Goal: Task Accomplishment & Management: Manage account settings

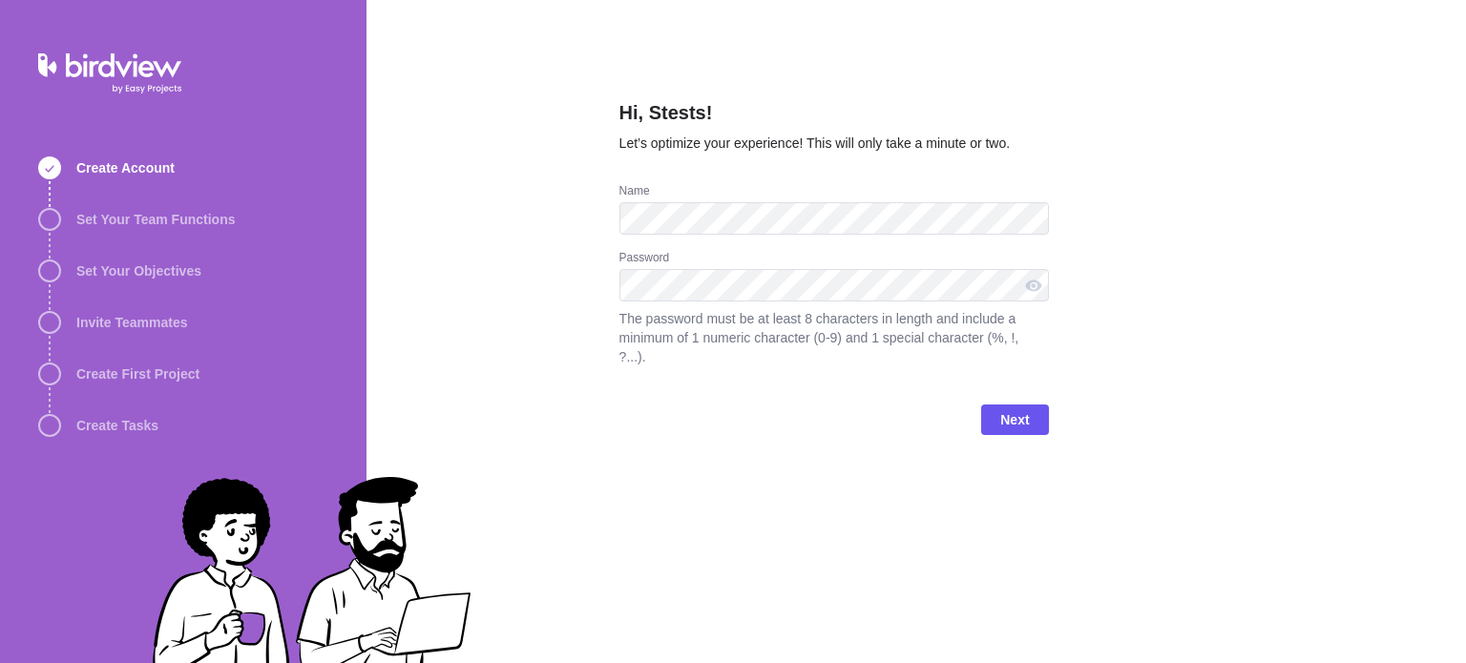
click at [535, 392] on div "Hi, Stests! Let’s optimize your experience! This will only take a minute or two…" at bounding box center [915, 331] width 1099 height 663
click at [538, 219] on div "Hi, Stests! Let’s optimize your experience! This will only take a minute or two…" at bounding box center [915, 331] width 1099 height 663
click at [820, 354] on div "Password The password must be at least 8 characters in length and include a min…" at bounding box center [833, 319] width 429 height 139
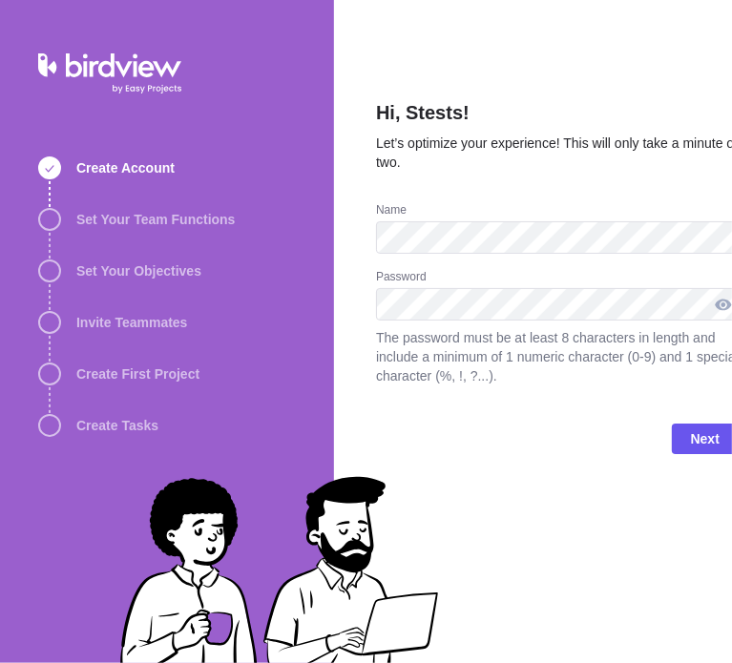
click at [721, 304] on div at bounding box center [723, 304] width 31 height 32
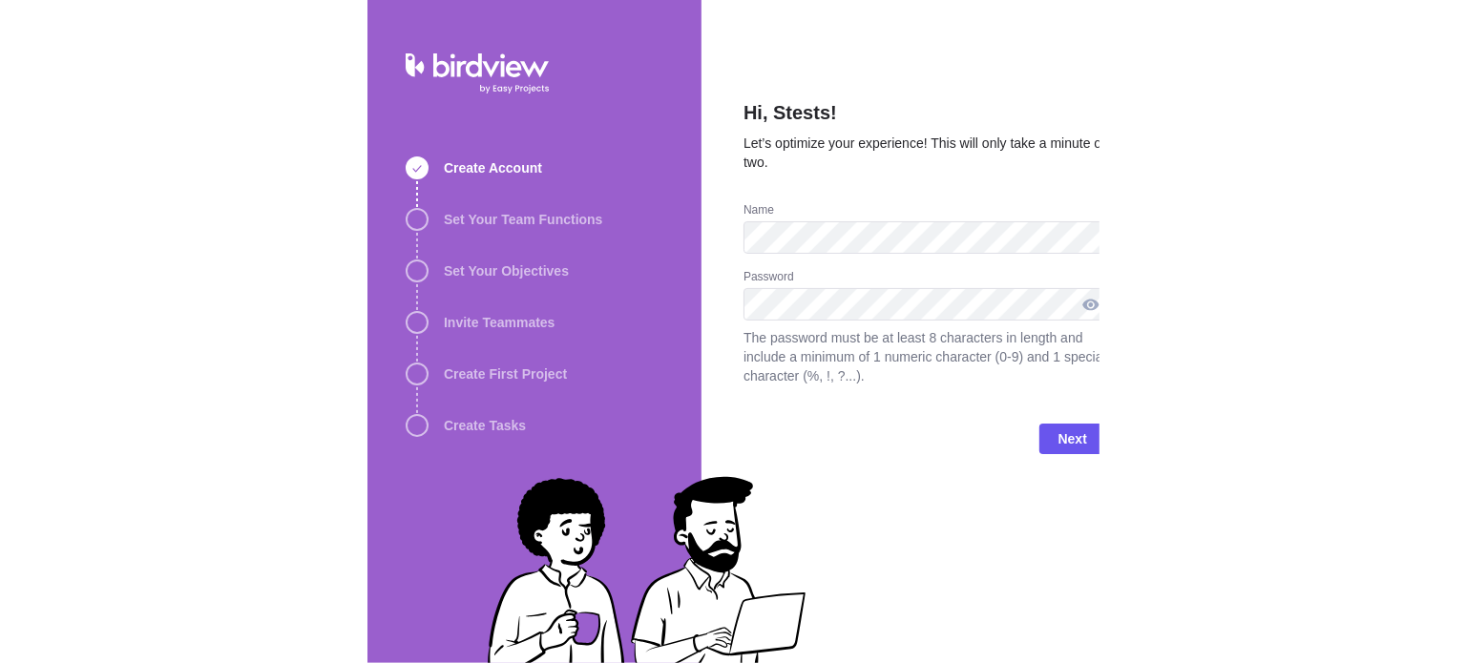
scroll to position [0, 7]
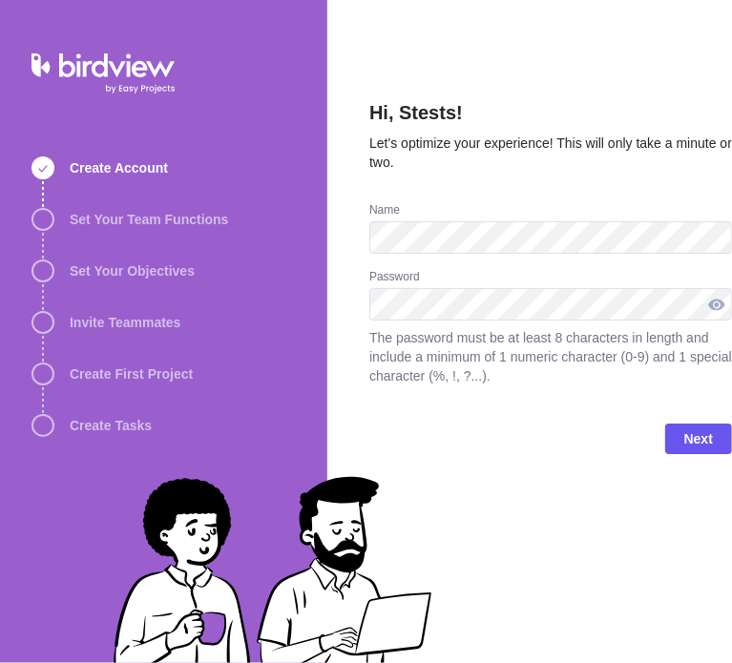
click at [713, 298] on div at bounding box center [716, 304] width 31 height 32
click at [701, 438] on span "Next" at bounding box center [698, 439] width 29 height 23
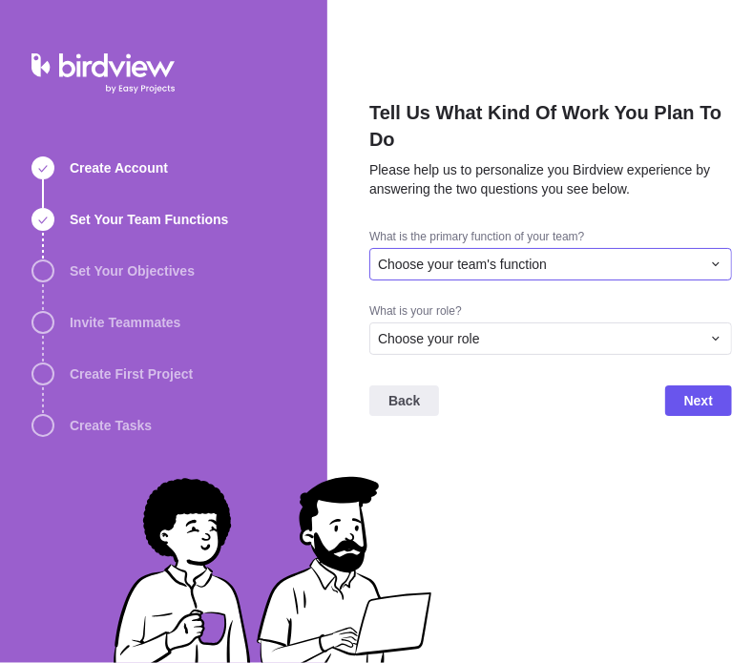
click at [485, 274] on div "Choose your team's function" at bounding box center [550, 264] width 363 height 32
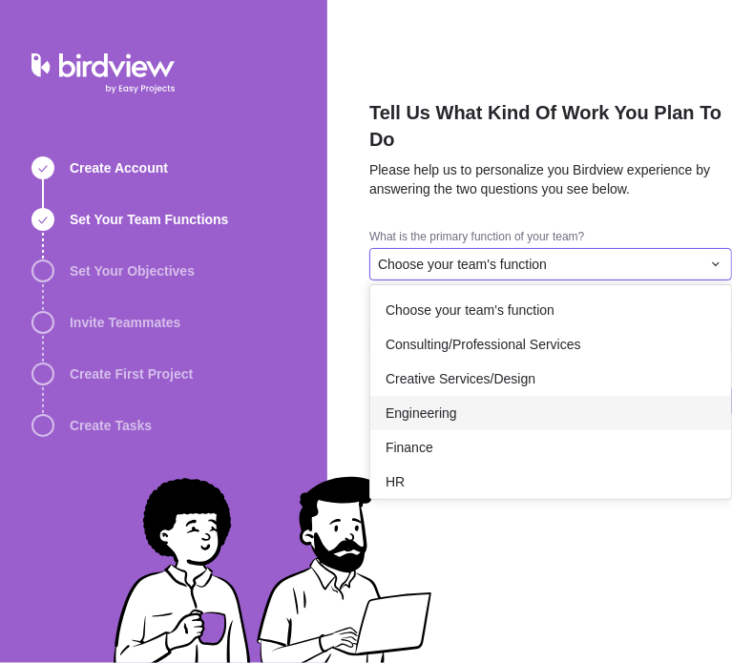
click at [434, 409] on span "Engineering" at bounding box center [422, 413] width 72 height 19
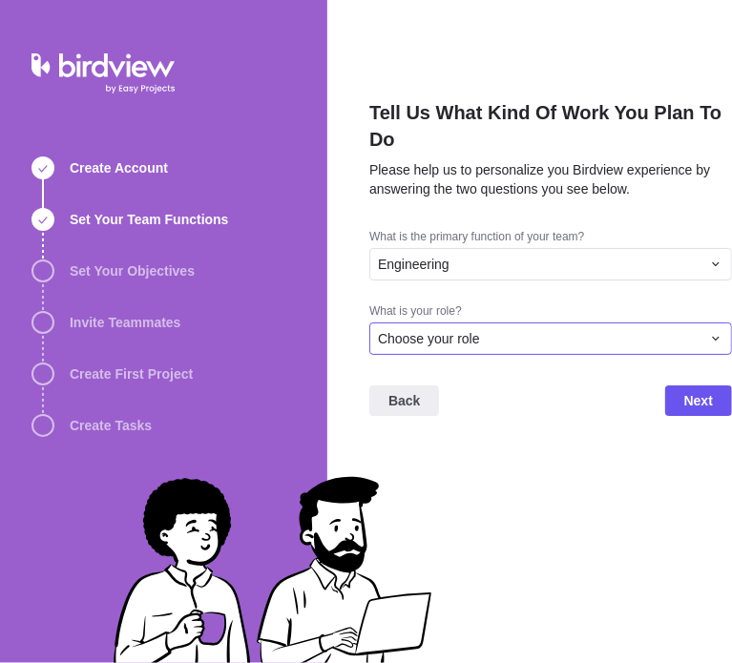
click at [450, 342] on span "Choose your role" at bounding box center [429, 338] width 102 height 19
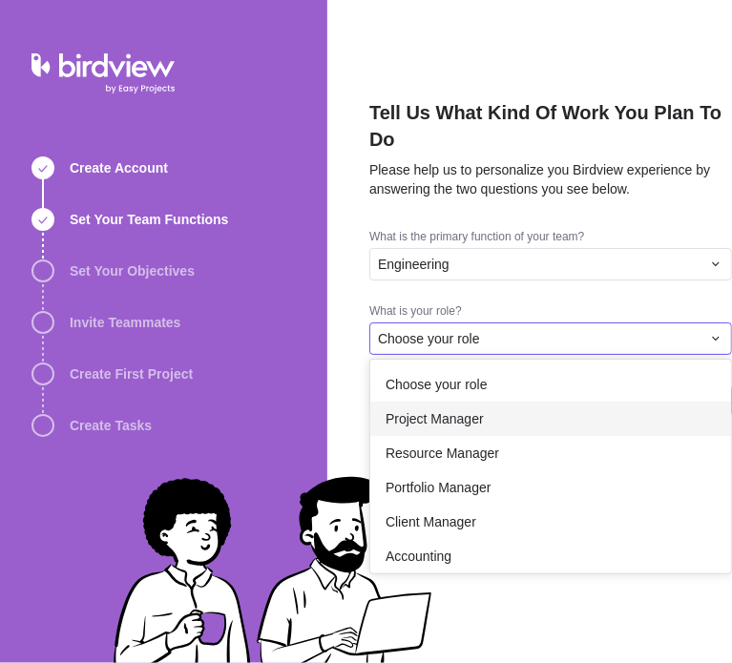
click at [448, 420] on span "Project Manager" at bounding box center [435, 418] width 98 height 19
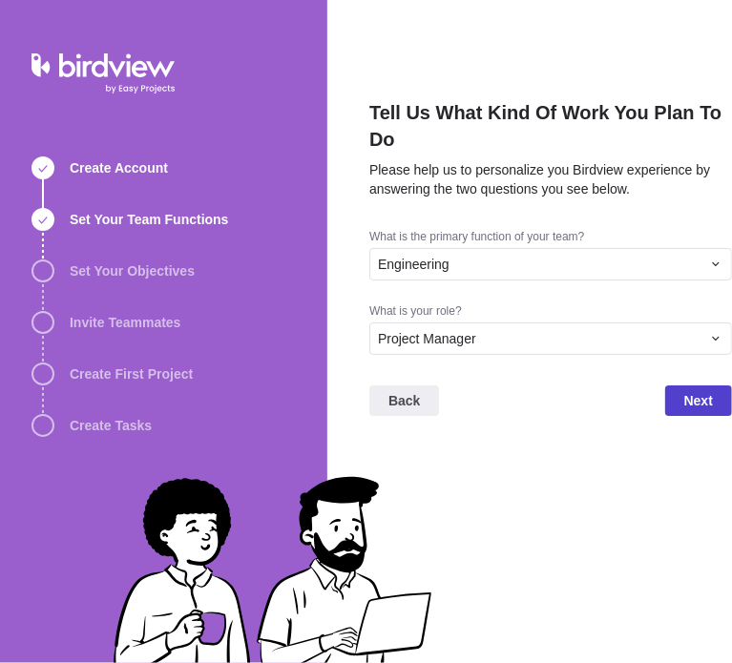
click at [696, 410] on span "Next" at bounding box center [698, 400] width 29 height 23
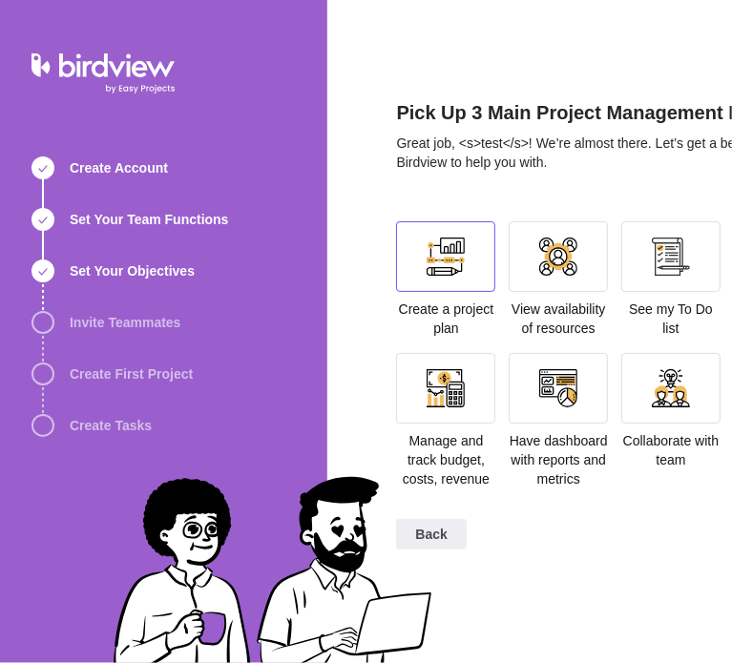
click at [455, 265] on div at bounding box center [446, 257] width 38 height 38
click at [578, 262] on div at bounding box center [558, 256] width 99 height 71
click at [659, 254] on div at bounding box center [671, 257] width 38 height 38
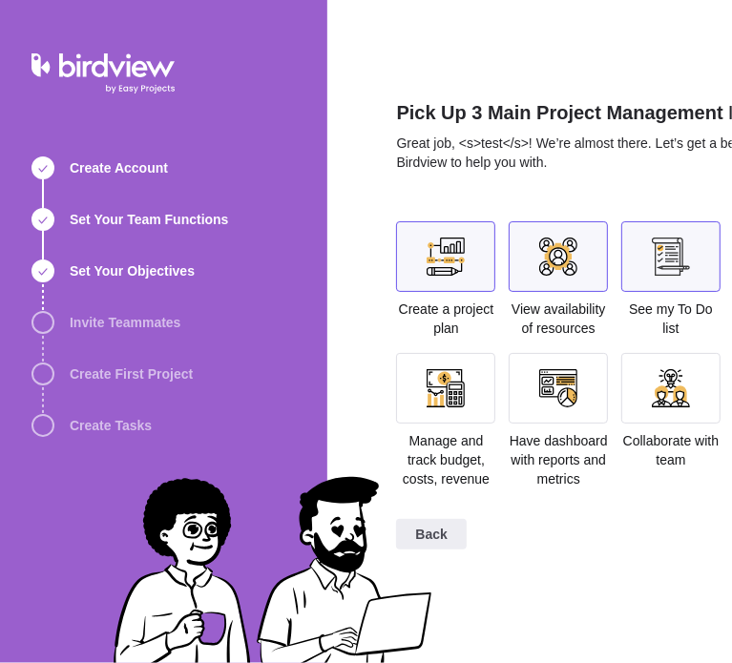
click at [659, 385] on div at bounding box center [671, 388] width 38 height 38
click at [554, 408] on div at bounding box center [558, 388] width 99 height 71
click at [457, 392] on div at bounding box center [446, 388] width 38 height 38
click at [533, 378] on div at bounding box center [558, 388] width 99 height 71
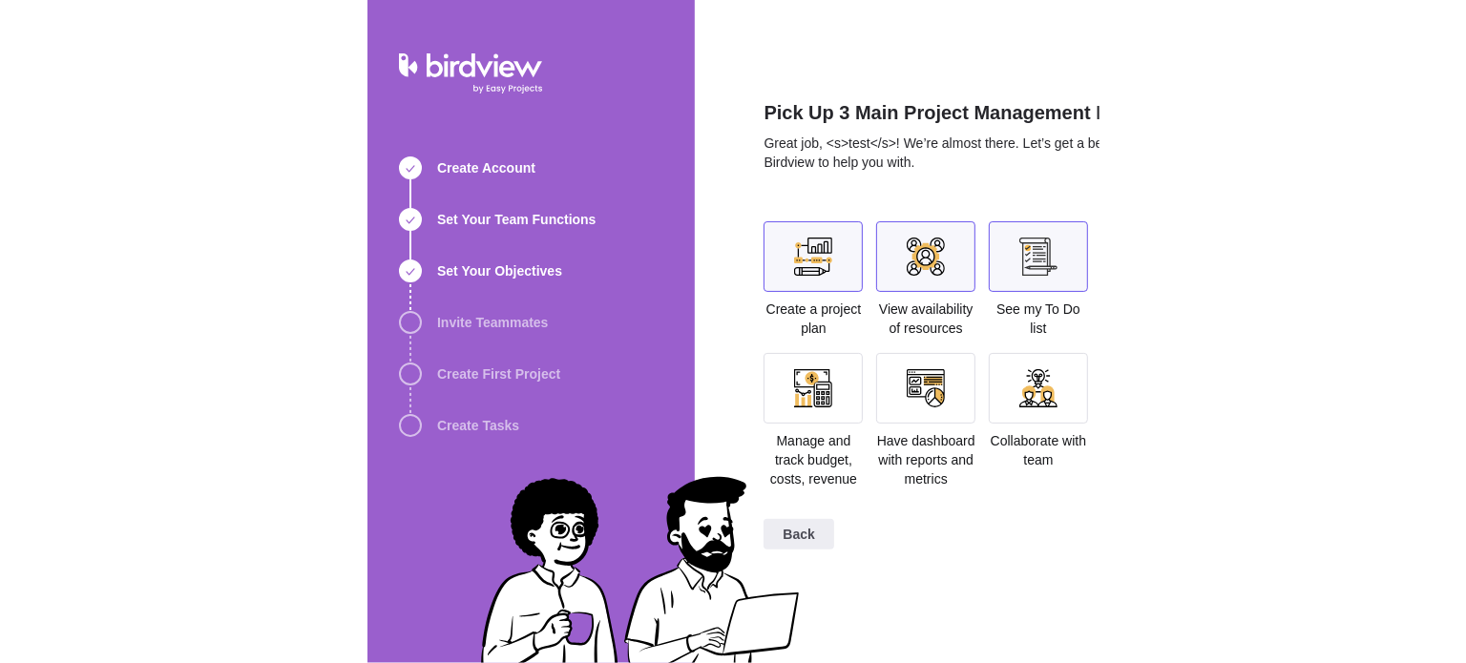
scroll to position [0, 0]
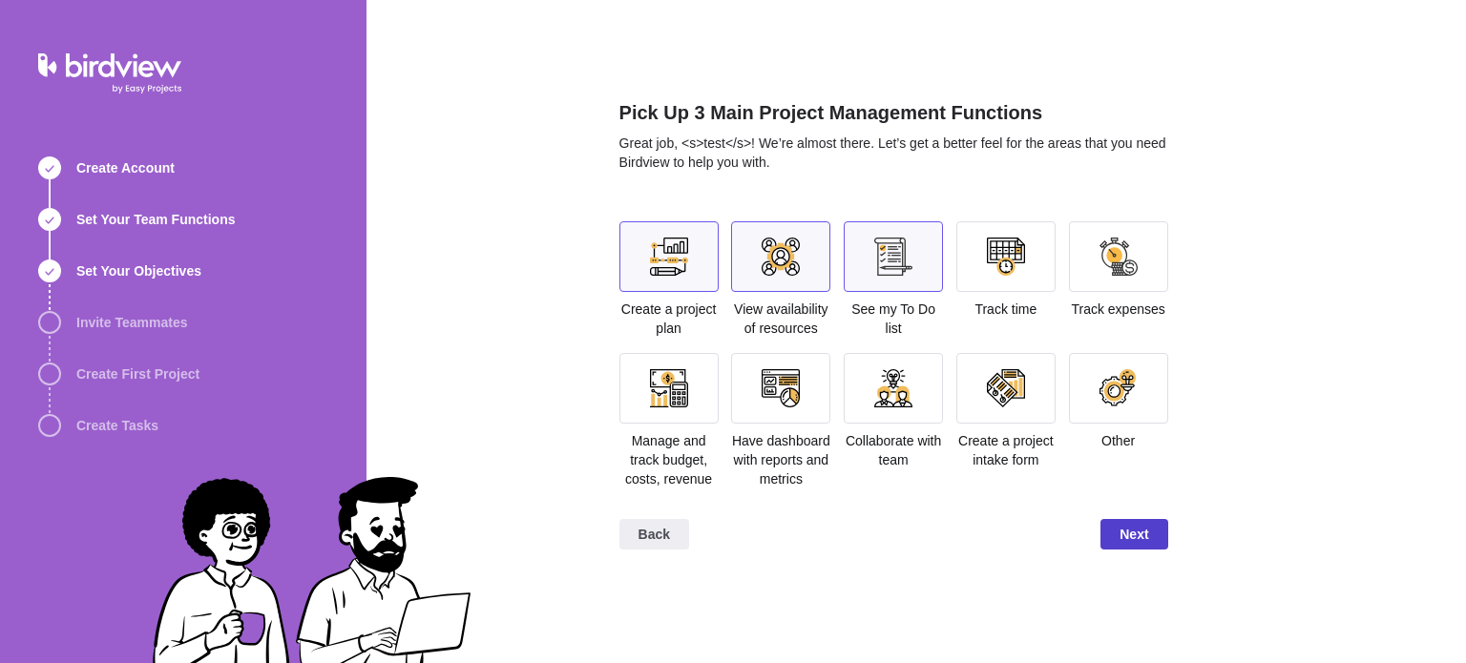
click at [1145, 536] on span "Next" at bounding box center [1133, 534] width 29 height 23
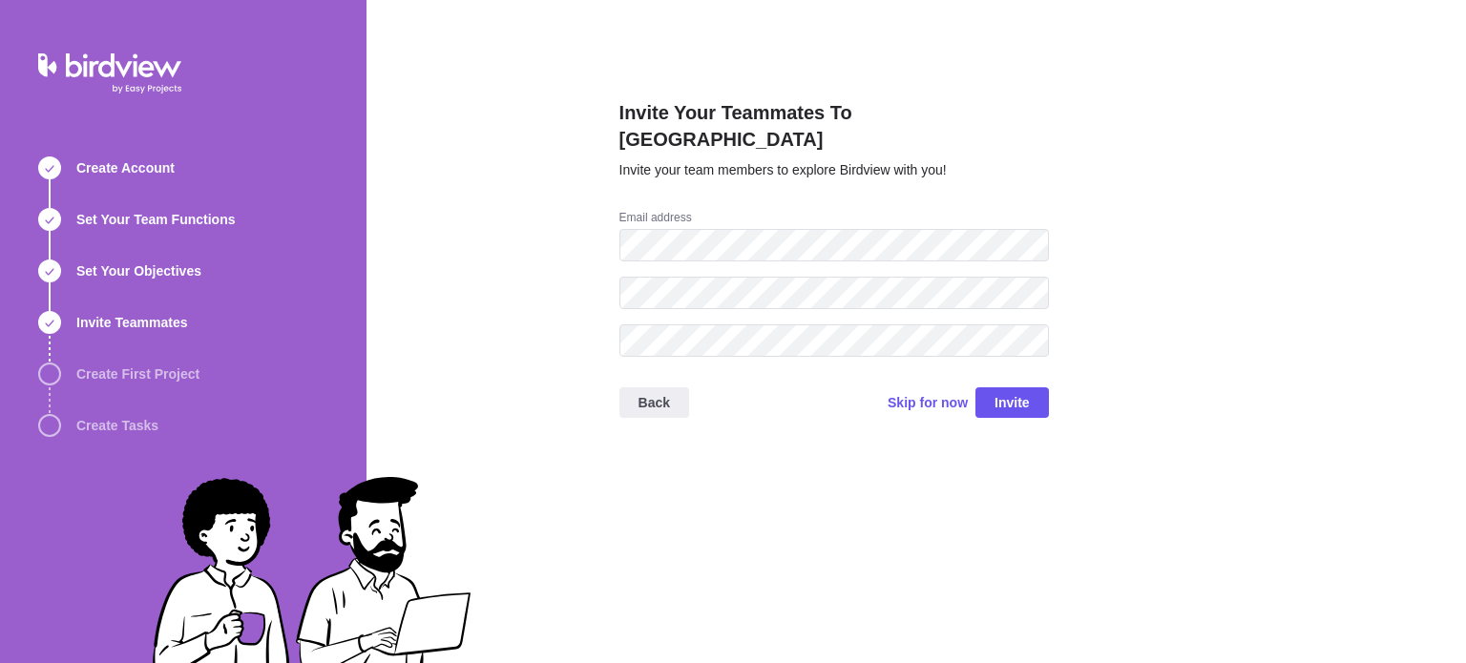
click at [1315, 41] on div "Invite Your Teammates To Birdview Invite your team members to explore Birdview …" at bounding box center [915, 331] width 1099 height 663
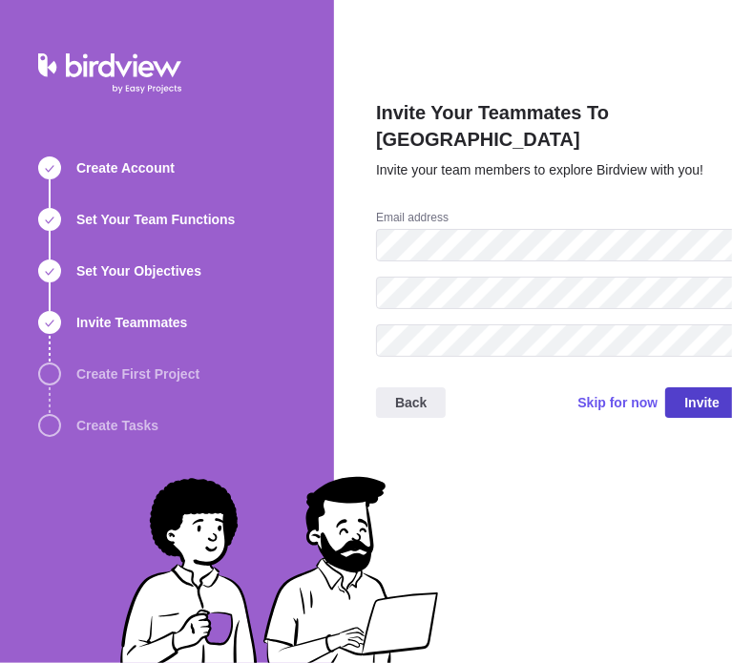
click at [672, 387] on span "Invite" at bounding box center [701, 402] width 73 height 31
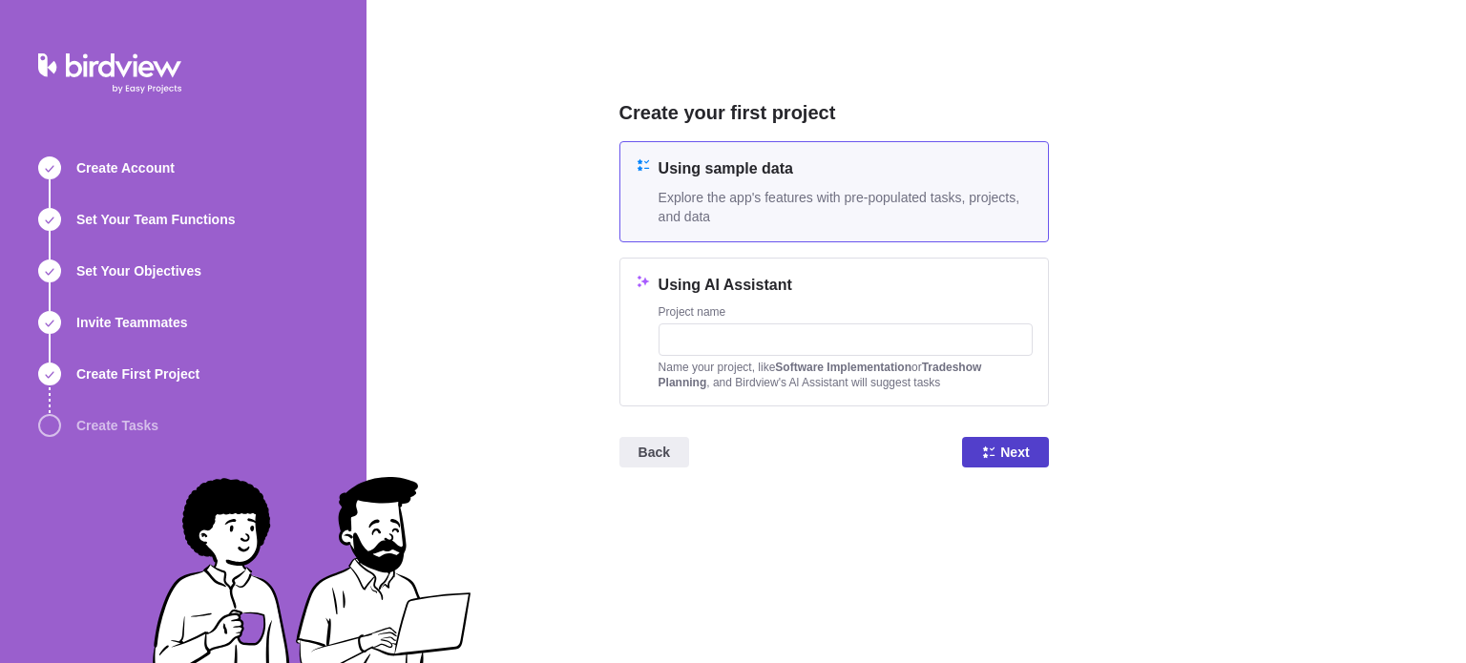
click at [996, 457] on span "Next" at bounding box center [1005, 452] width 86 height 31
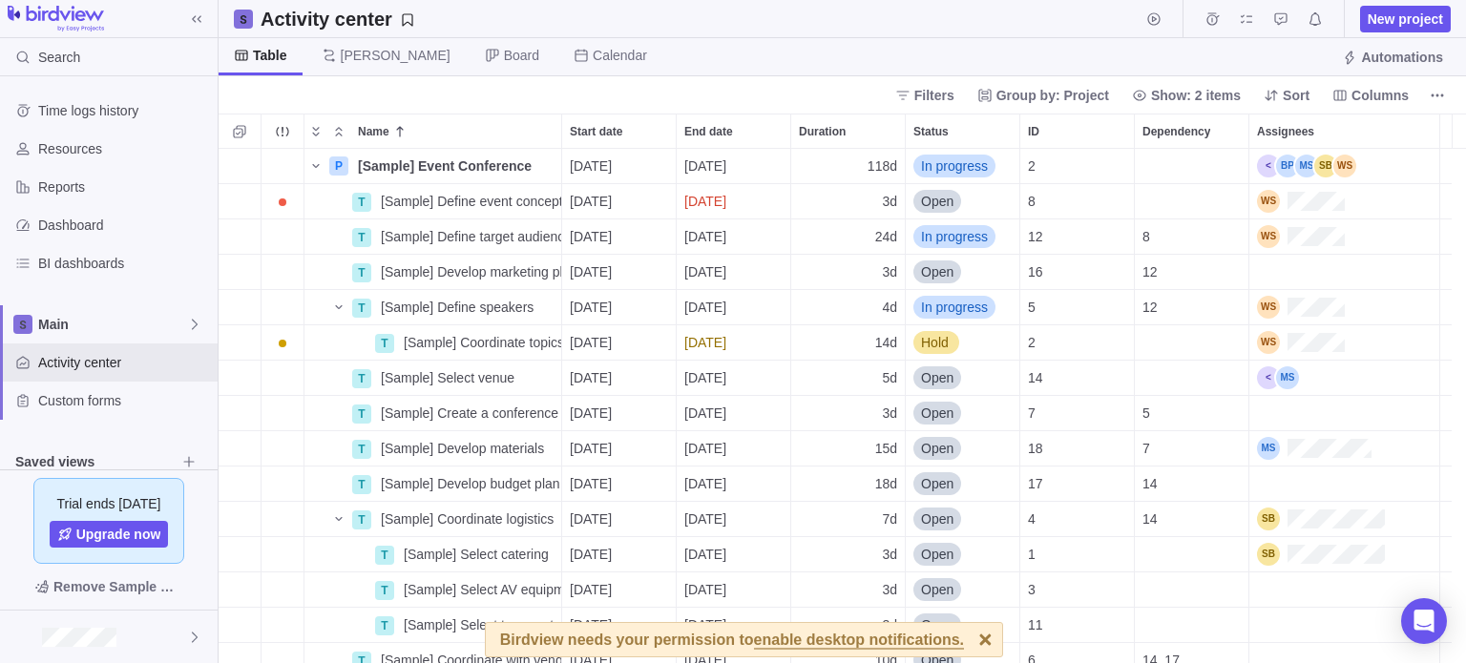
scroll to position [500, 1233]
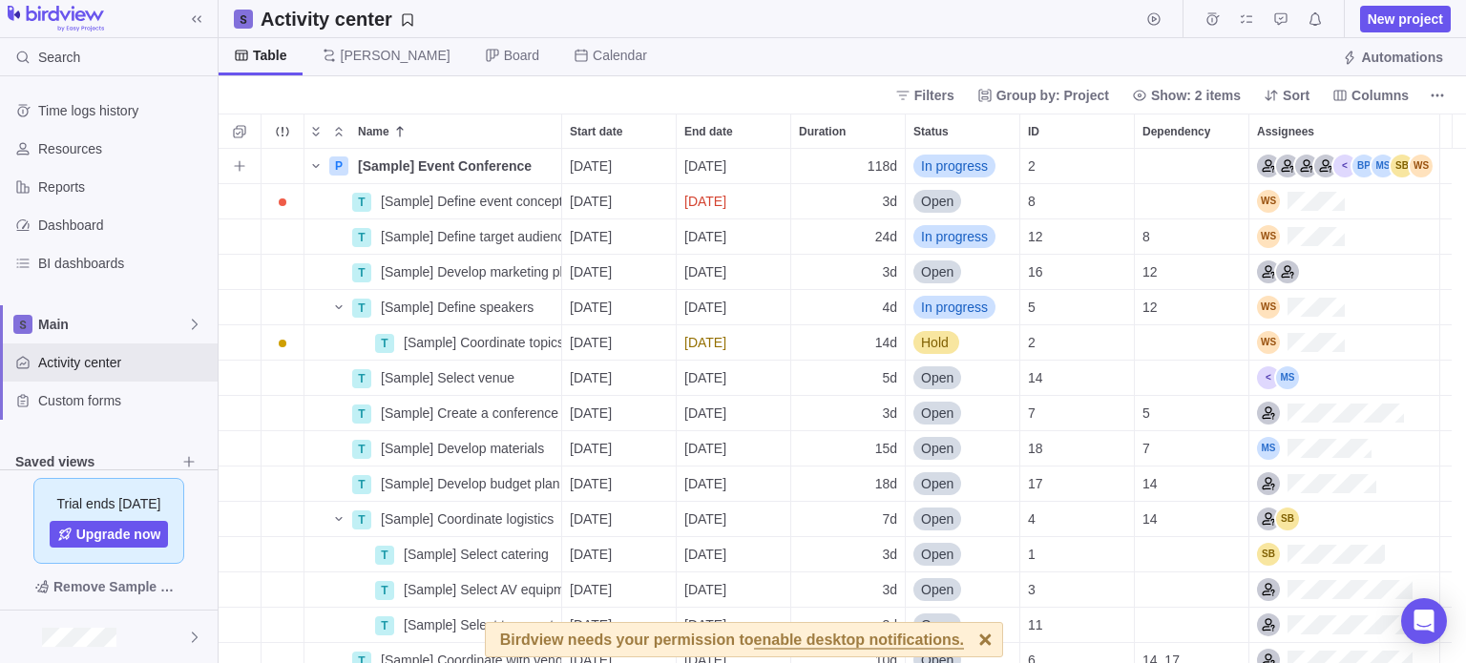
drag, startPoint x: 715, startPoint y: 161, endPoint x: 227, endPoint y: 90, distance: 492.9
click at [227, 90] on div "Filters Group by: Project Show: 2 items Sort Columns" at bounding box center [842, 94] width 1247 height 37
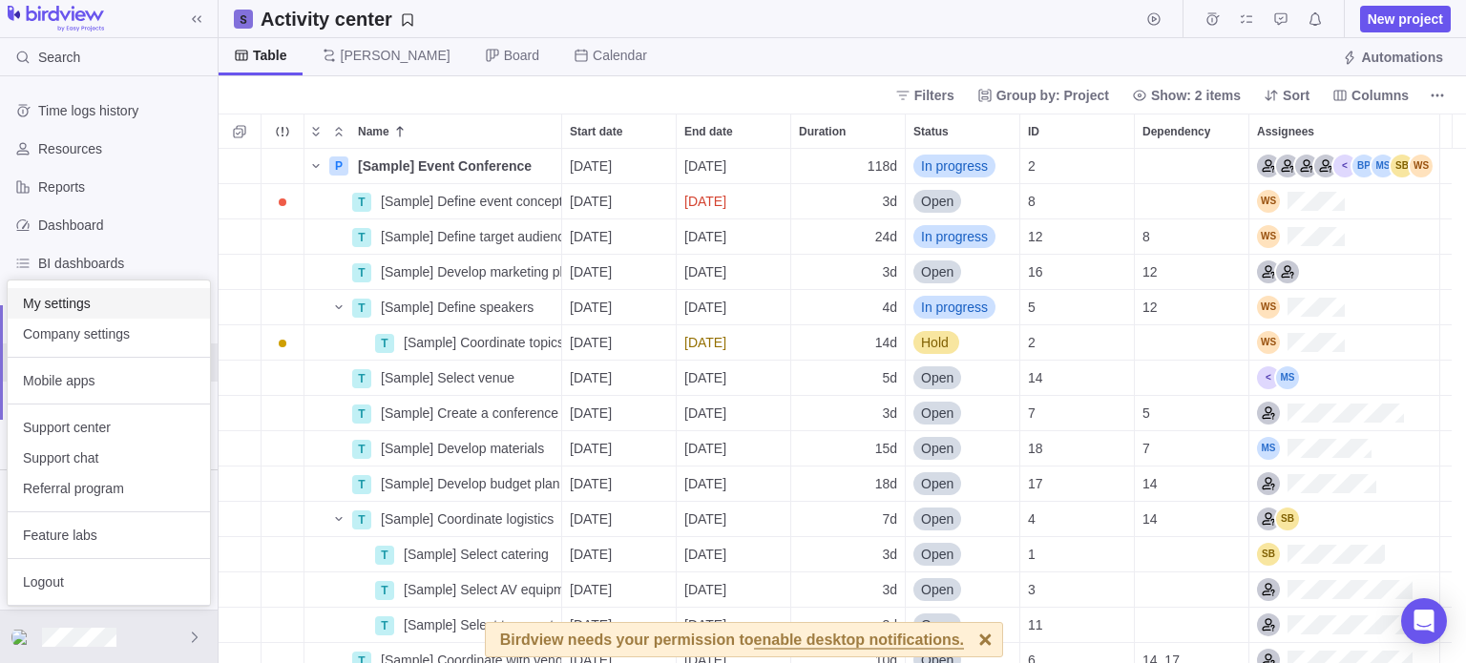
click at [94, 298] on span "My settings" at bounding box center [109, 303] width 172 height 19
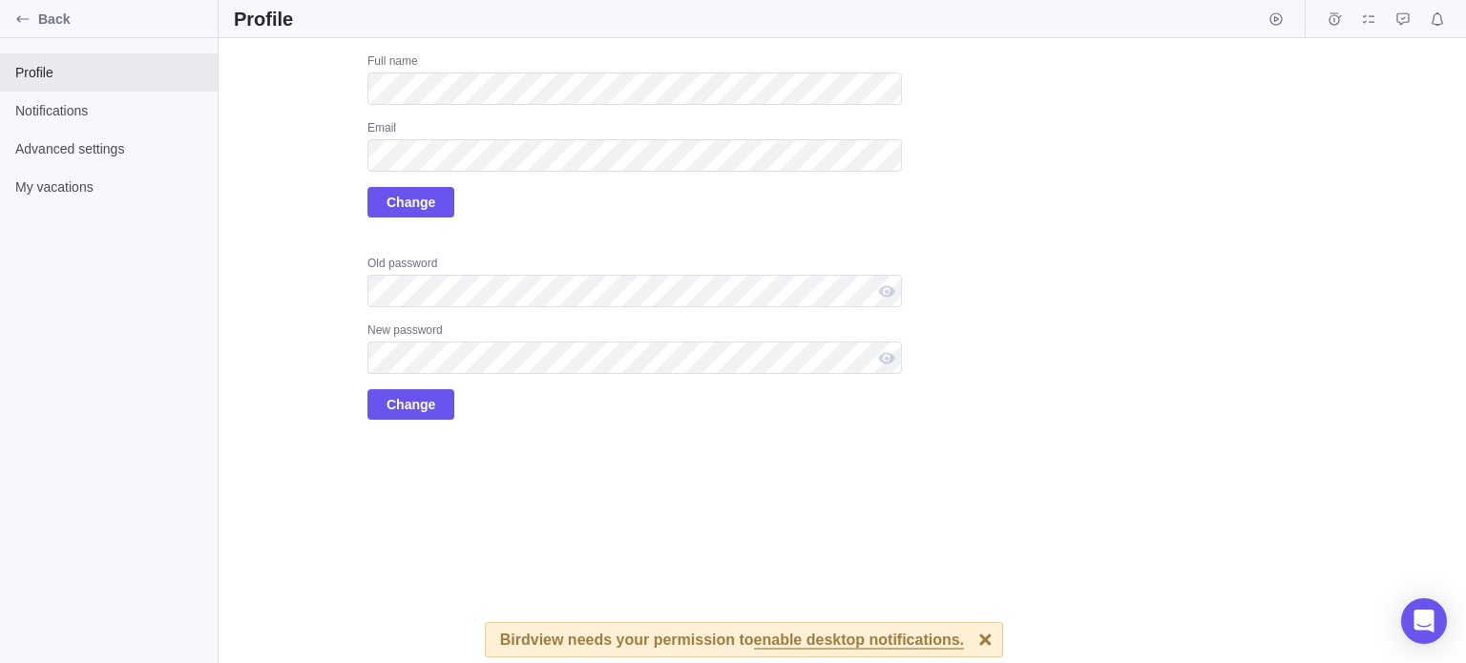
click at [893, 580] on div "Upload Full name Email Change Old password New password Change" at bounding box center [842, 350] width 1247 height 625
click at [969, 636] on div at bounding box center [985, 639] width 33 height 33
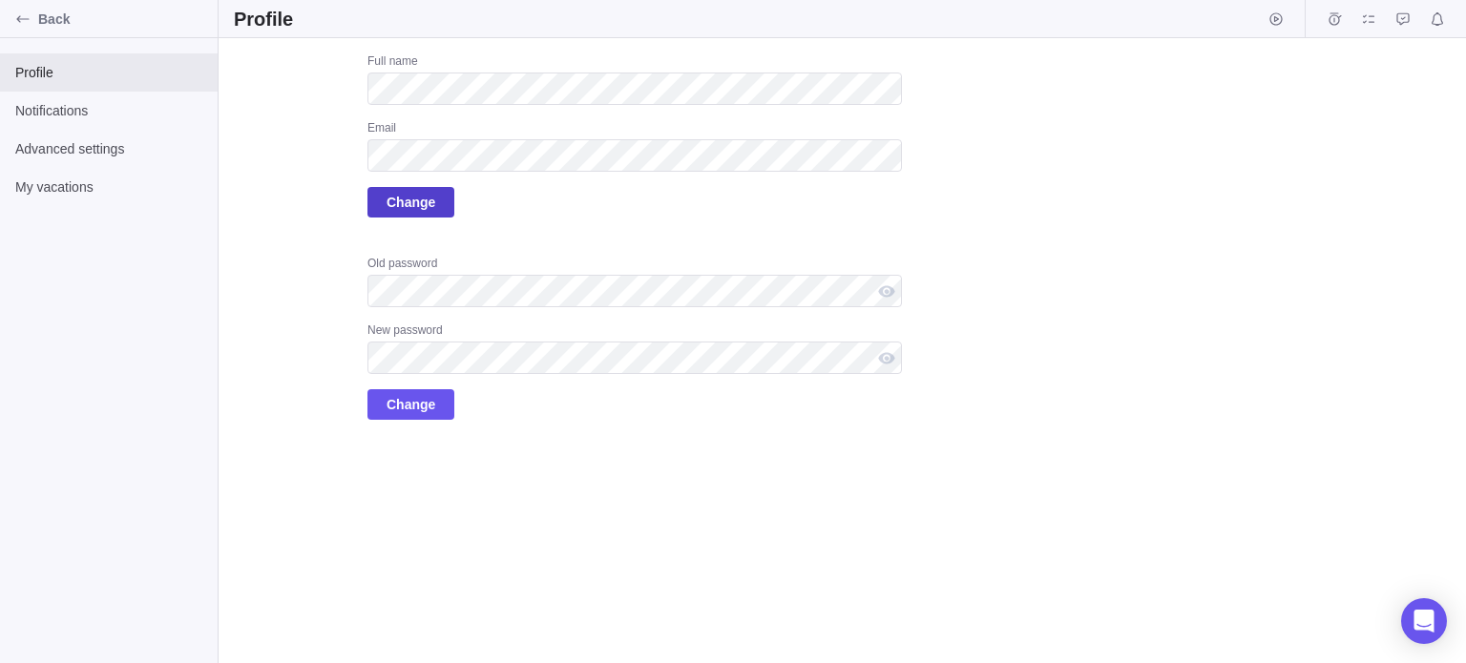
click at [407, 205] on span "Change" at bounding box center [411, 202] width 49 height 23
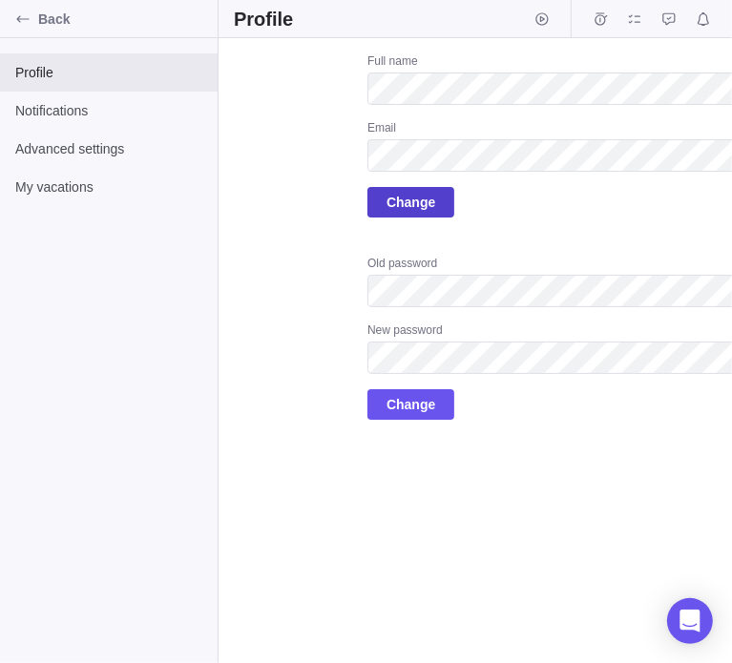
click at [429, 194] on span "Change" at bounding box center [411, 202] width 49 height 23
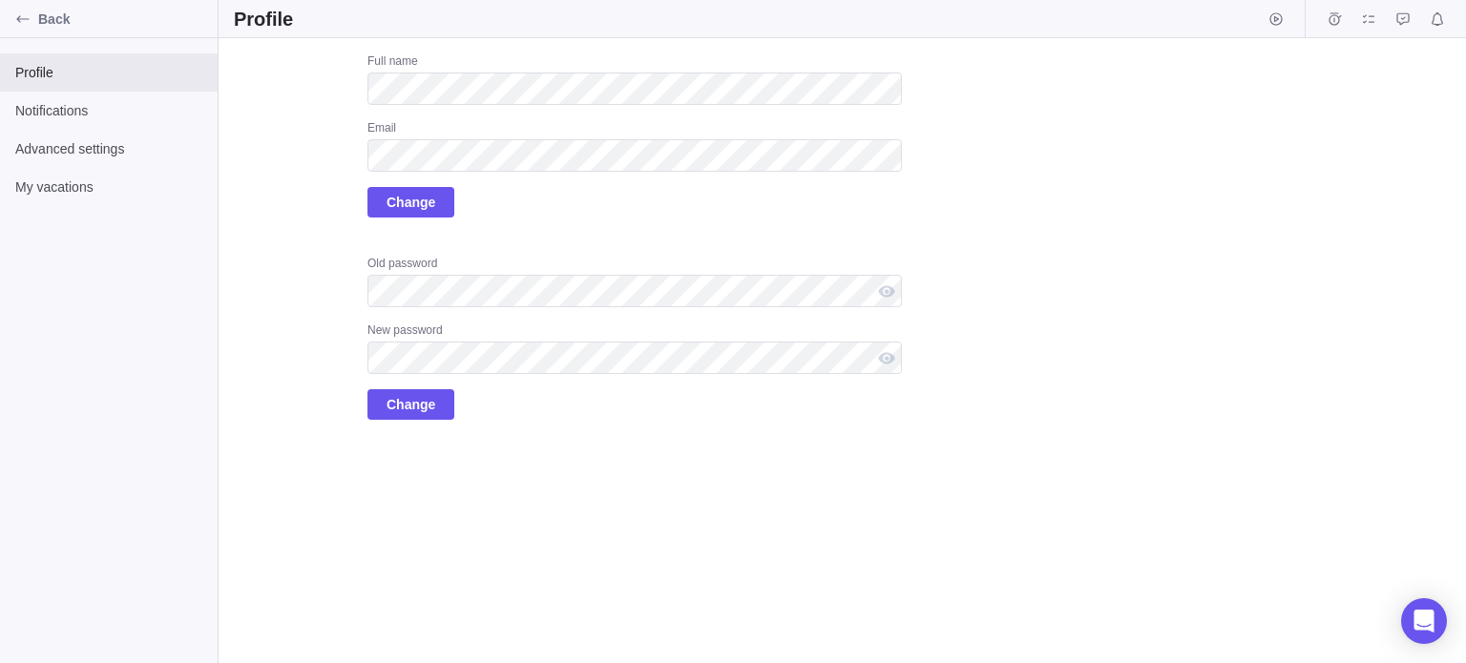
click at [962, 181] on div "Upload Full name Email Change Old password New password Change" at bounding box center [842, 350] width 1247 height 625
click at [1057, 178] on div "Upload Full name Email Change Old password New password Change" at bounding box center [842, 350] width 1247 height 625
click at [396, 206] on span "Change" at bounding box center [411, 202] width 49 height 23
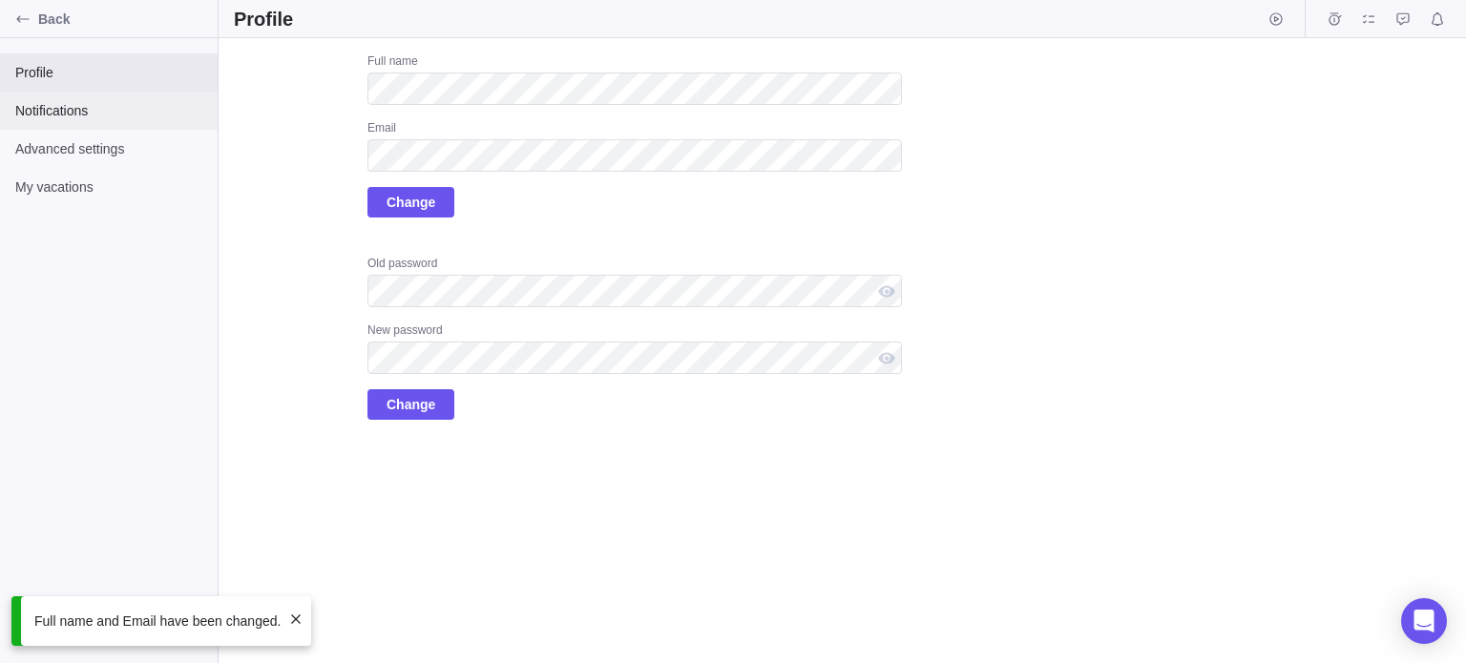
click at [56, 112] on span "Notifications" at bounding box center [108, 110] width 187 height 19
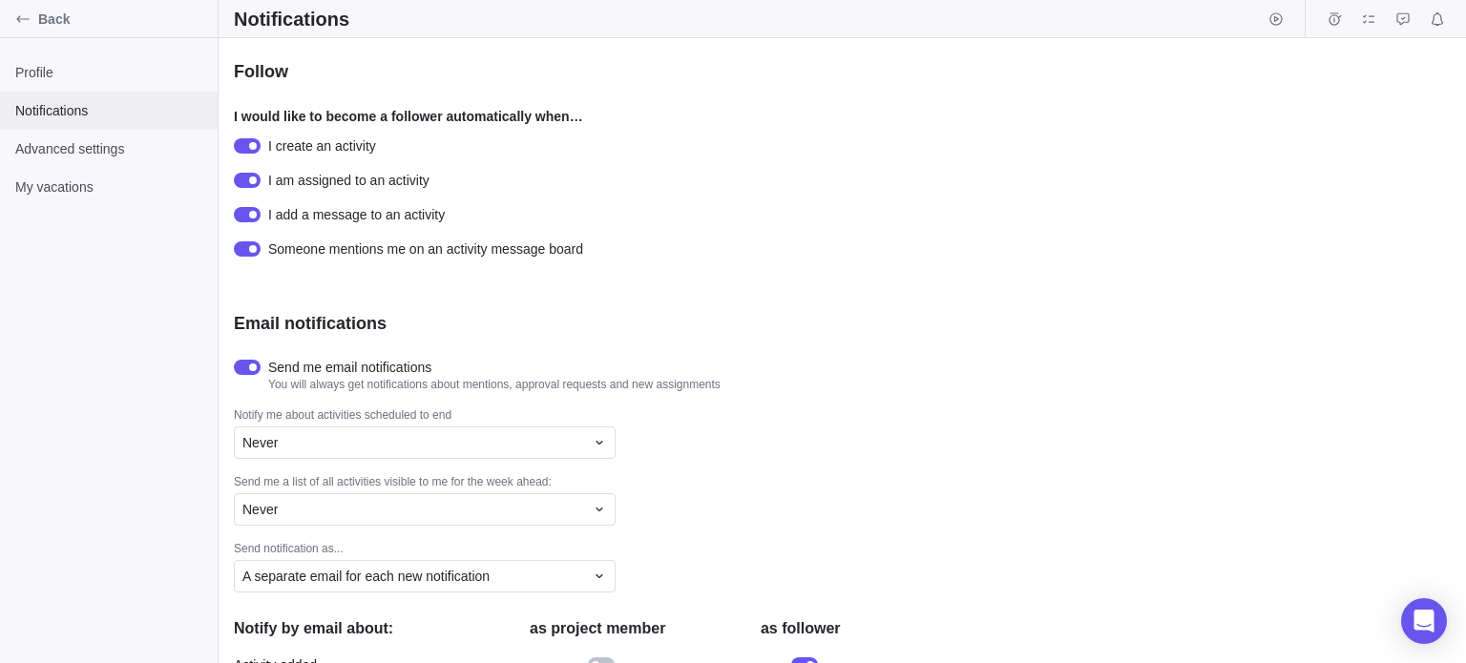
scroll to position [473, 0]
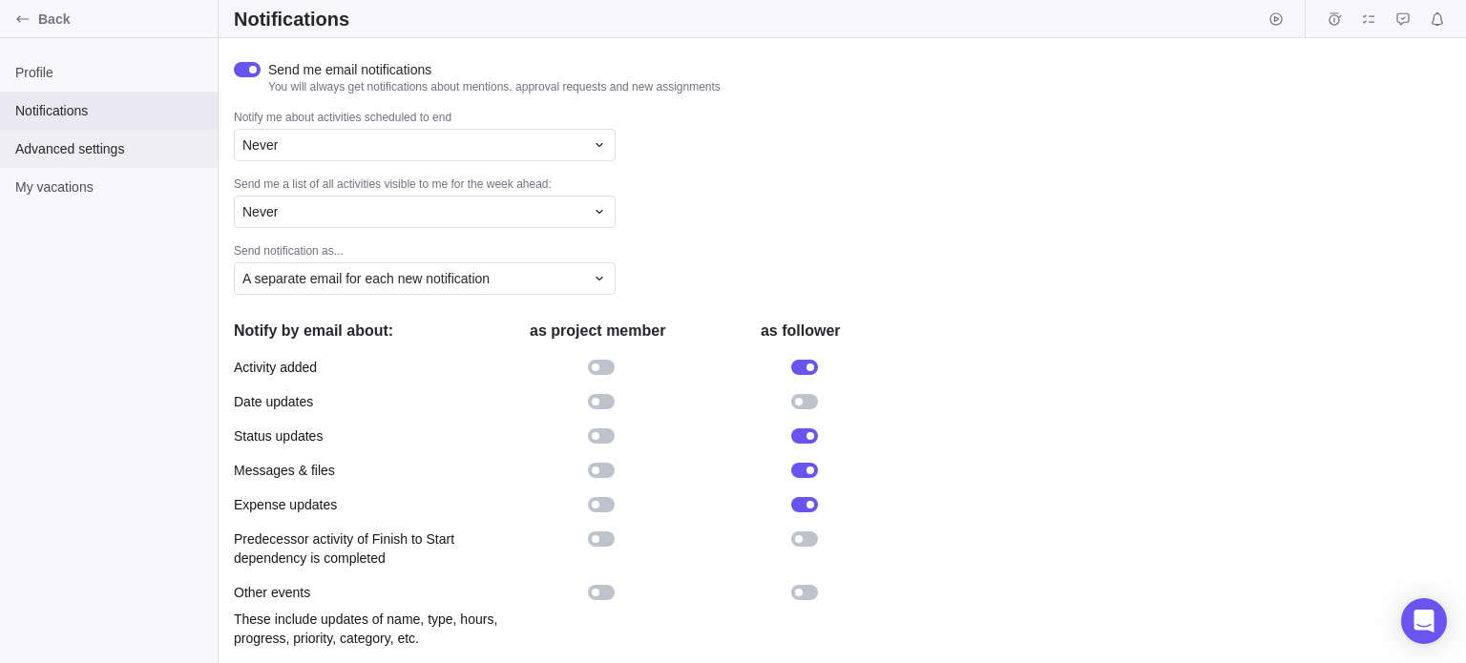
click at [88, 155] on span "Advanced settings" at bounding box center [108, 148] width 187 height 19
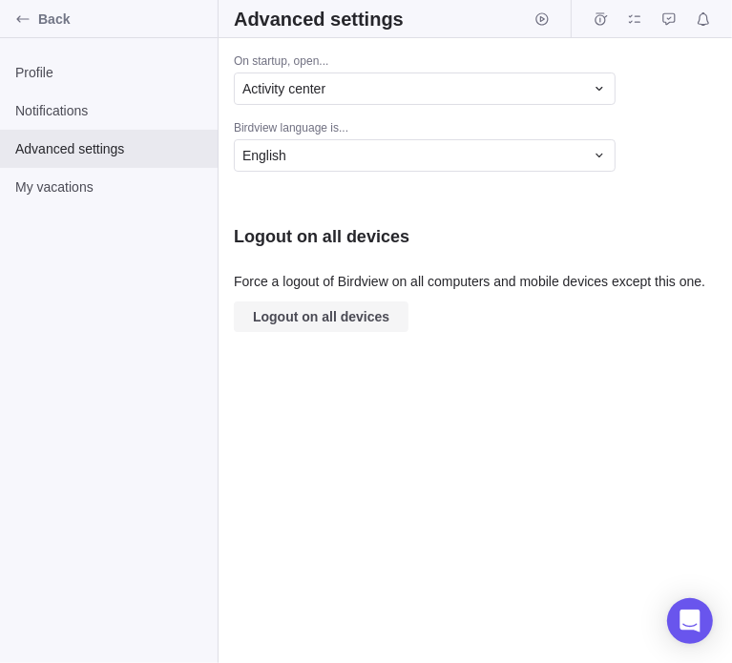
click at [340, 322] on span "Logout on all devices" at bounding box center [321, 316] width 136 height 23
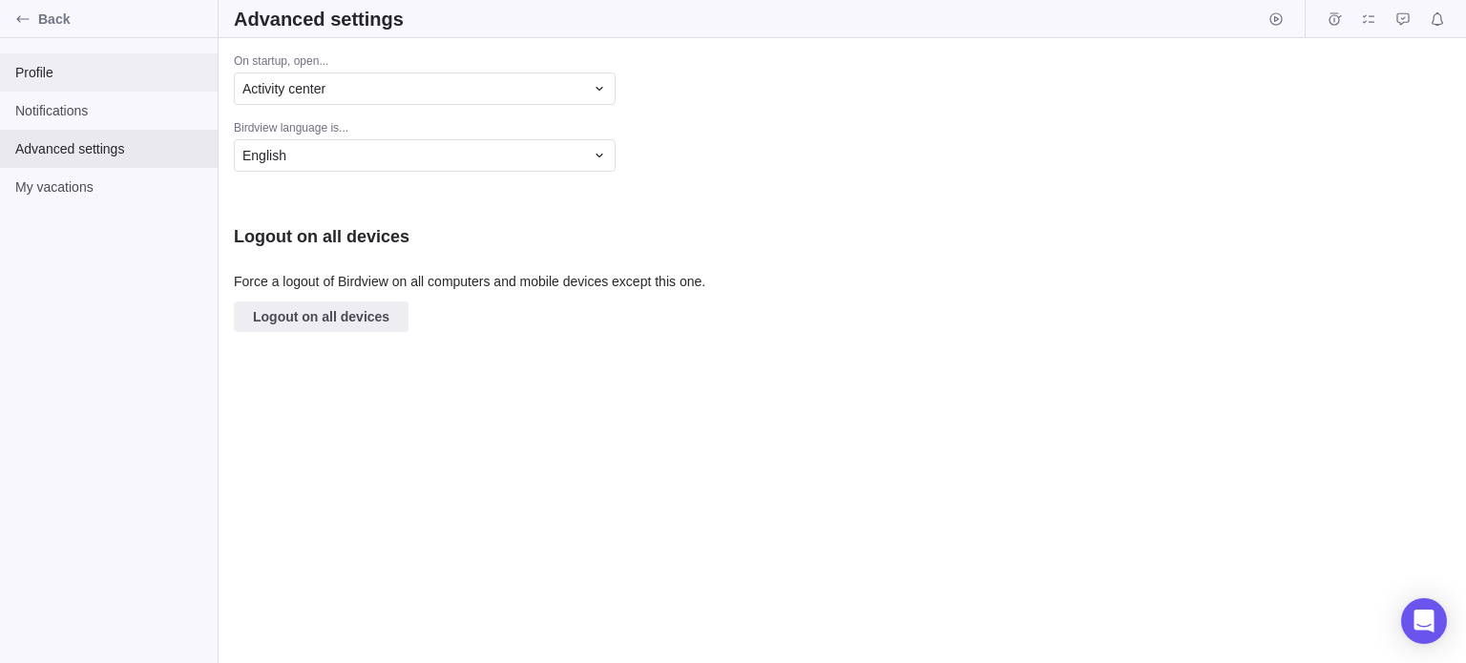
click at [87, 79] on span "Profile" at bounding box center [108, 72] width 187 height 19
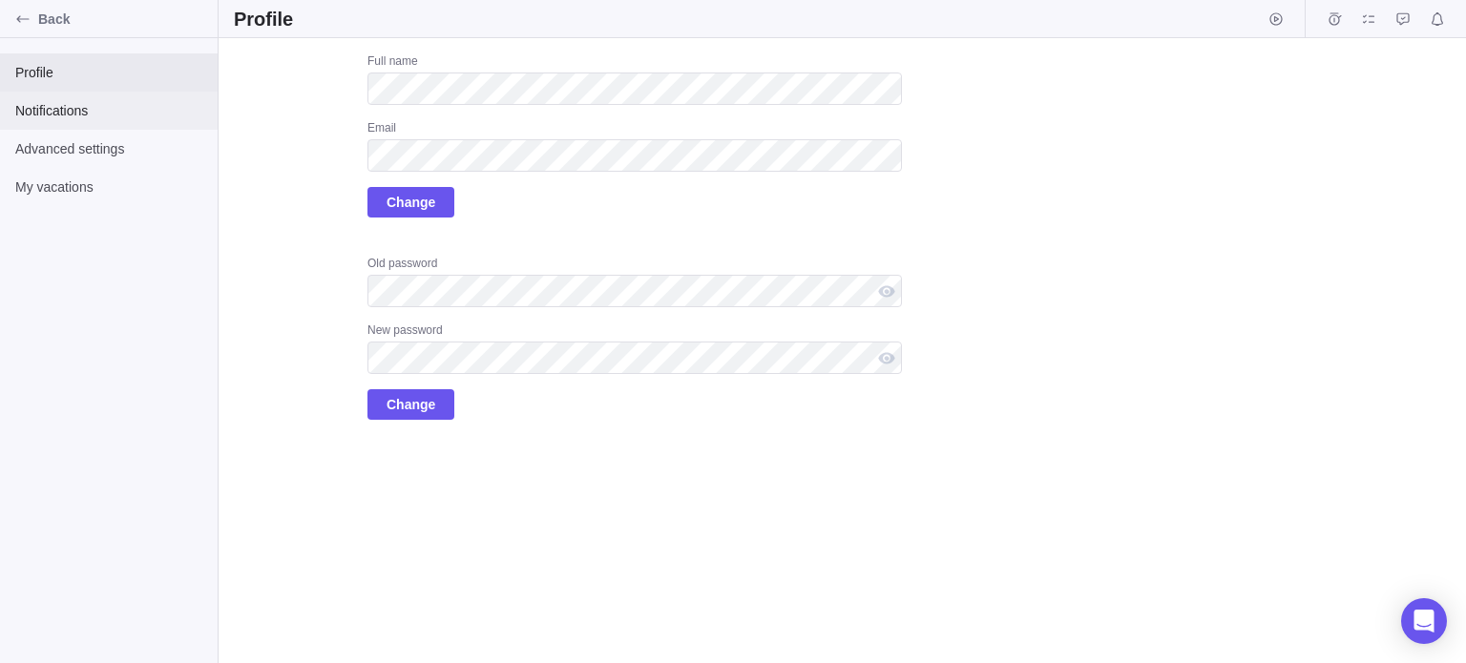
click at [35, 103] on span "Notifications" at bounding box center [108, 110] width 187 height 19
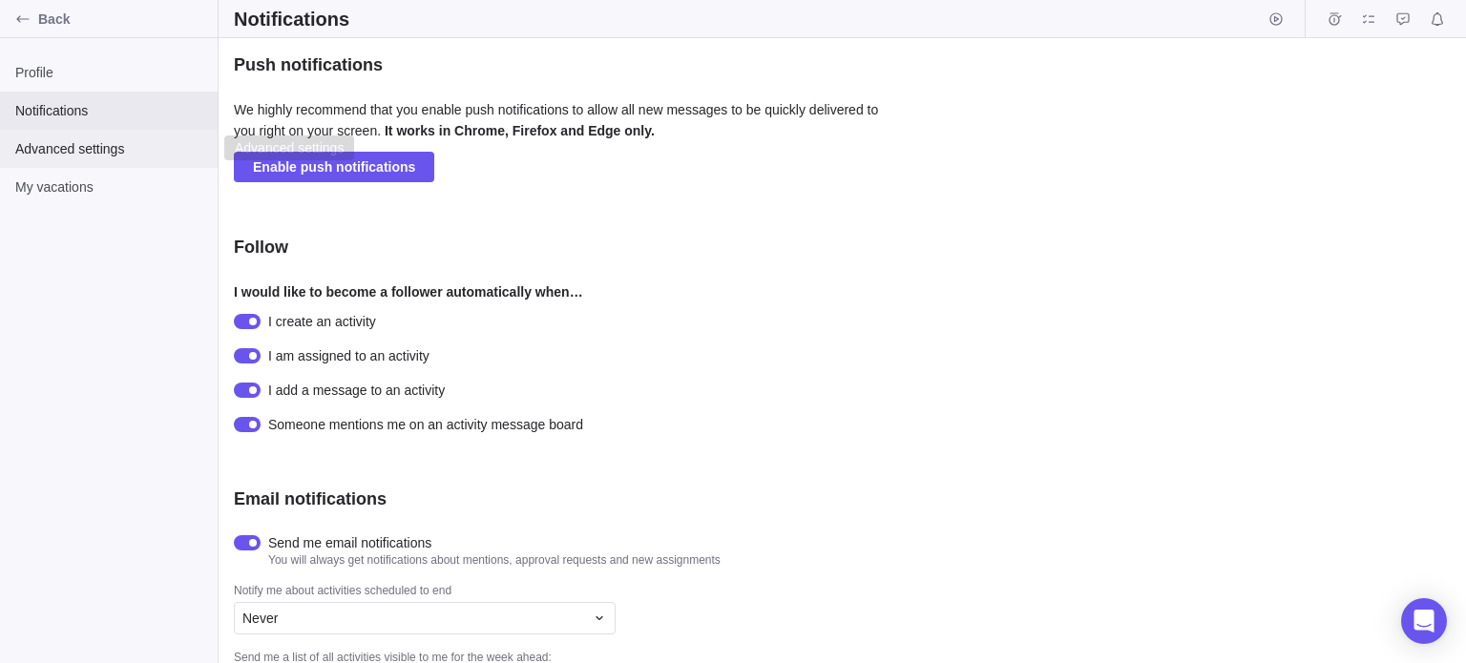
click at [97, 150] on span "Advanced settings" at bounding box center [108, 148] width 187 height 19
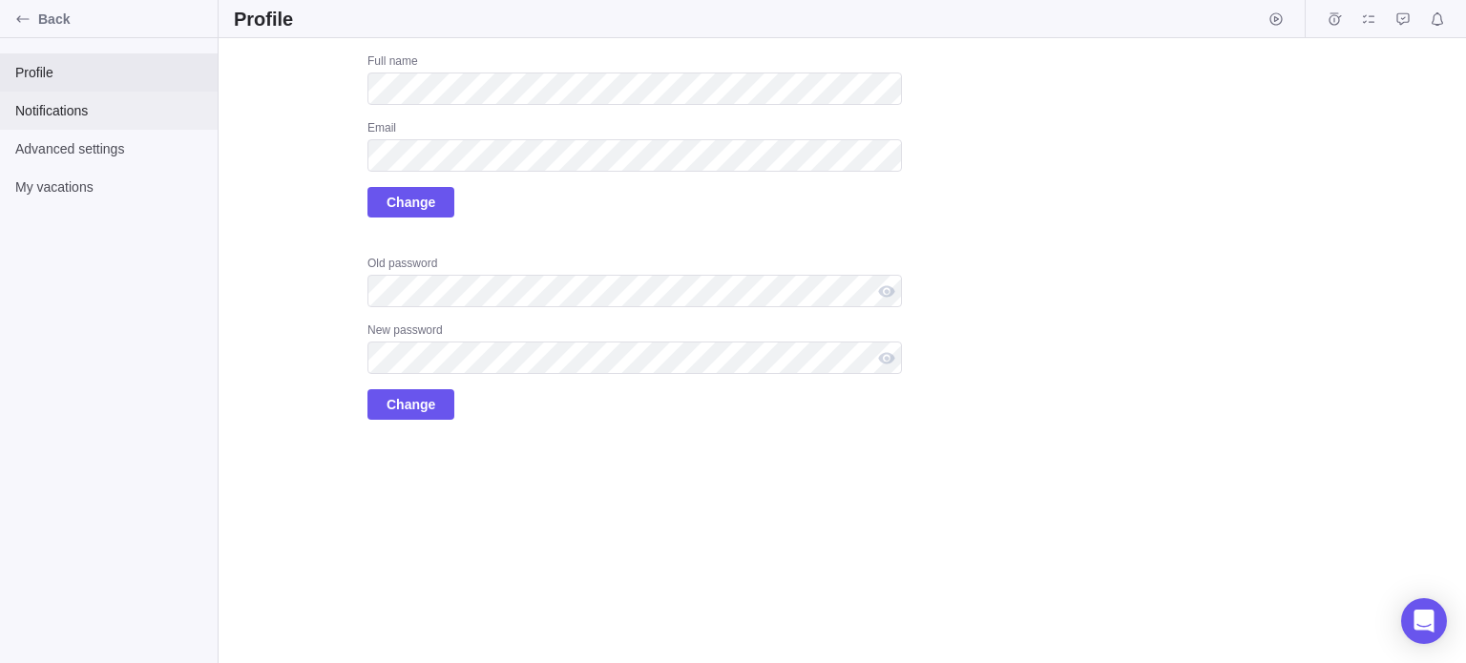
click at [60, 98] on div "Notifications" at bounding box center [109, 111] width 218 height 38
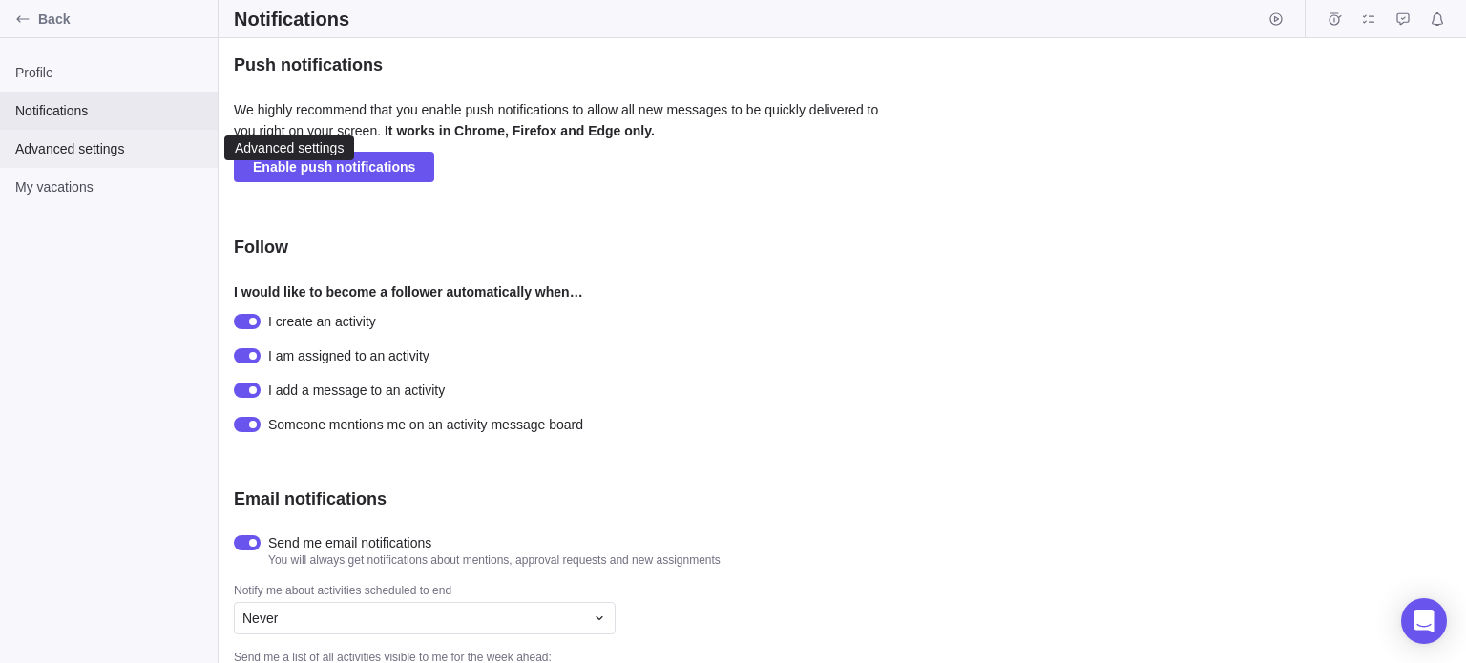
click at [93, 142] on span "Advanced settings" at bounding box center [108, 148] width 187 height 19
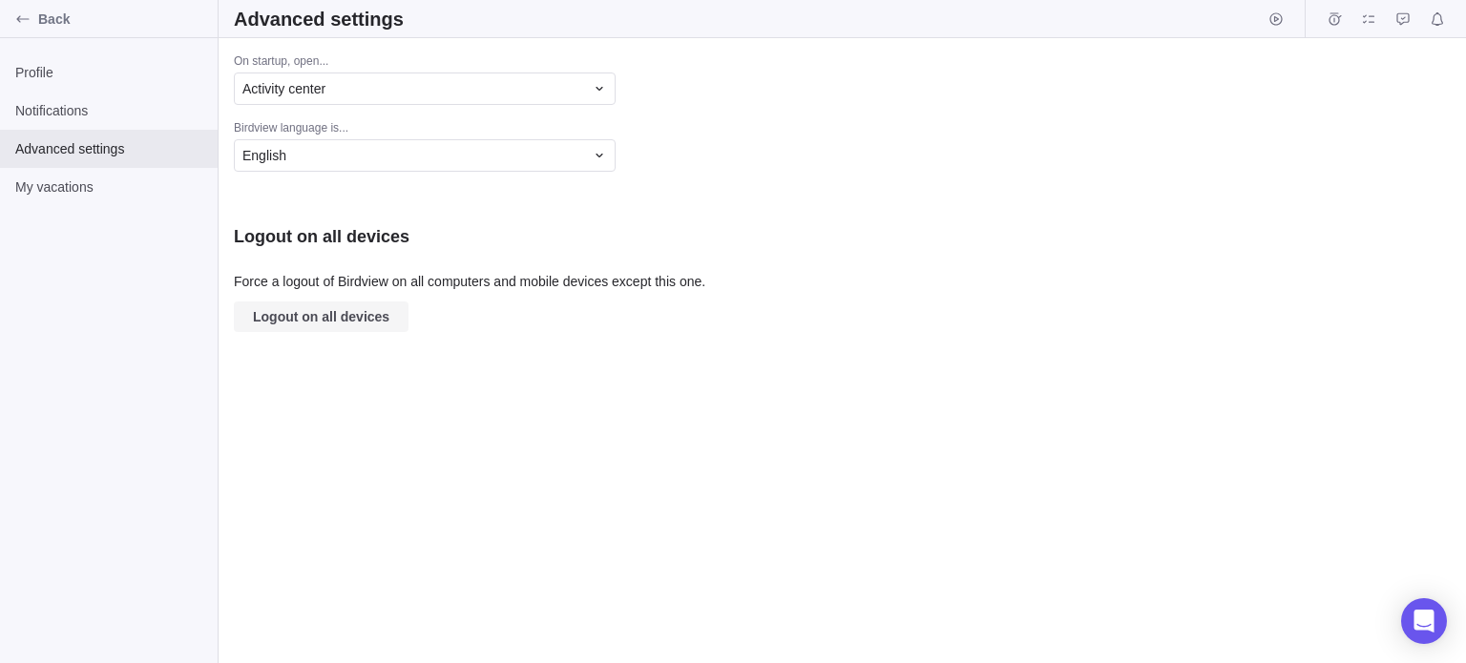
click at [295, 323] on span "Logout on all devices" at bounding box center [321, 316] width 136 height 23
click at [99, 190] on span "My vacations" at bounding box center [108, 187] width 187 height 19
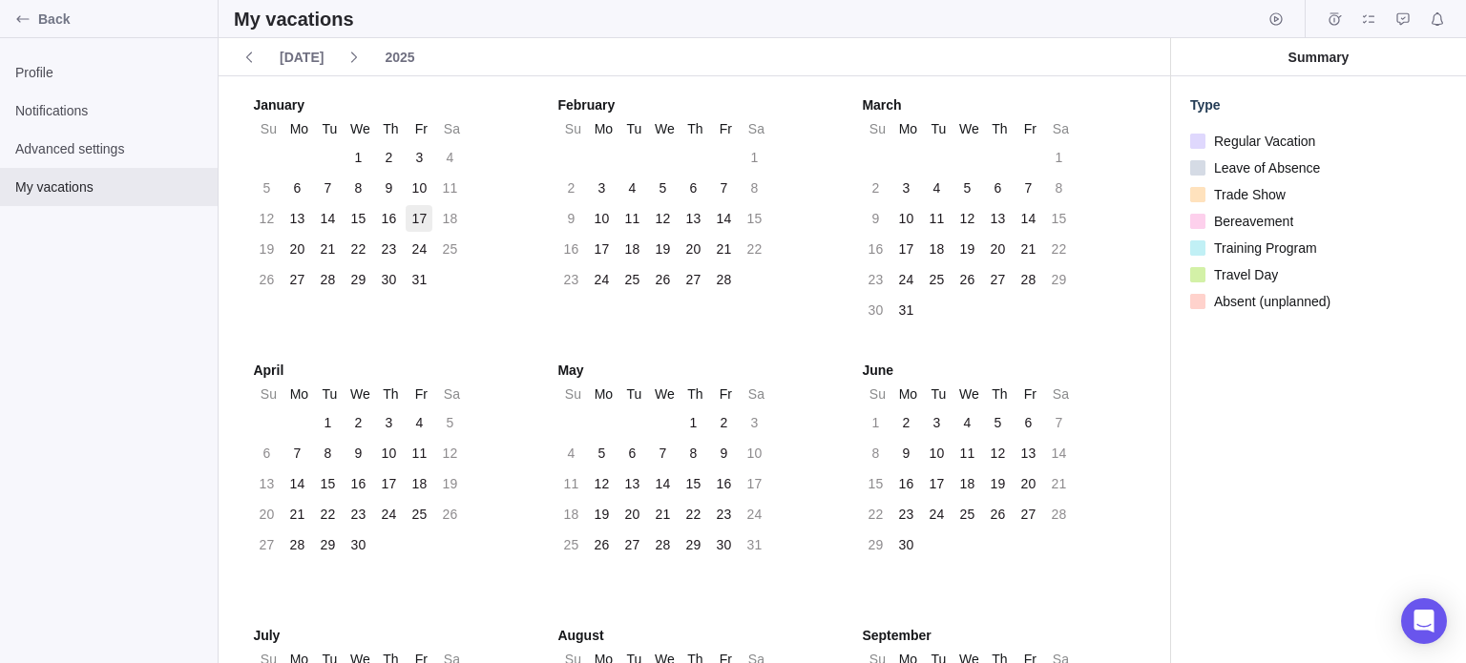
click at [408, 226] on div "17" at bounding box center [419, 218] width 27 height 27
click at [419, 216] on div "17" at bounding box center [419, 218] width 15 height 19
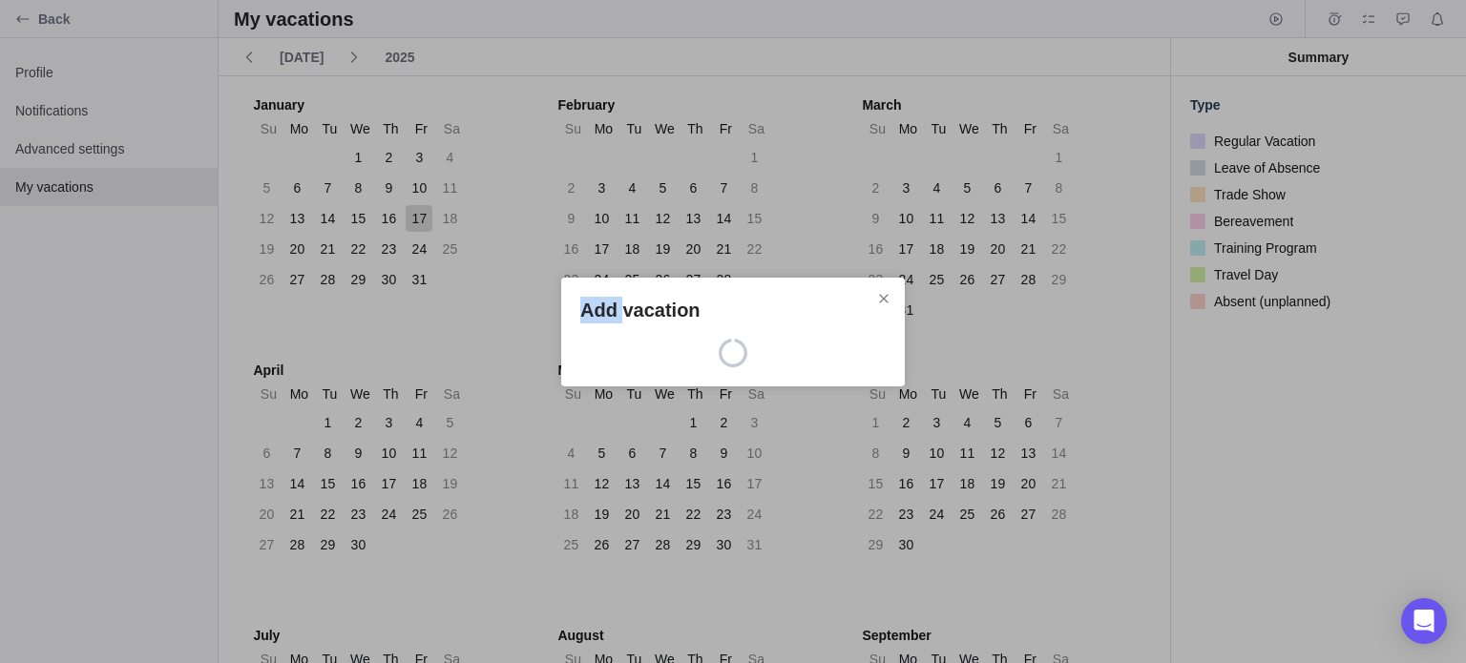
click at [419, 216] on div "Add vacation" at bounding box center [733, 331] width 1466 height 663
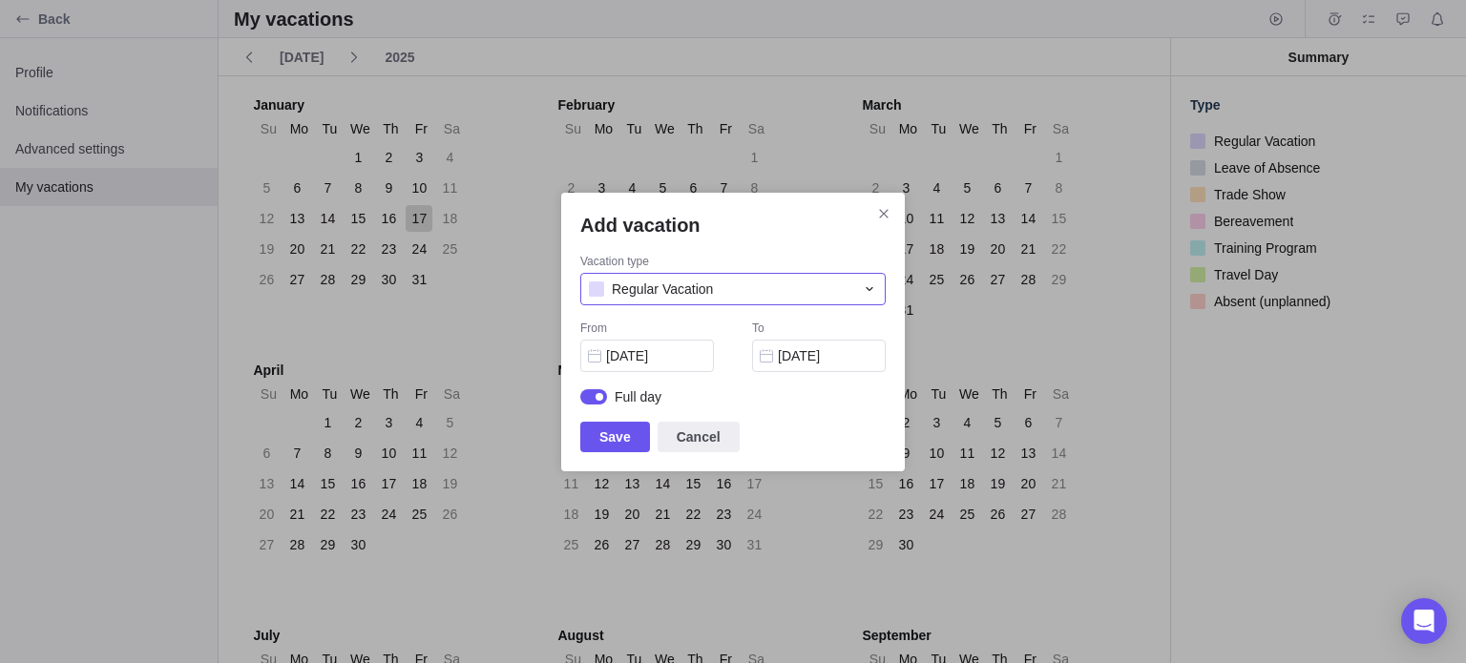
click at [693, 302] on div "Regular Vacation" at bounding box center [732, 289] width 305 height 32
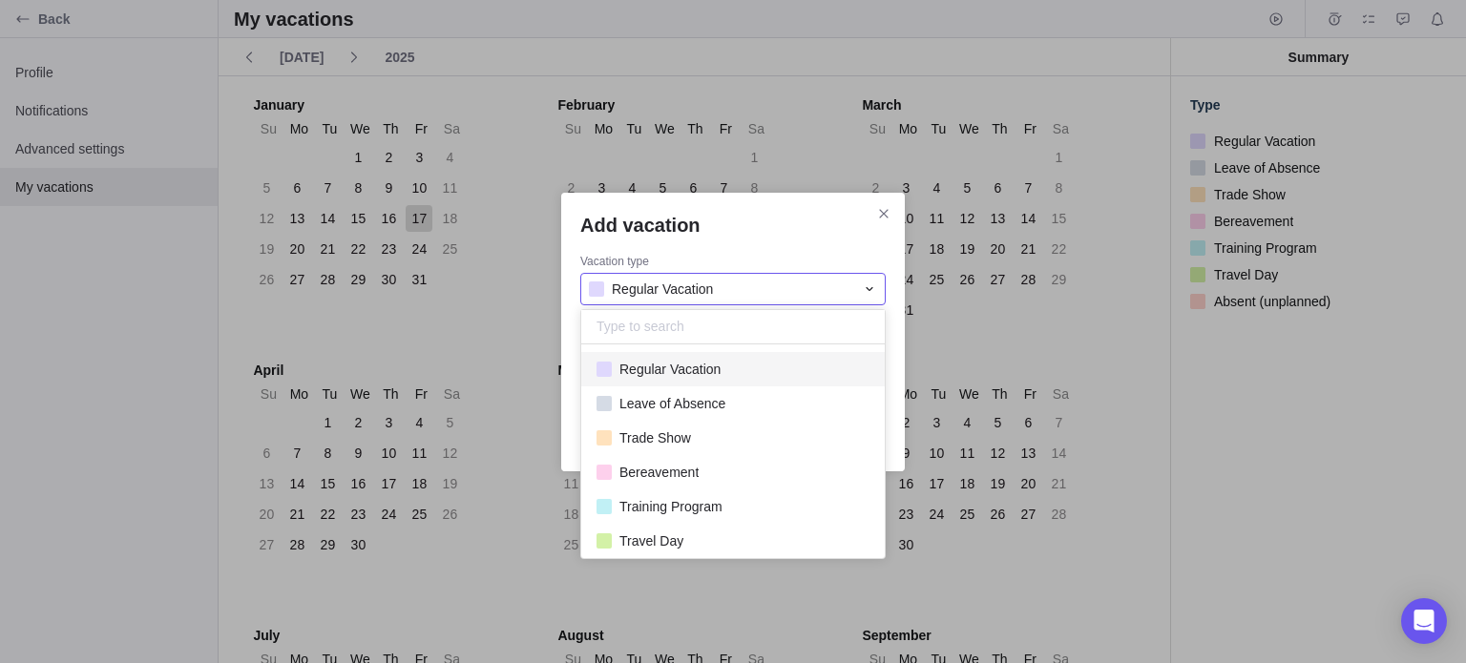
scroll to position [199, 289]
click at [694, 301] on div "Regular Vacation" at bounding box center [732, 289] width 305 height 32
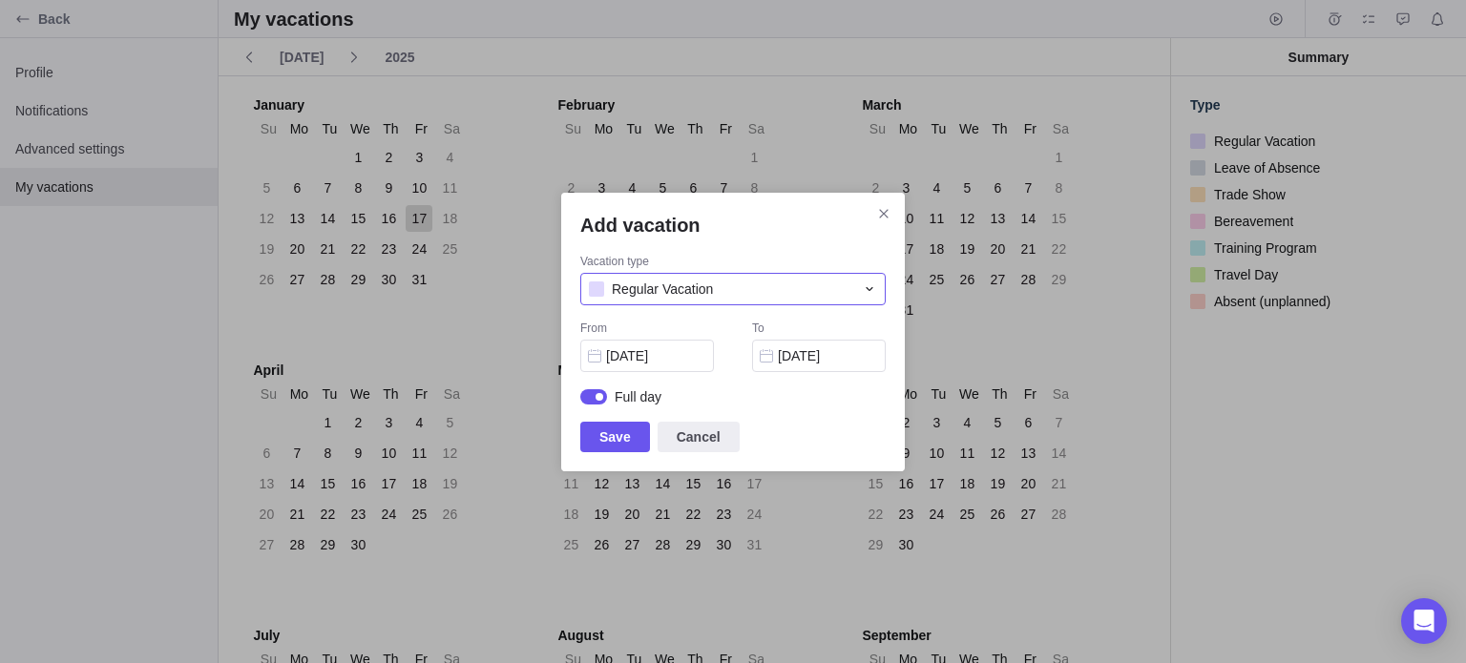
click at [670, 301] on div "Regular Vacation" at bounding box center [732, 289] width 305 height 32
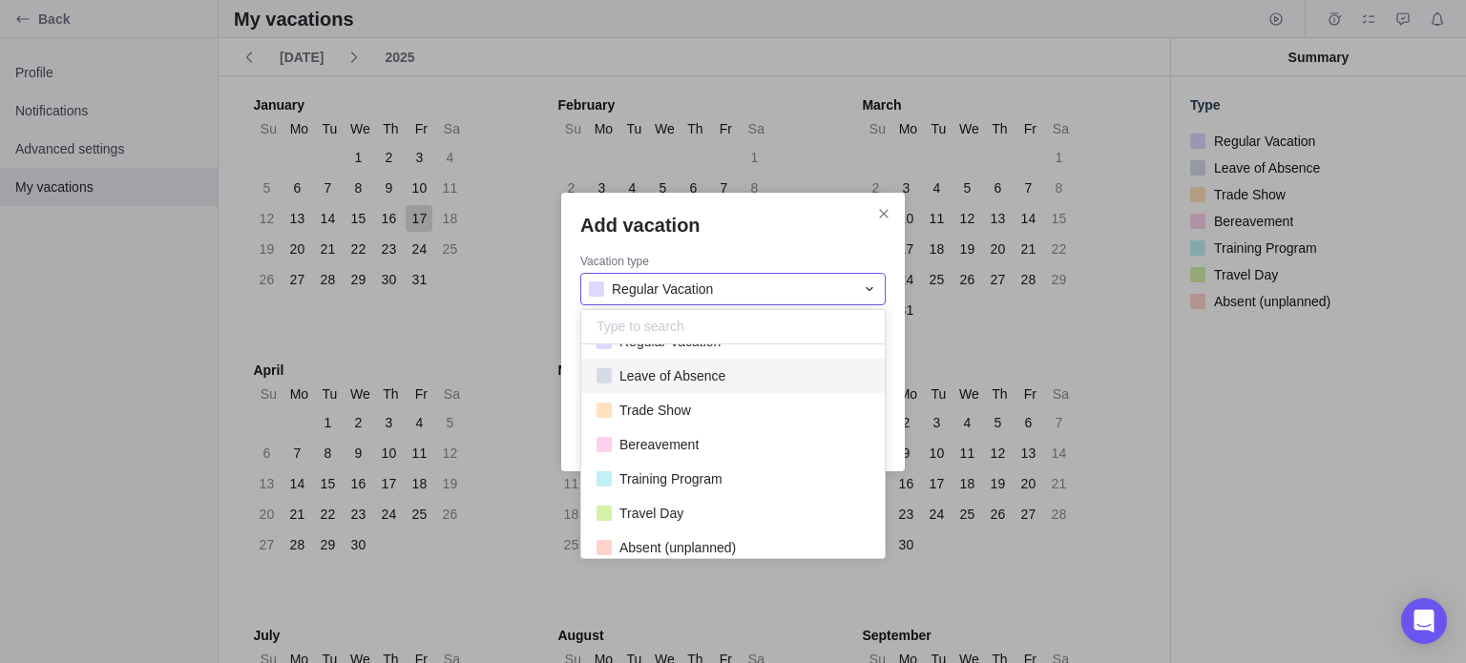
scroll to position [42, 0]
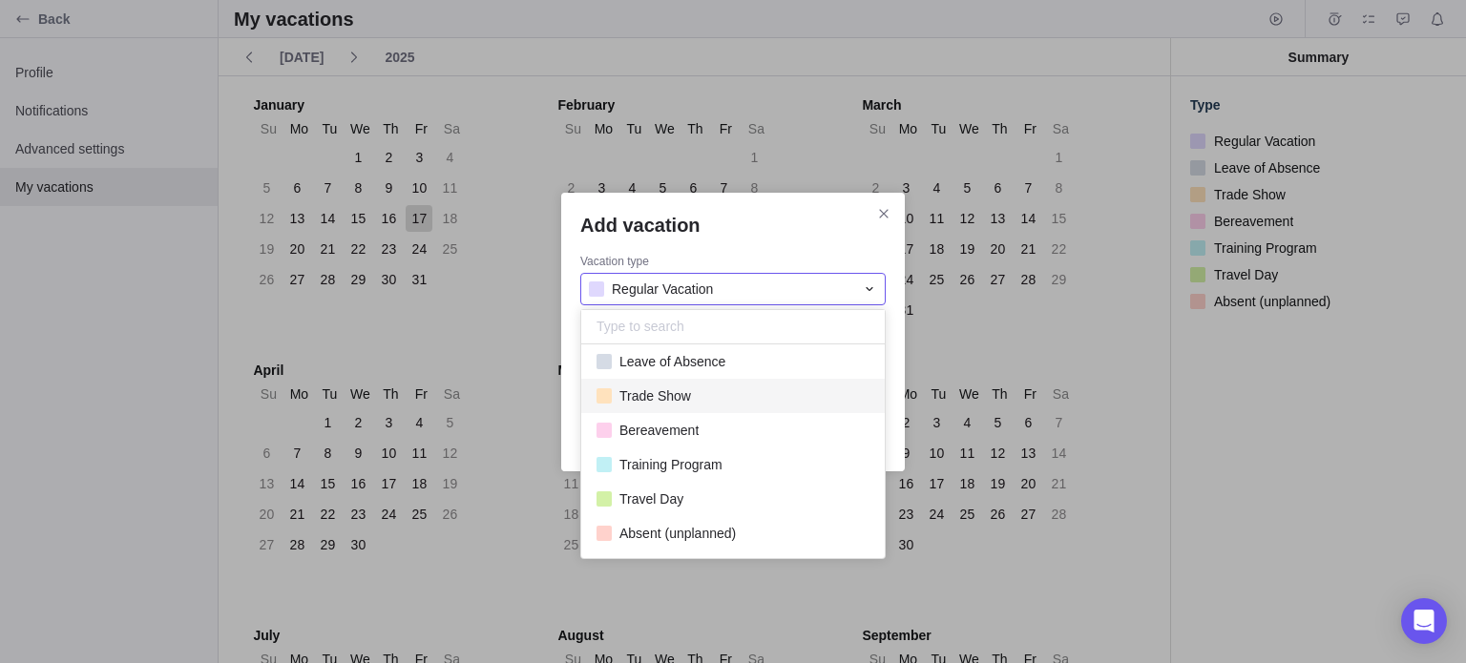
drag, startPoint x: 1085, startPoint y: 371, endPoint x: 890, endPoint y: 351, distance: 195.7
click at [1085, 370] on div "Add vacation Vacation type Regular Vacation Regular Vacation Leave of Absence T…" at bounding box center [733, 331] width 1466 height 663
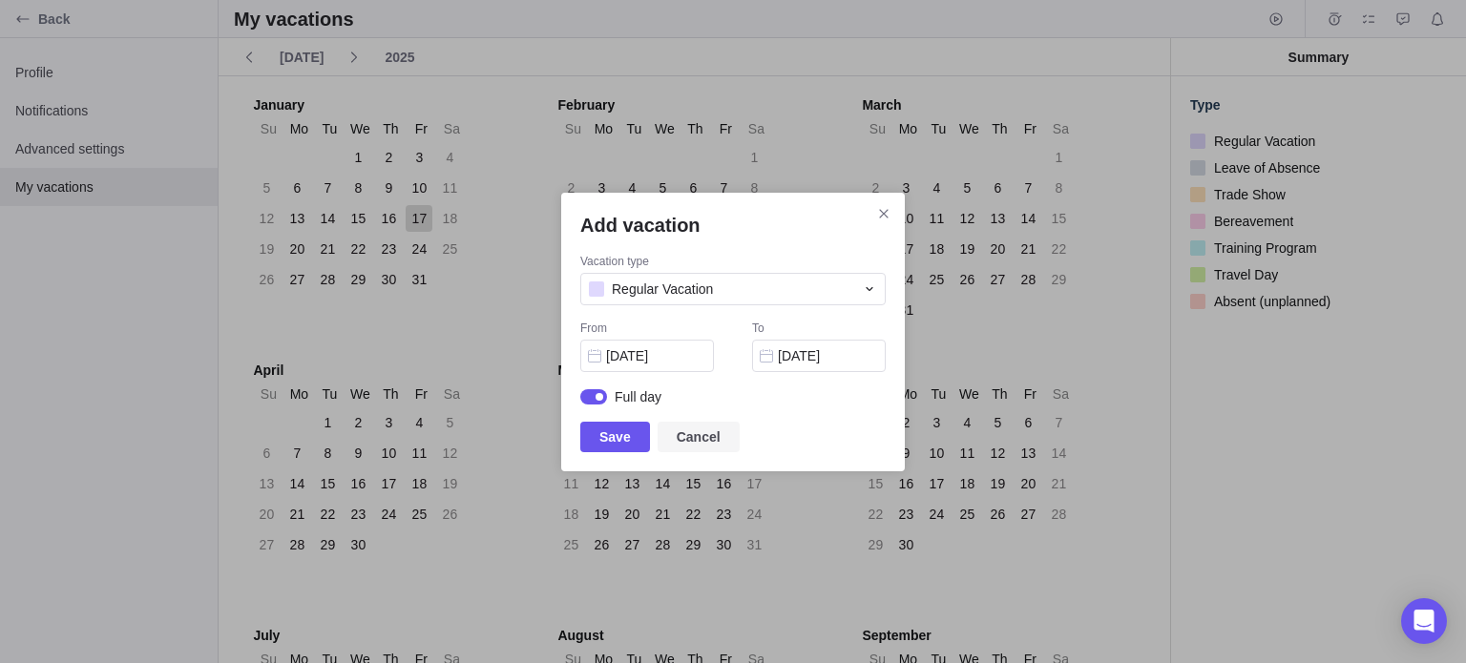
click at [687, 434] on span "Cancel" at bounding box center [699, 437] width 44 height 23
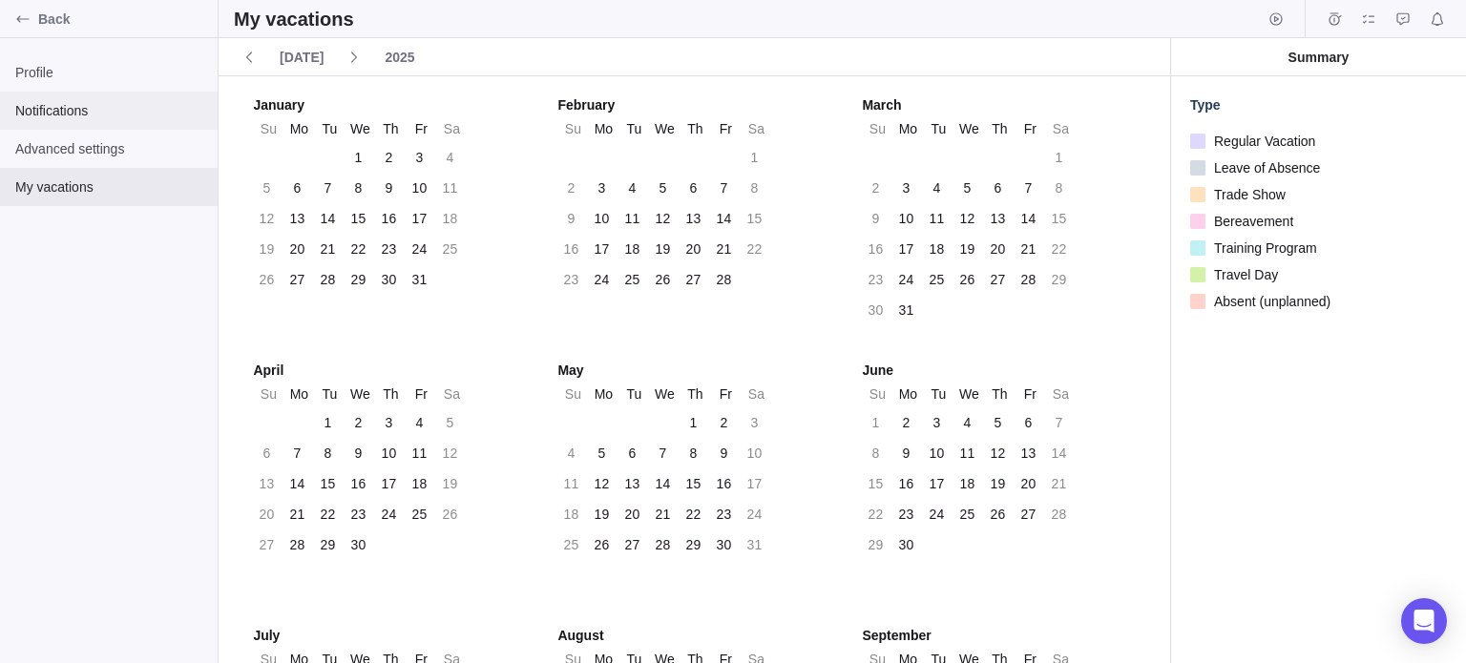
click at [50, 102] on span "Notifications" at bounding box center [108, 110] width 187 height 19
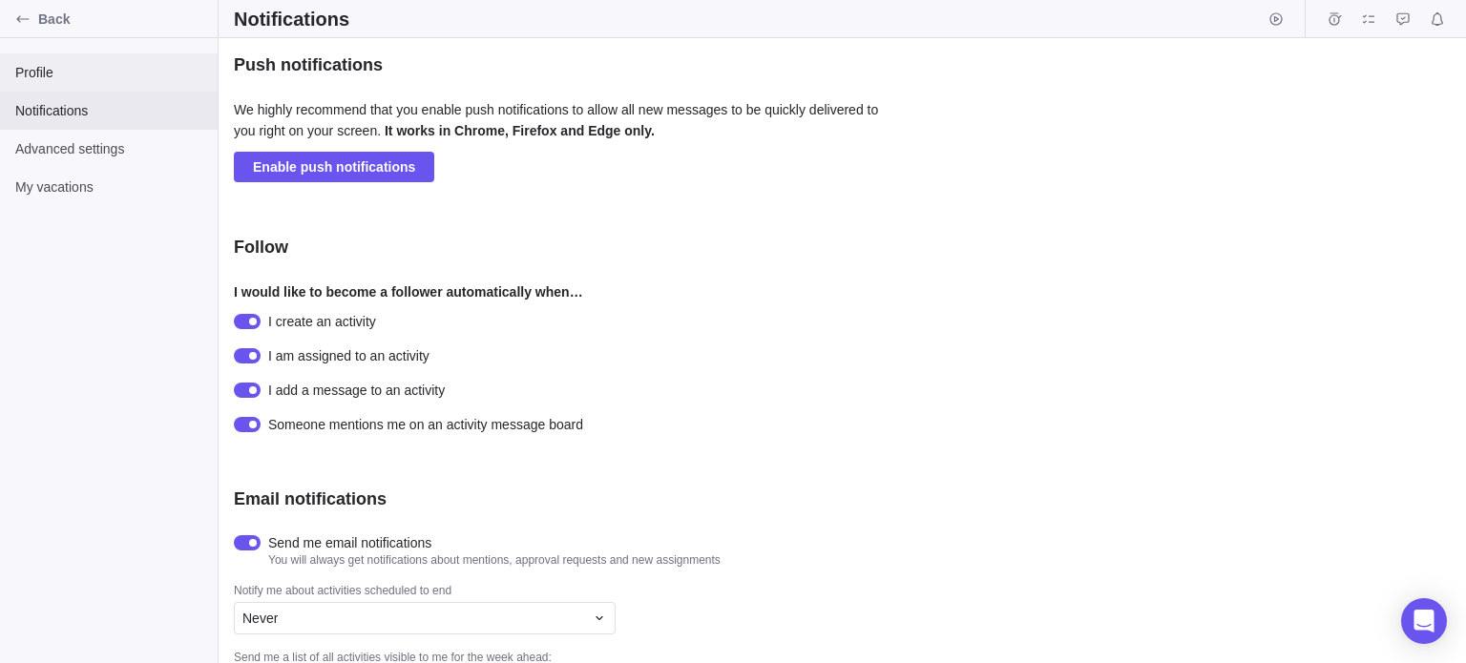
click at [49, 78] on span "Profile" at bounding box center [108, 72] width 187 height 19
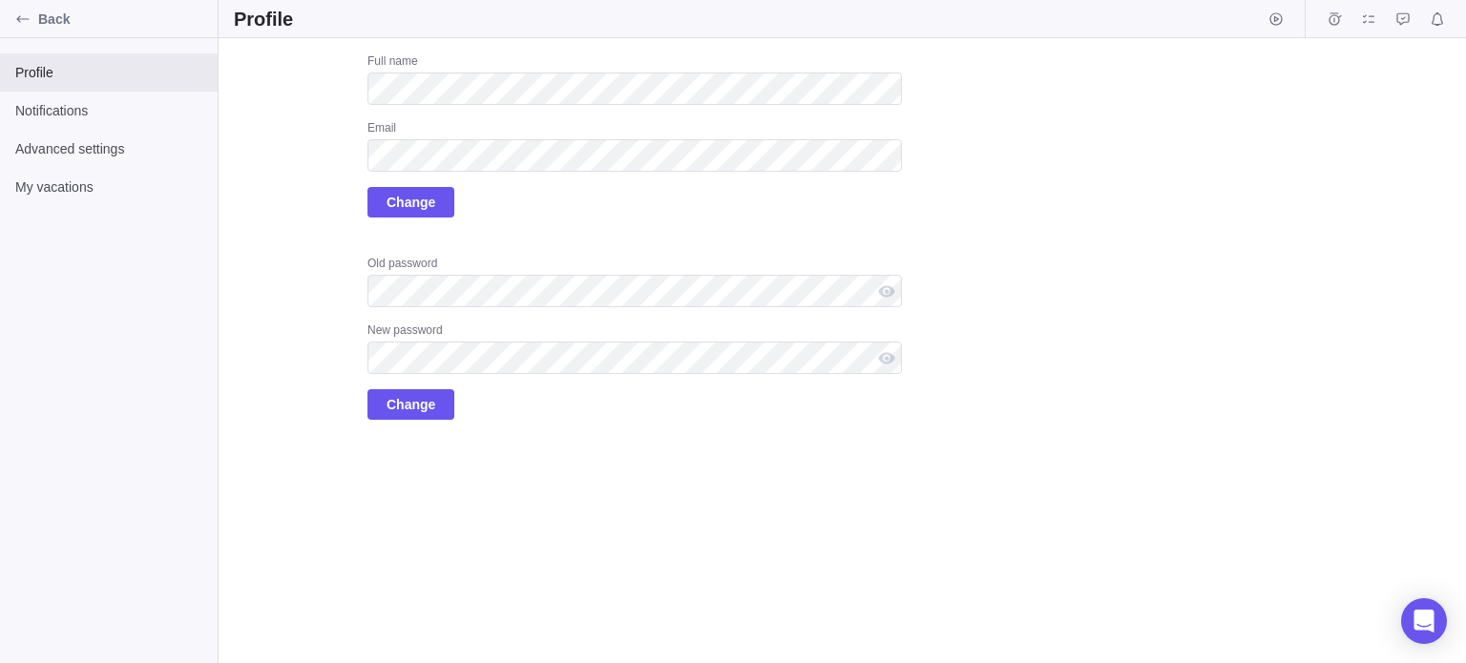
click at [319, 232] on div "Upload Full name Email Change Old password New password Change" at bounding box center [568, 236] width 668 height 366
click at [48, 24] on span "Back" at bounding box center [124, 19] width 172 height 19
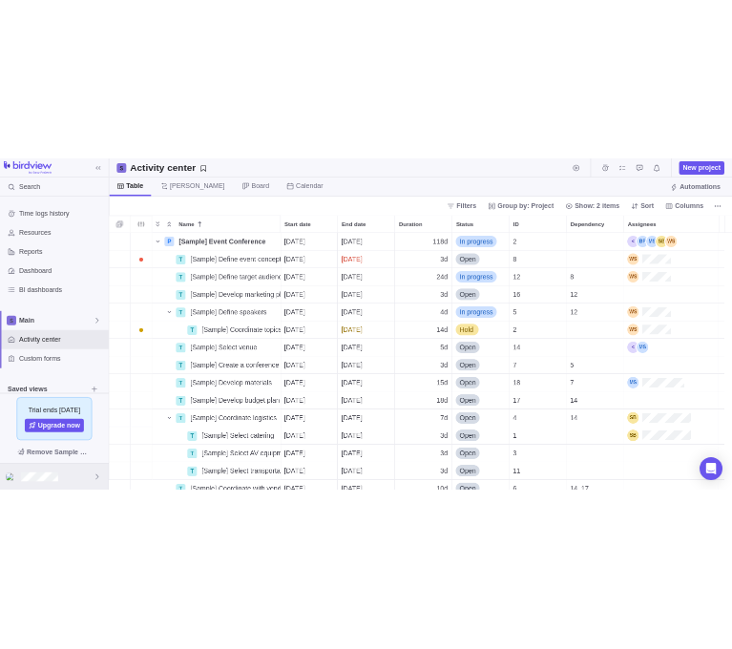
scroll to position [500, 1233]
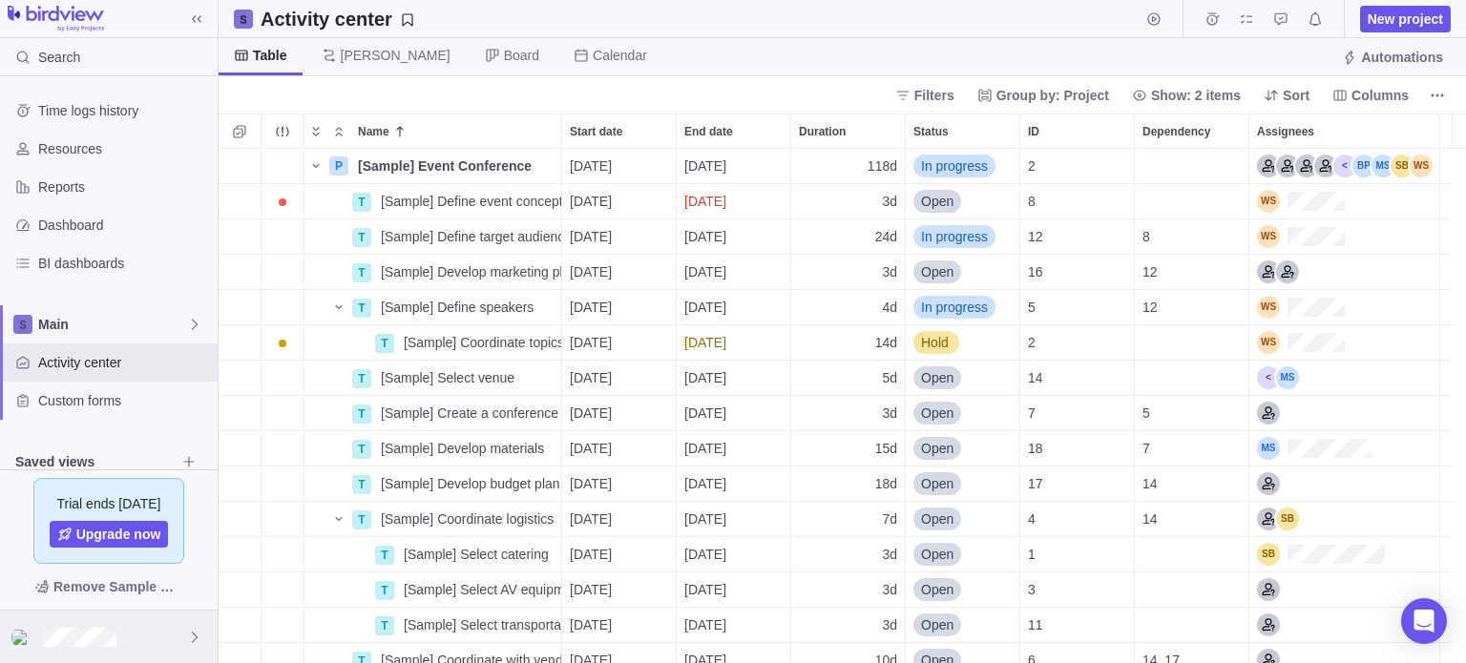
click at [124, 636] on div at bounding box center [109, 637] width 218 height 52
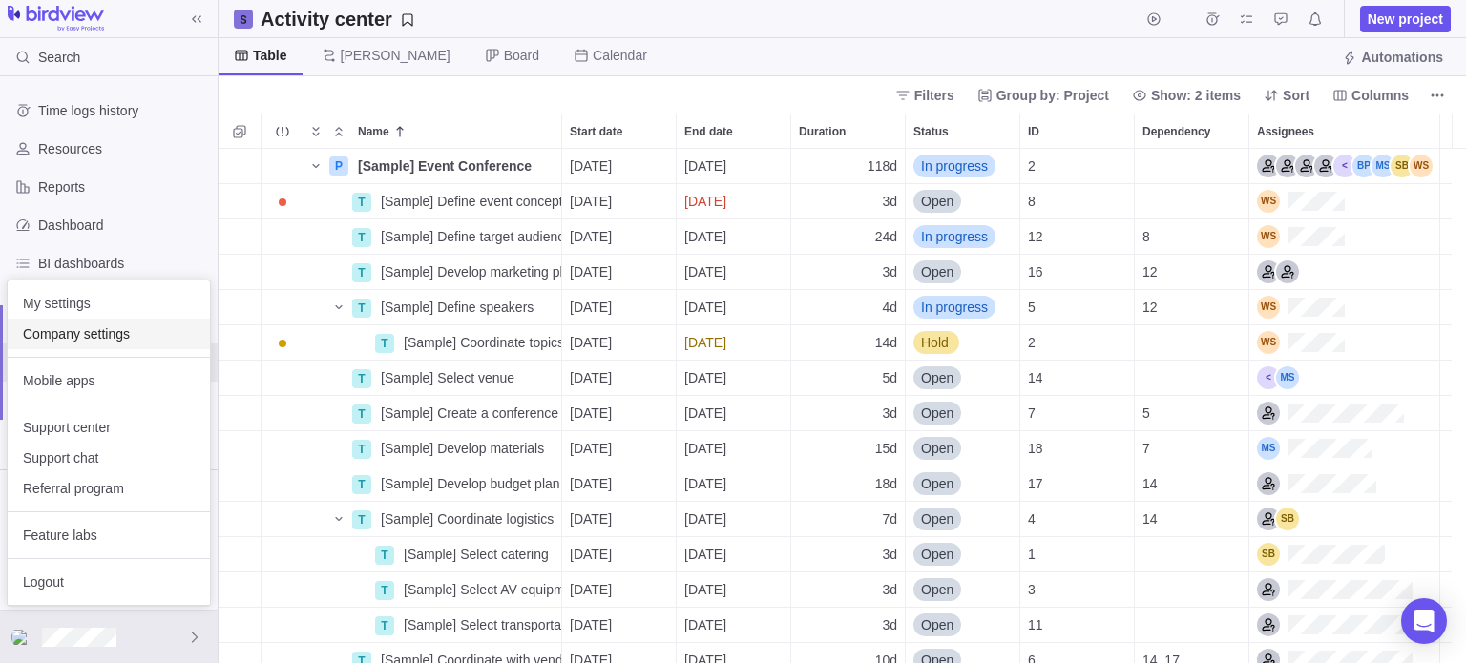
click at [125, 333] on span "Company settings" at bounding box center [109, 333] width 172 height 19
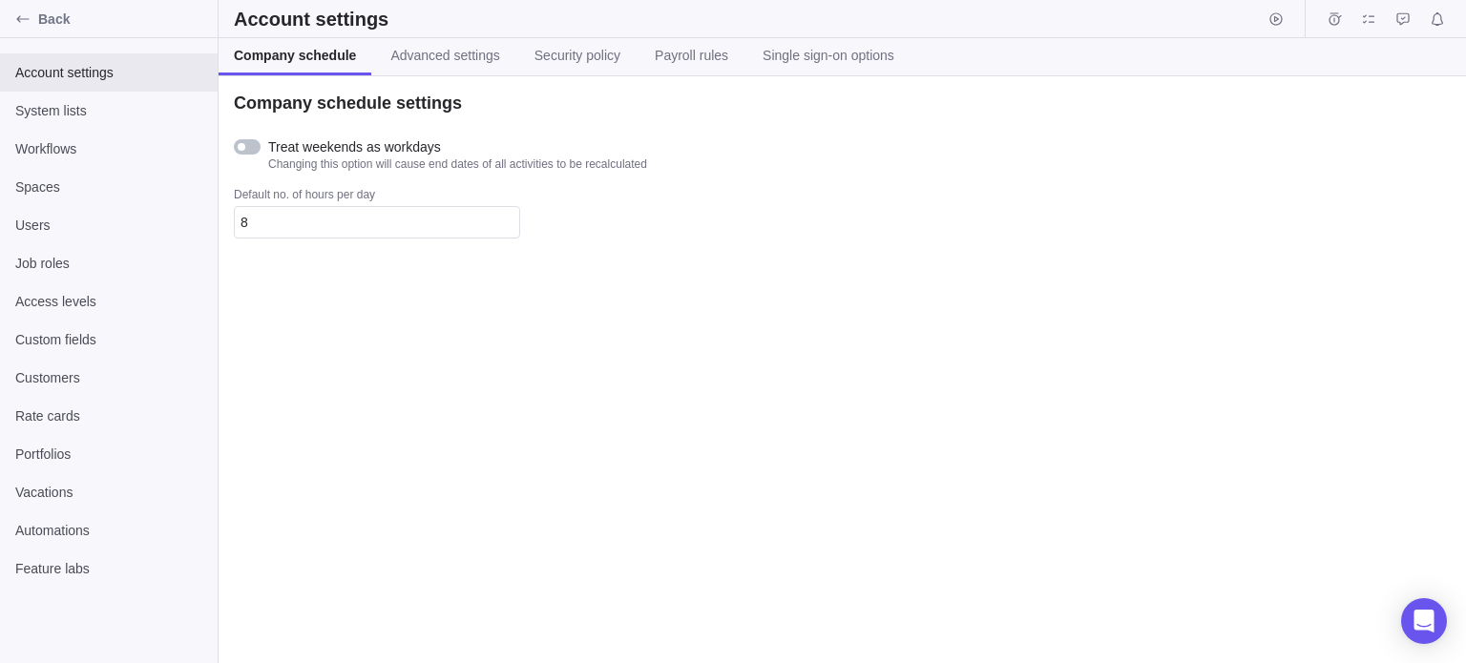
click at [256, 145] on div at bounding box center [247, 146] width 27 height 15
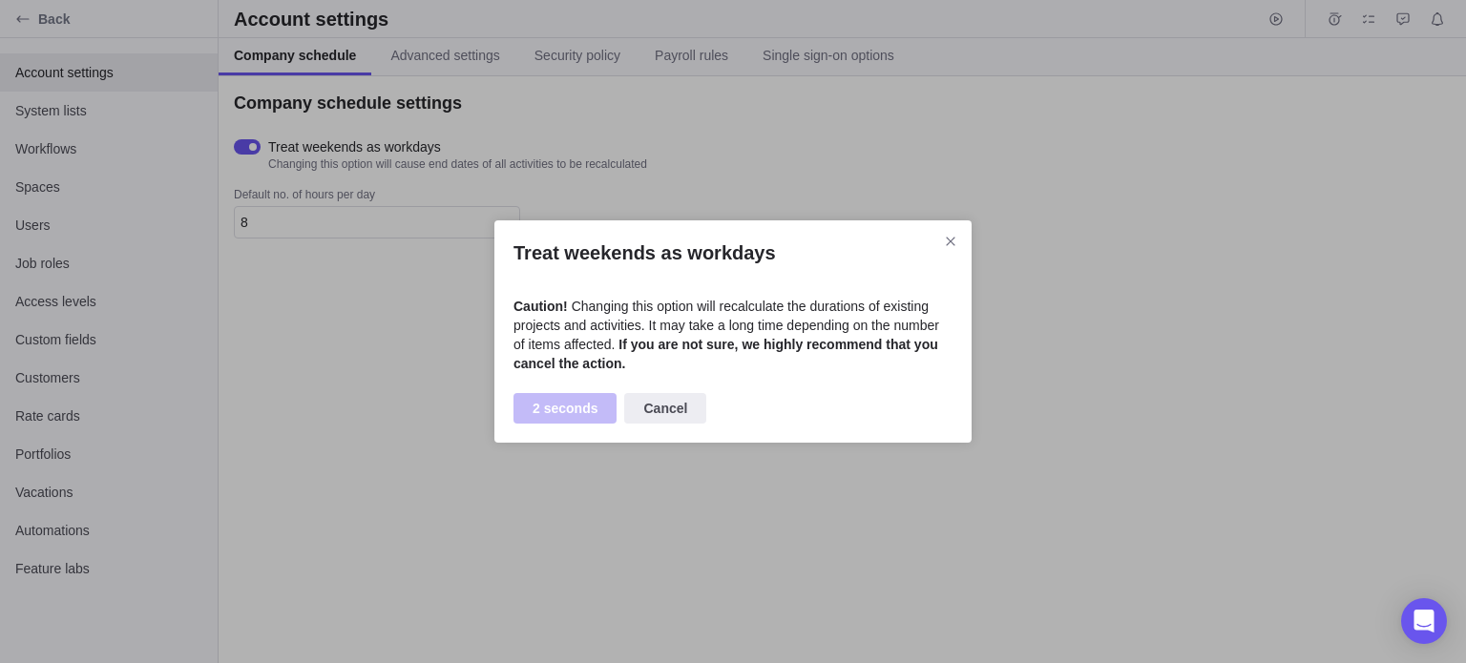
click at [256, 145] on div "Treat weekends as workdays Caution! Changing this option will recalculate the d…" at bounding box center [733, 331] width 1466 height 663
click at [957, 239] on icon "Close" at bounding box center [950, 241] width 15 height 15
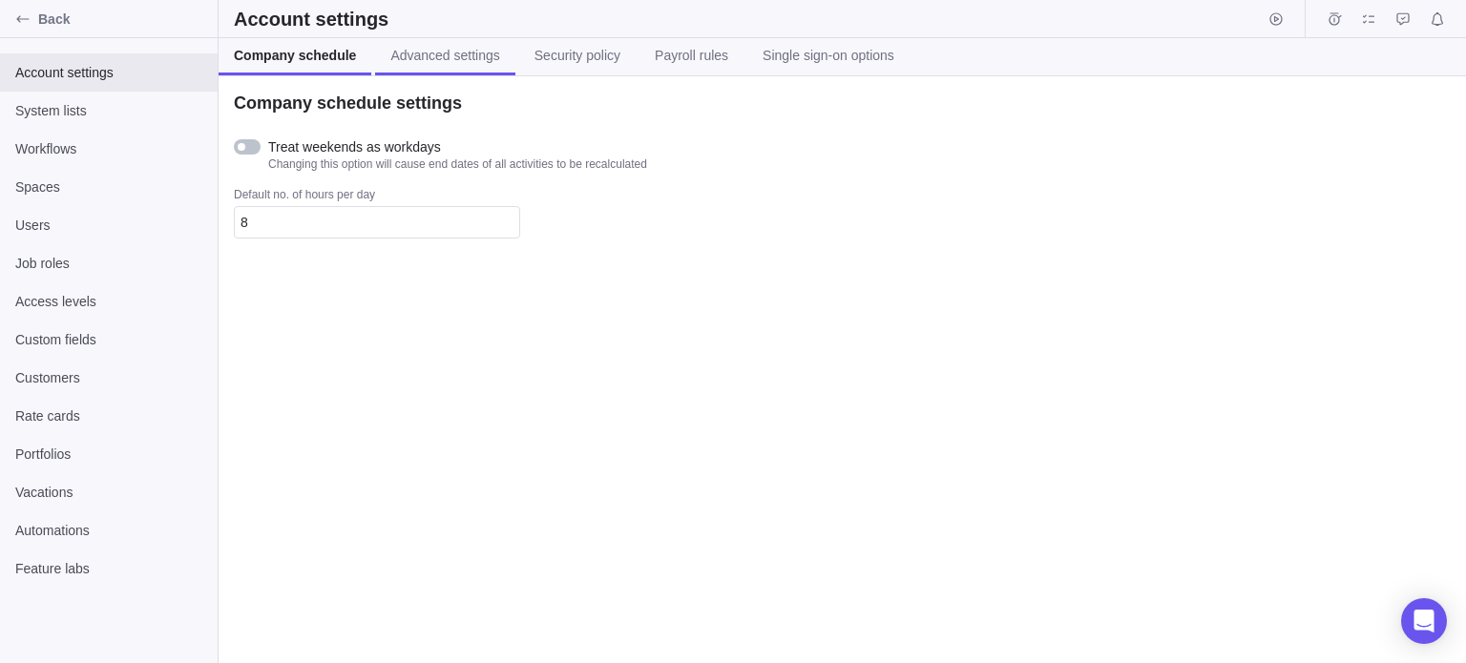
click at [394, 54] on span "Advanced settings" at bounding box center [444, 55] width 109 height 19
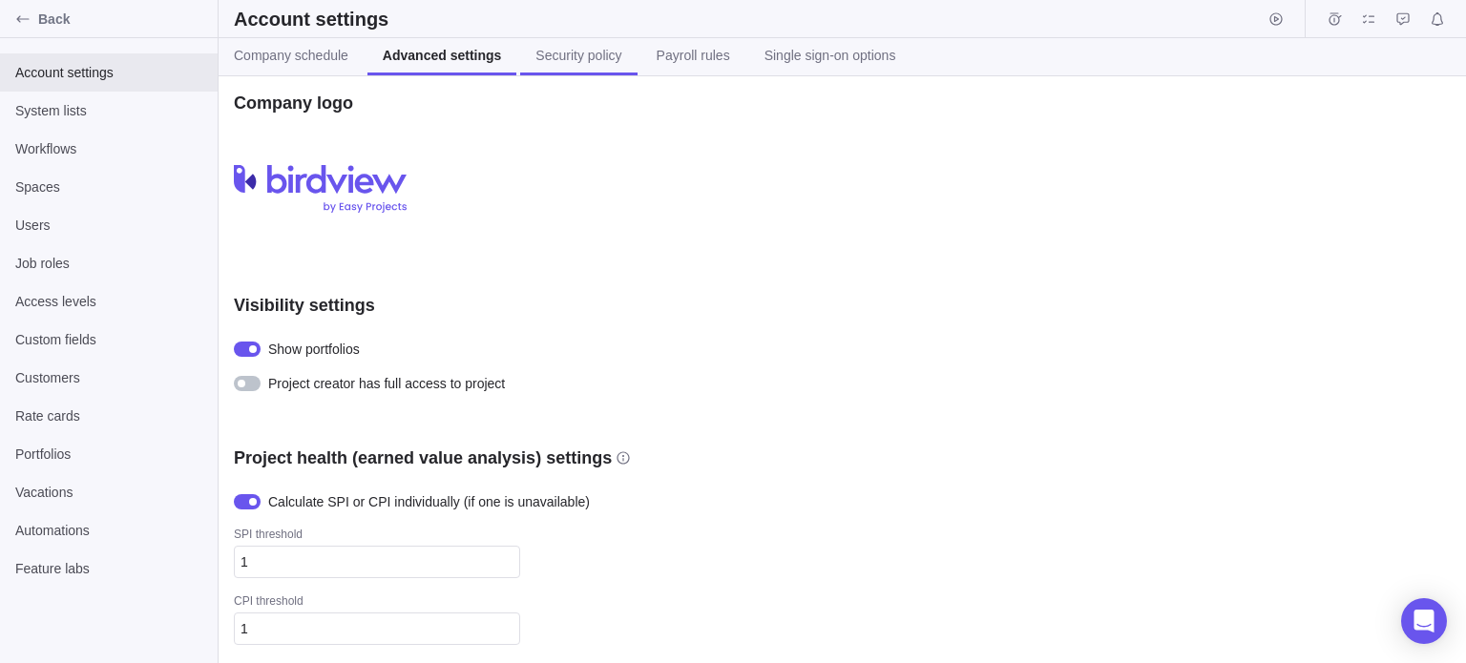
click at [550, 64] on link "Security policy" at bounding box center [578, 56] width 116 height 37
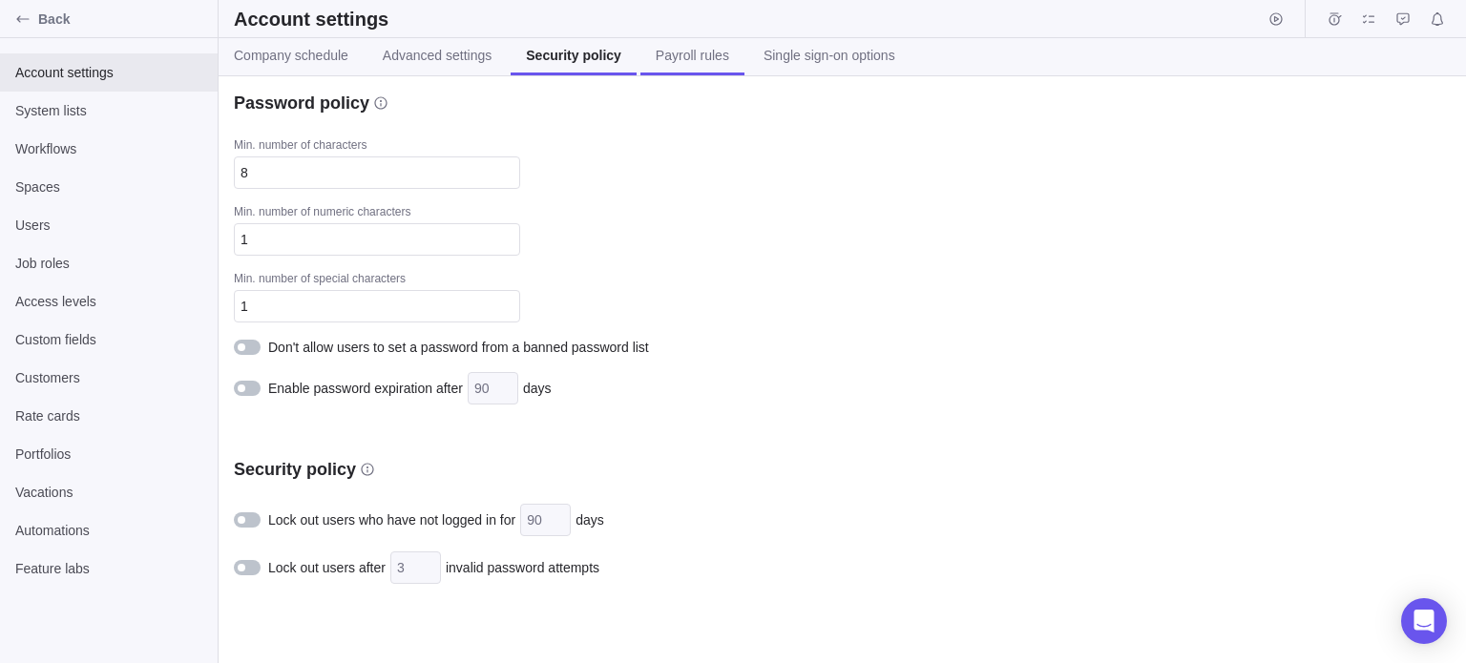
click at [666, 60] on span "Payroll rules" at bounding box center [692, 55] width 73 height 19
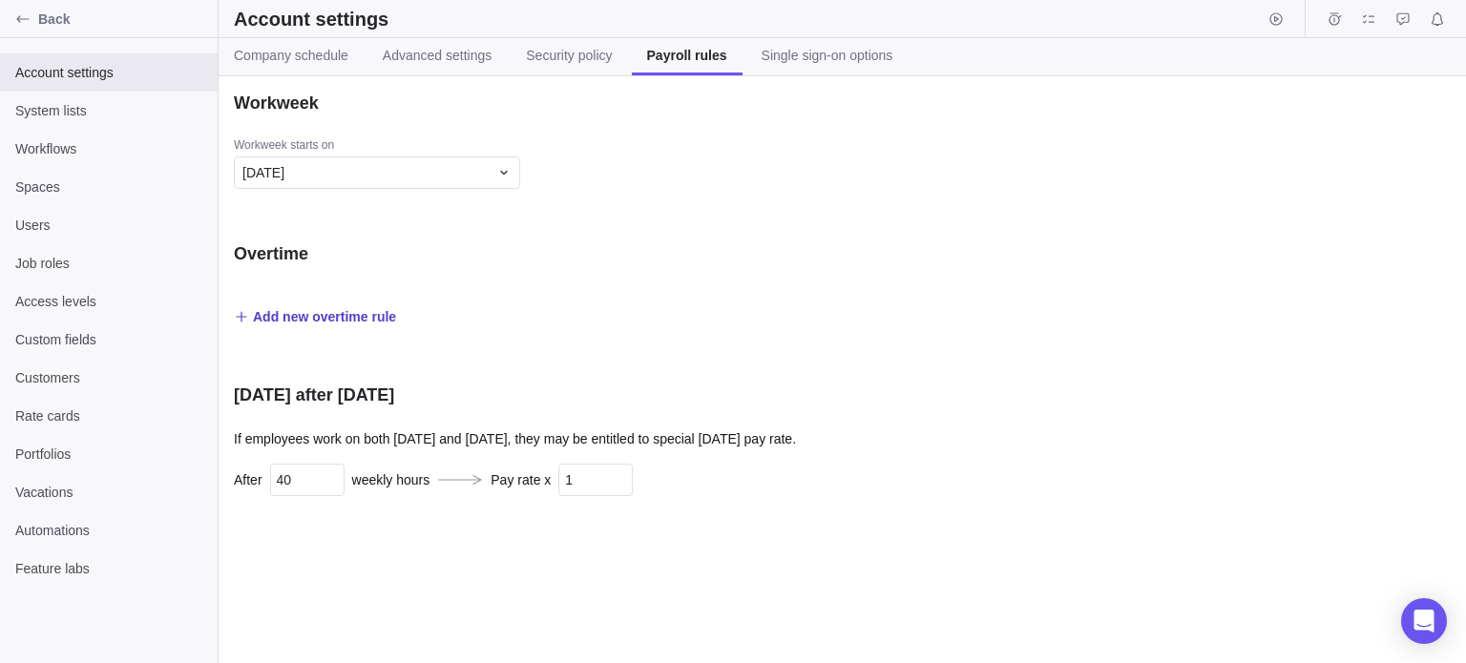
click at [311, 319] on span "Add new overtime rule" at bounding box center [324, 316] width 143 height 19
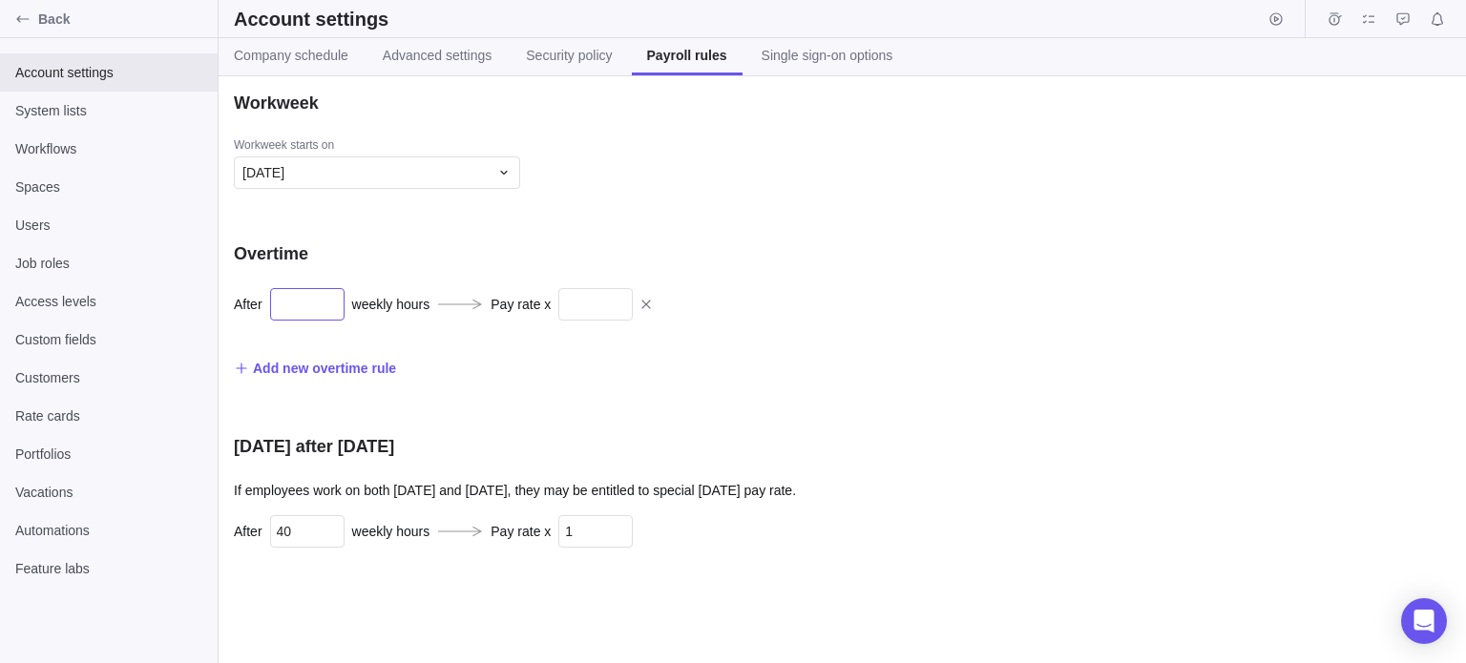
click at [318, 310] on input "text" at bounding box center [307, 304] width 74 height 32
type input "2"
click at [578, 304] on input "text" at bounding box center [595, 304] width 74 height 32
type input "23"
click at [642, 358] on div "Add new overtime rule" at bounding box center [568, 368] width 668 height 27
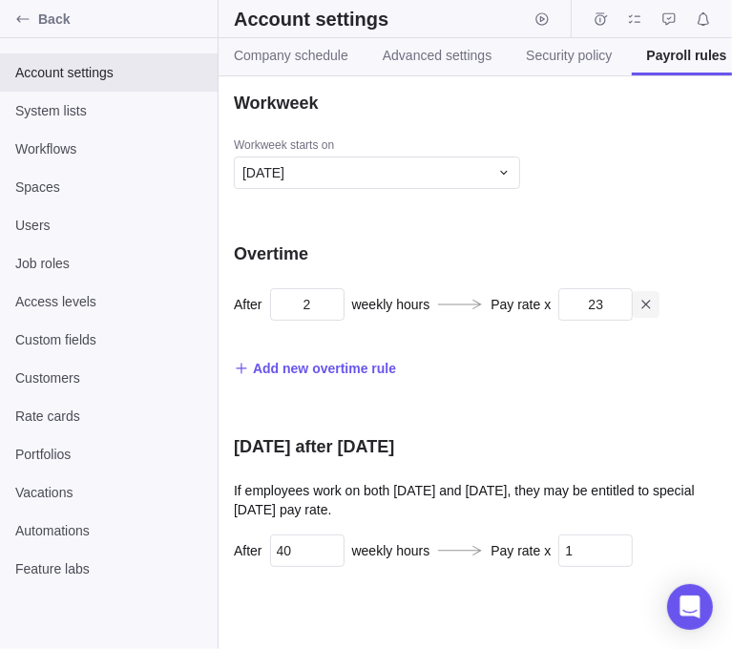
click at [642, 304] on icon at bounding box center [646, 304] width 9 height 9
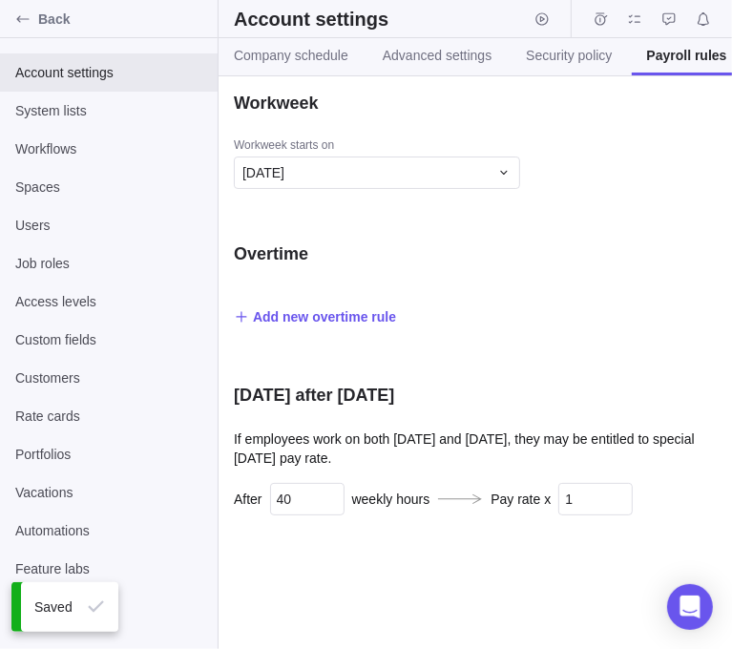
click at [286, 321] on span "Add new overtime rule" at bounding box center [324, 316] width 143 height 19
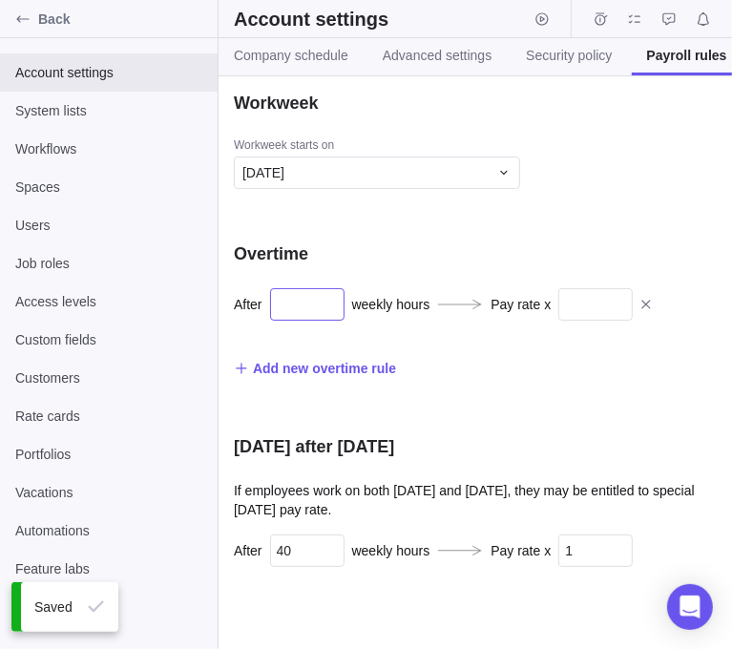
click at [318, 309] on input "text" at bounding box center [307, 304] width 74 height 32
type input "23"
click at [599, 307] on input "text" at bounding box center [595, 304] width 74 height 32
type input "23"
click at [626, 363] on div "Add new overtime rule" at bounding box center [475, 368] width 483 height 27
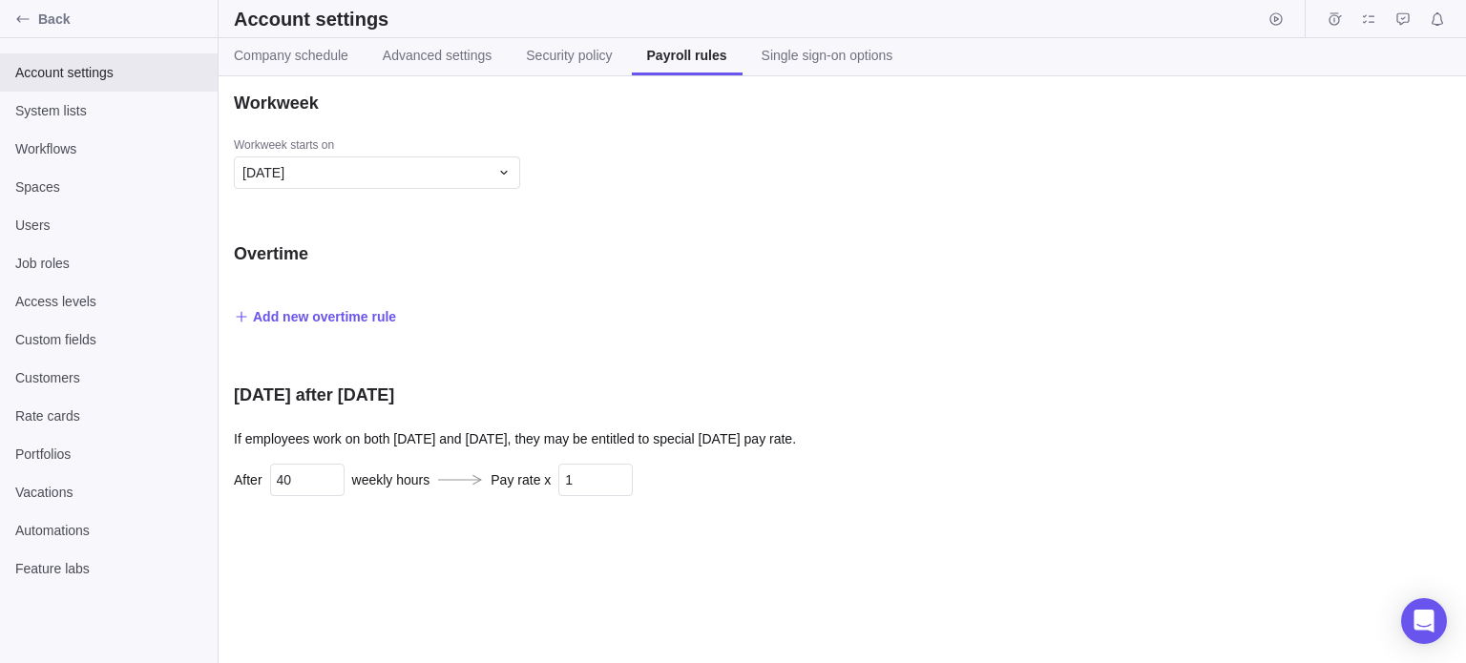
click at [718, 237] on div "Workweek Workweek starts [DATE] Overtime Add new overtime rule [DATE] after [DA…" at bounding box center [842, 369] width 1247 height 587
click at [290, 186] on div "[DATE]" at bounding box center [377, 173] width 286 height 32
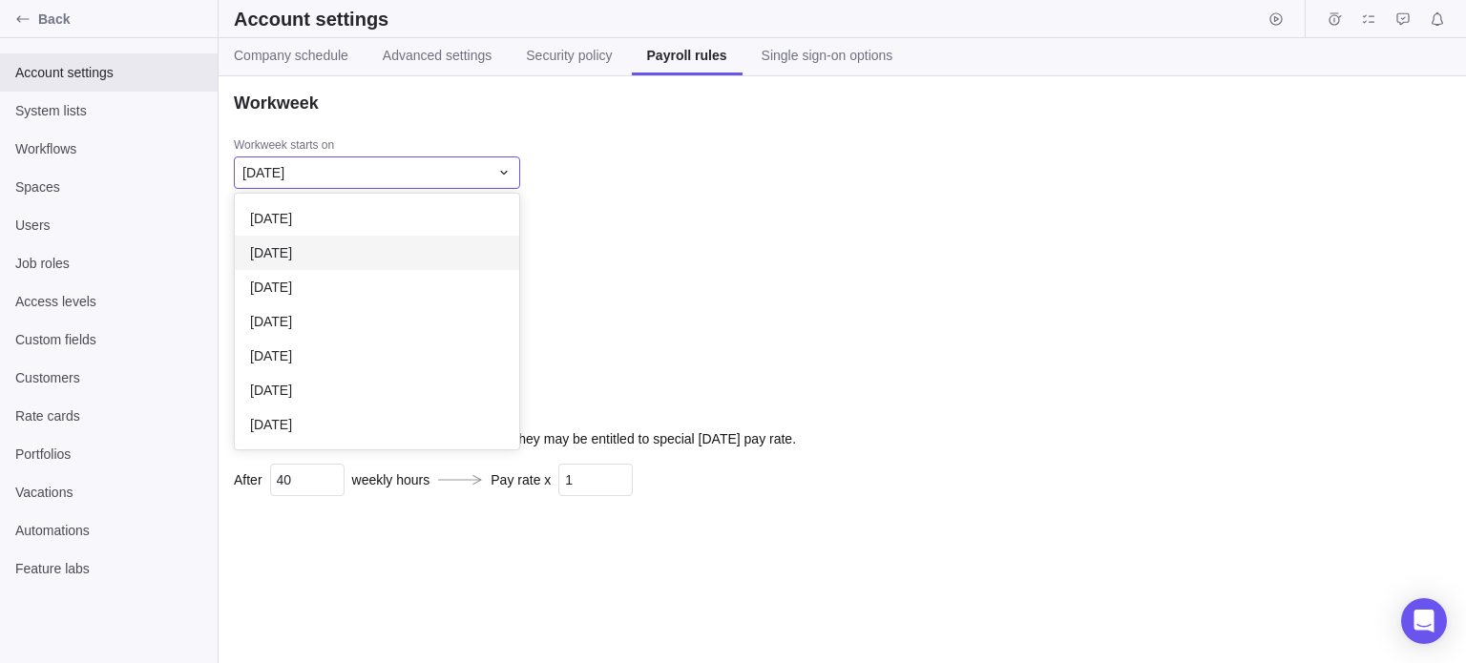
click at [292, 246] on span "[DATE]" at bounding box center [271, 252] width 42 height 19
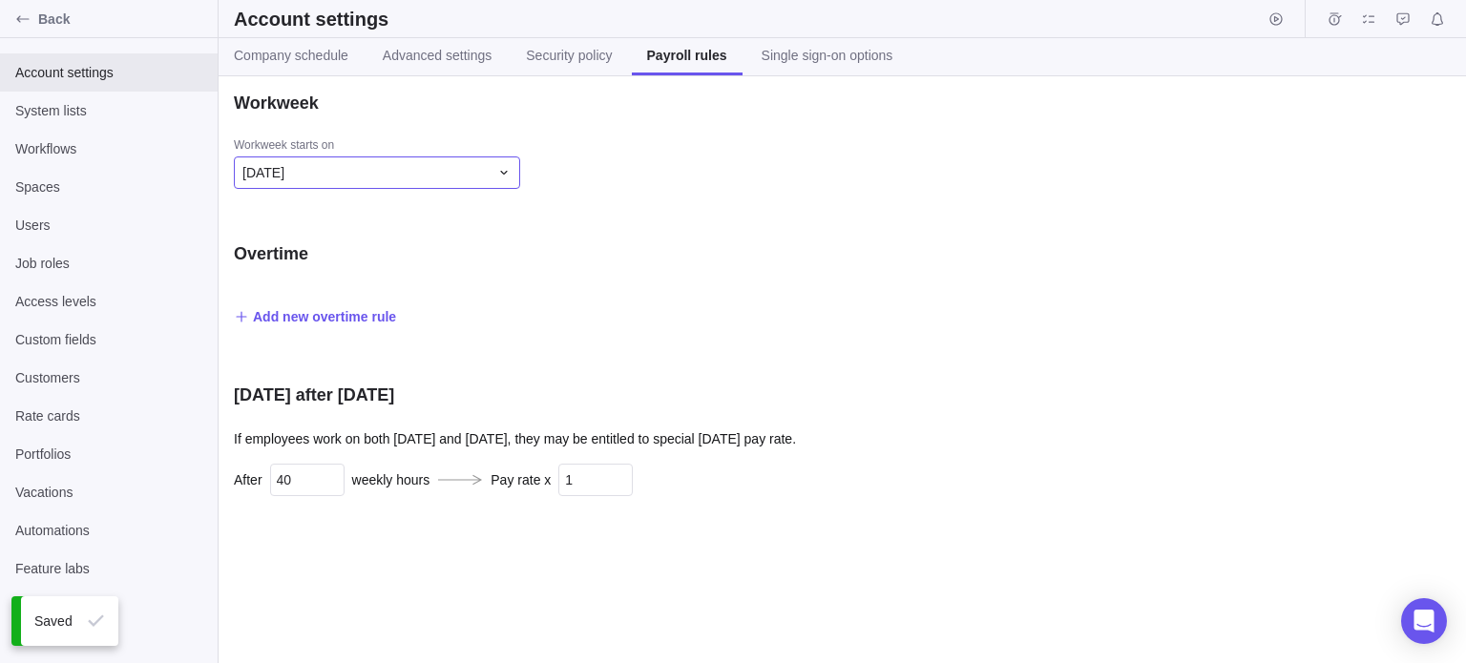
click at [320, 165] on div "[DATE]" at bounding box center [365, 172] width 246 height 19
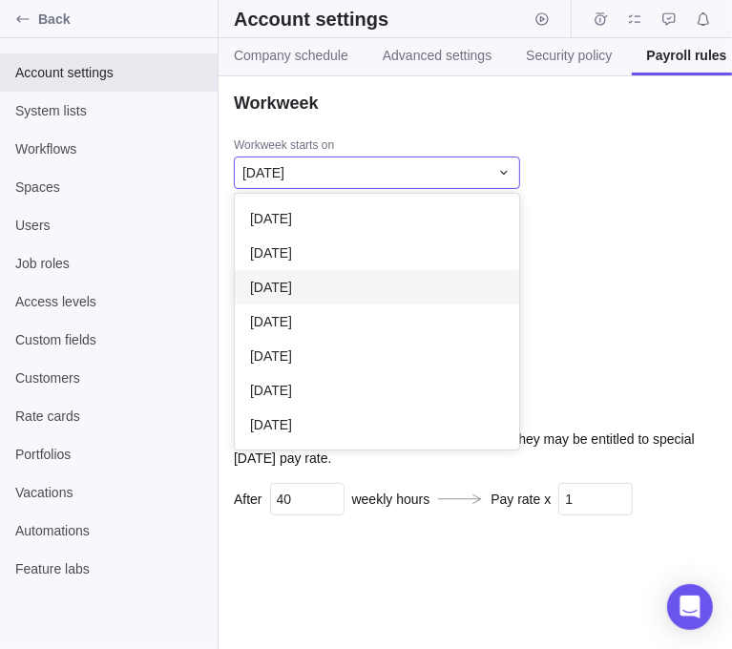
drag, startPoint x: 347, startPoint y: 284, endPoint x: 454, endPoint y: 234, distance: 118.3
click at [347, 284] on div "[DATE]" at bounding box center [377, 287] width 284 height 34
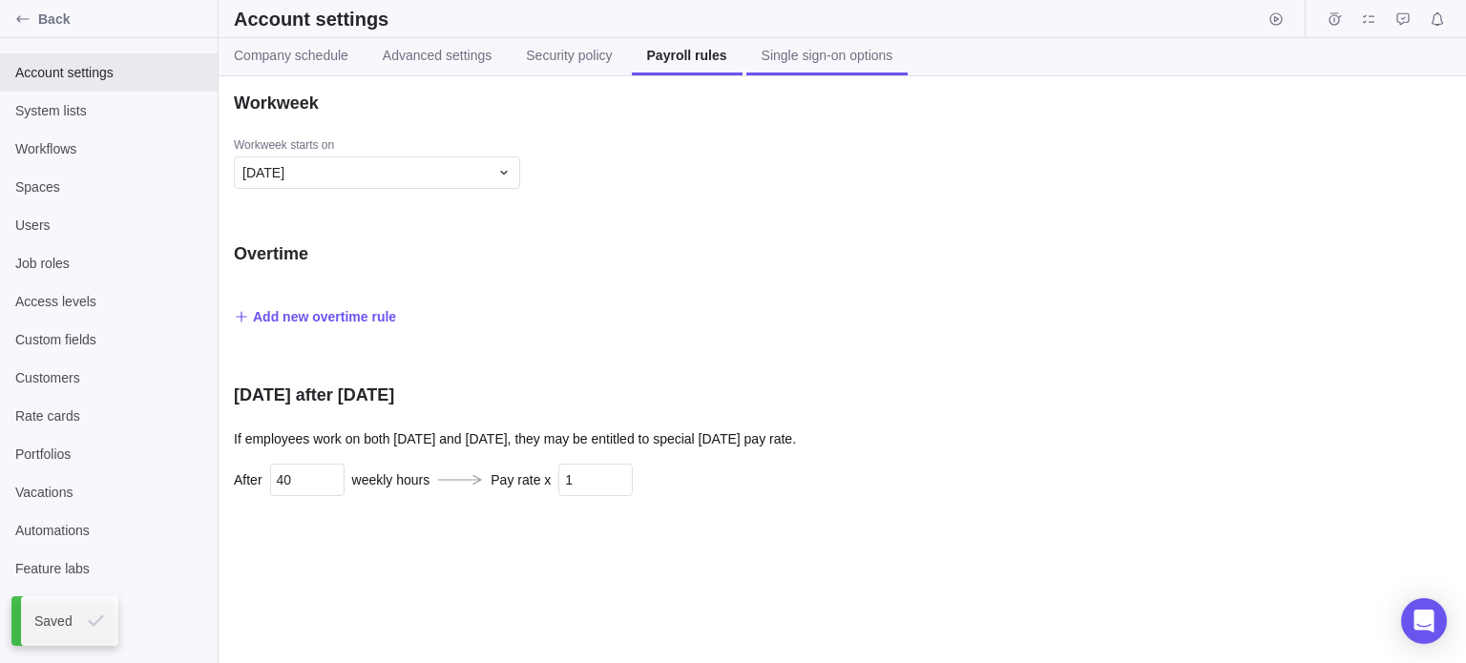
click at [731, 60] on span "Single sign-on options" at bounding box center [828, 55] width 132 height 19
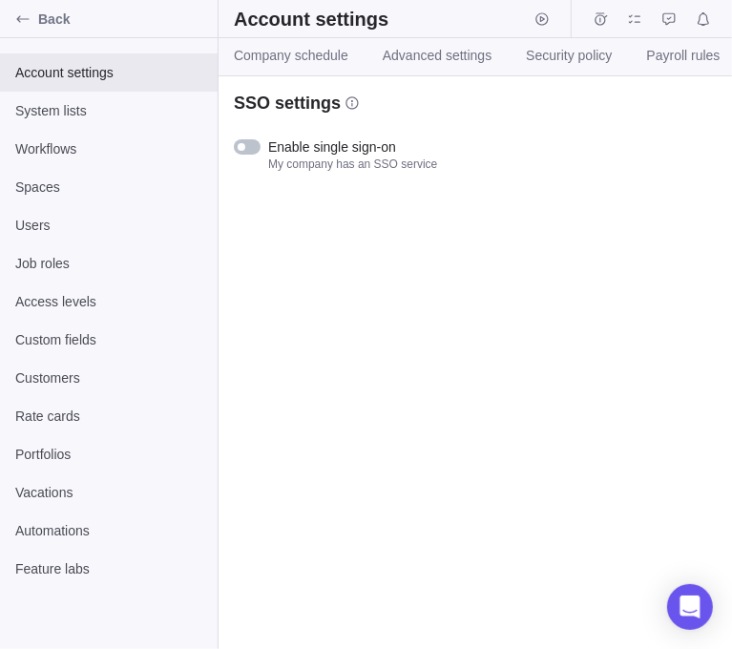
click at [250, 152] on div at bounding box center [247, 146] width 27 height 15
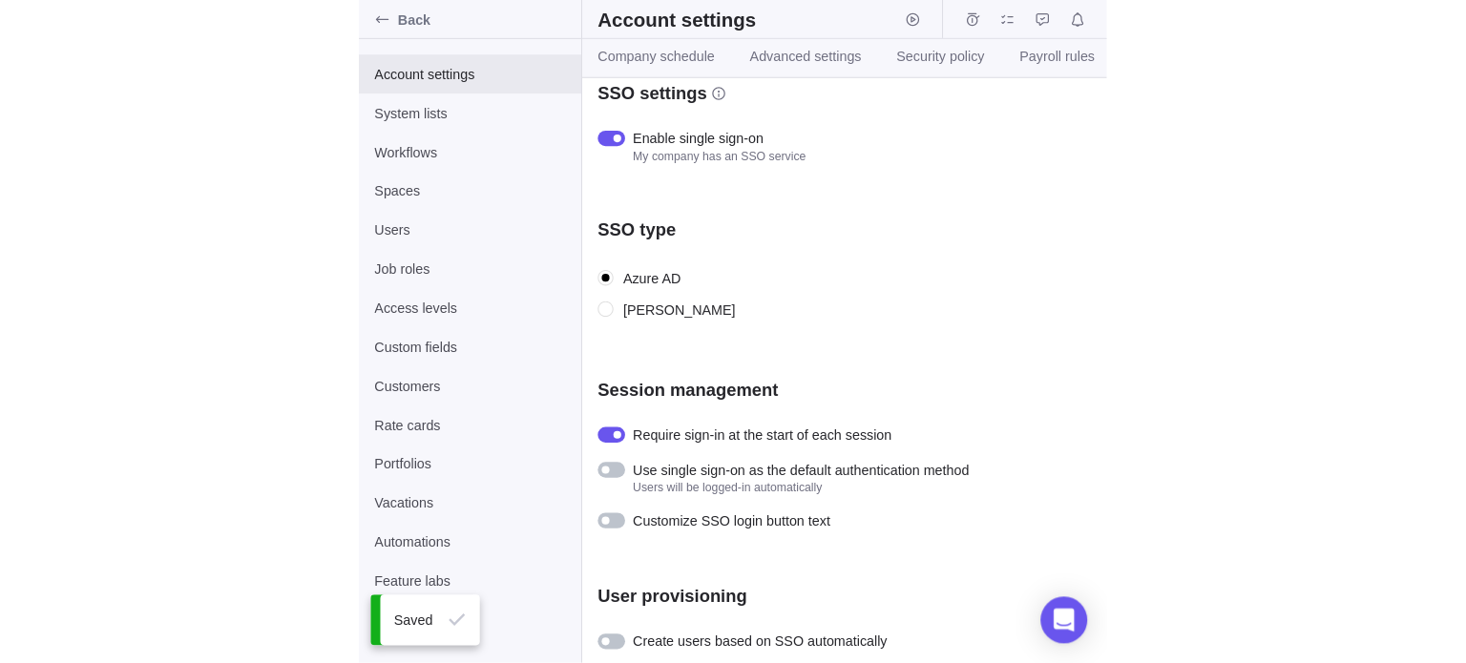
scroll to position [14, 0]
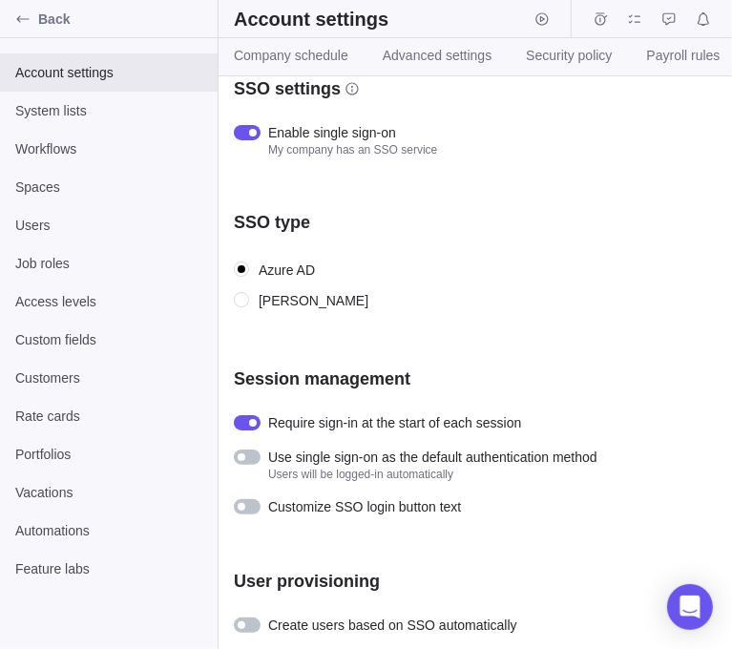
click at [249, 629] on div at bounding box center [247, 624] width 27 height 15
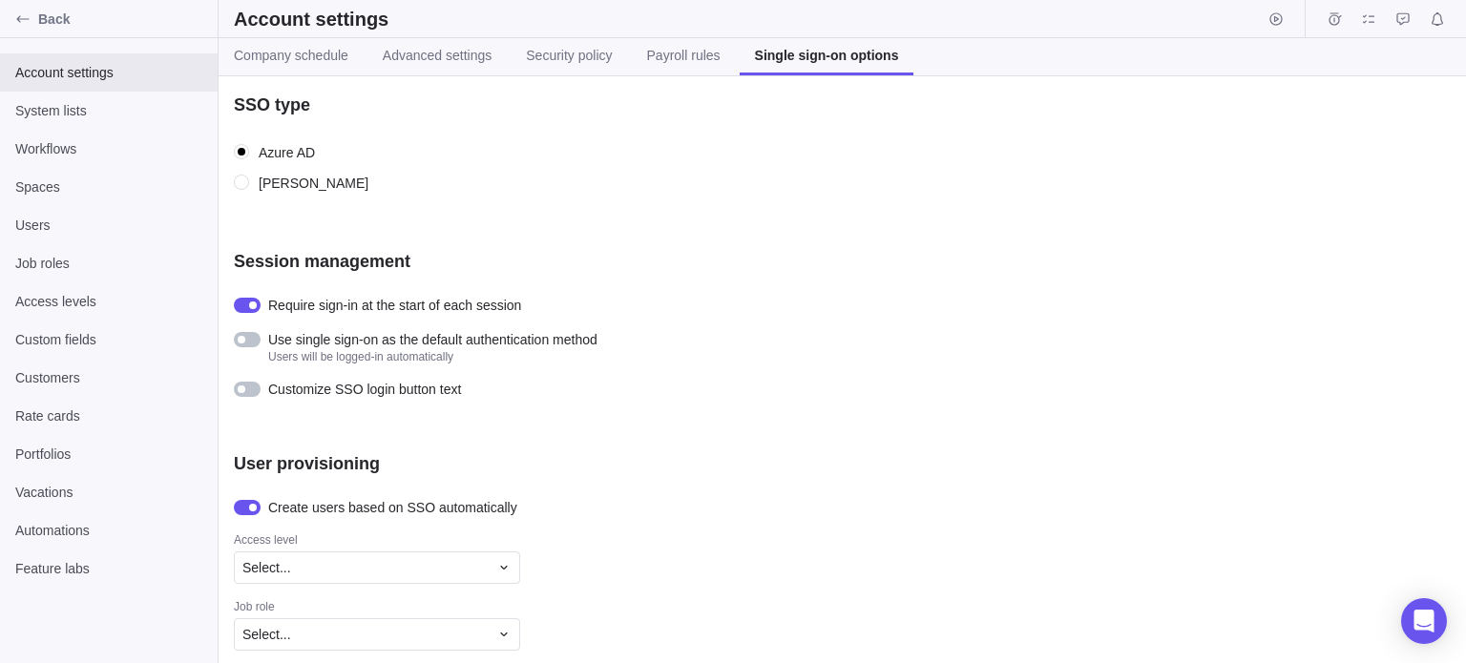
scroll to position [246, 0]
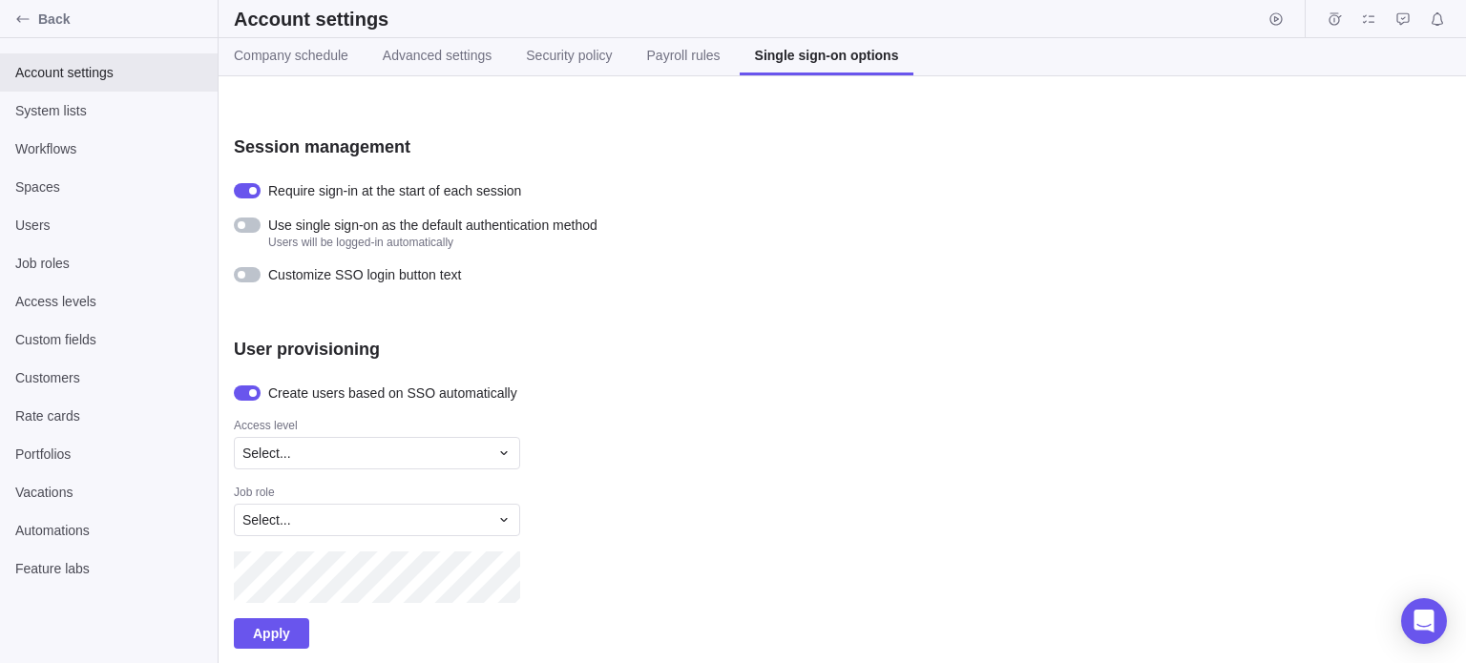
drag, startPoint x: 242, startPoint y: 388, endPoint x: 252, endPoint y: 391, distance: 10.0
click at [242, 388] on div at bounding box center [247, 393] width 27 height 15
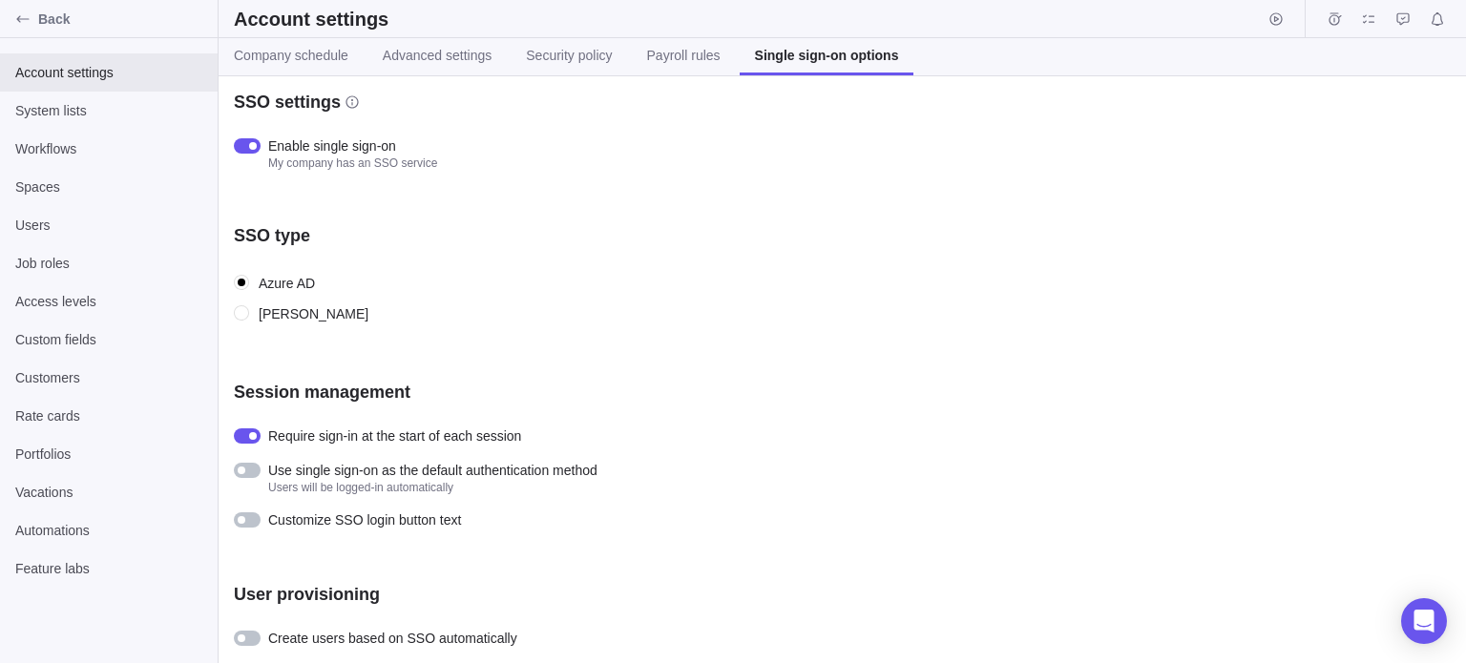
scroll to position [0, 0]
click at [244, 637] on div at bounding box center [247, 639] width 27 height 15
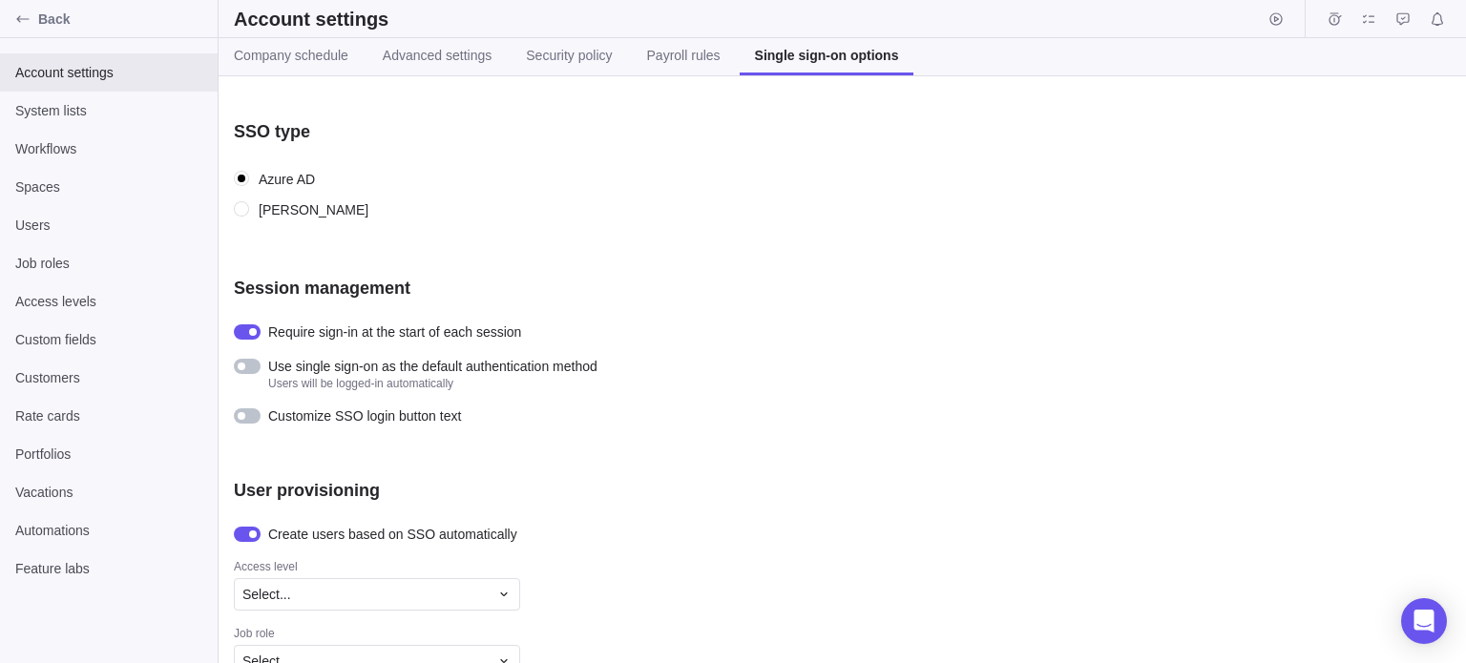
scroll to position [246, 0]
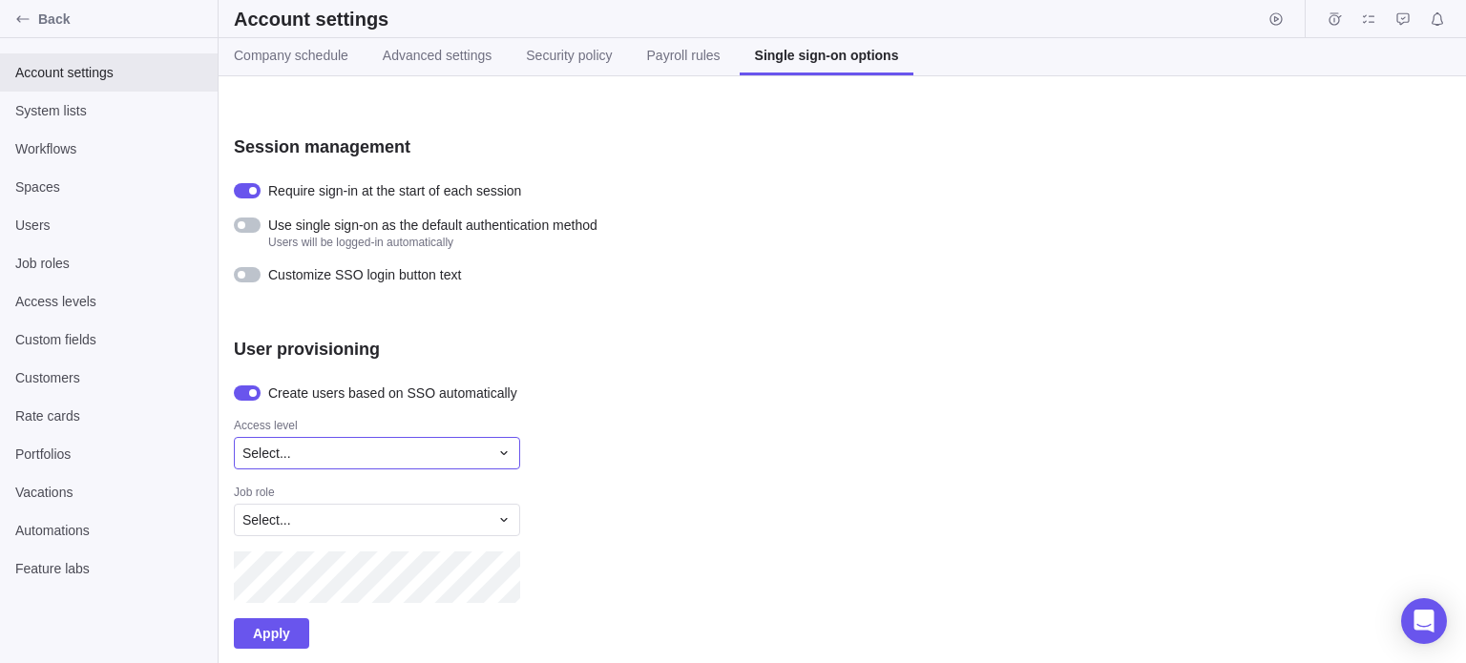
click at [325, 449] on div "Select..." at bounding box center [365, 453] width 246 height 19
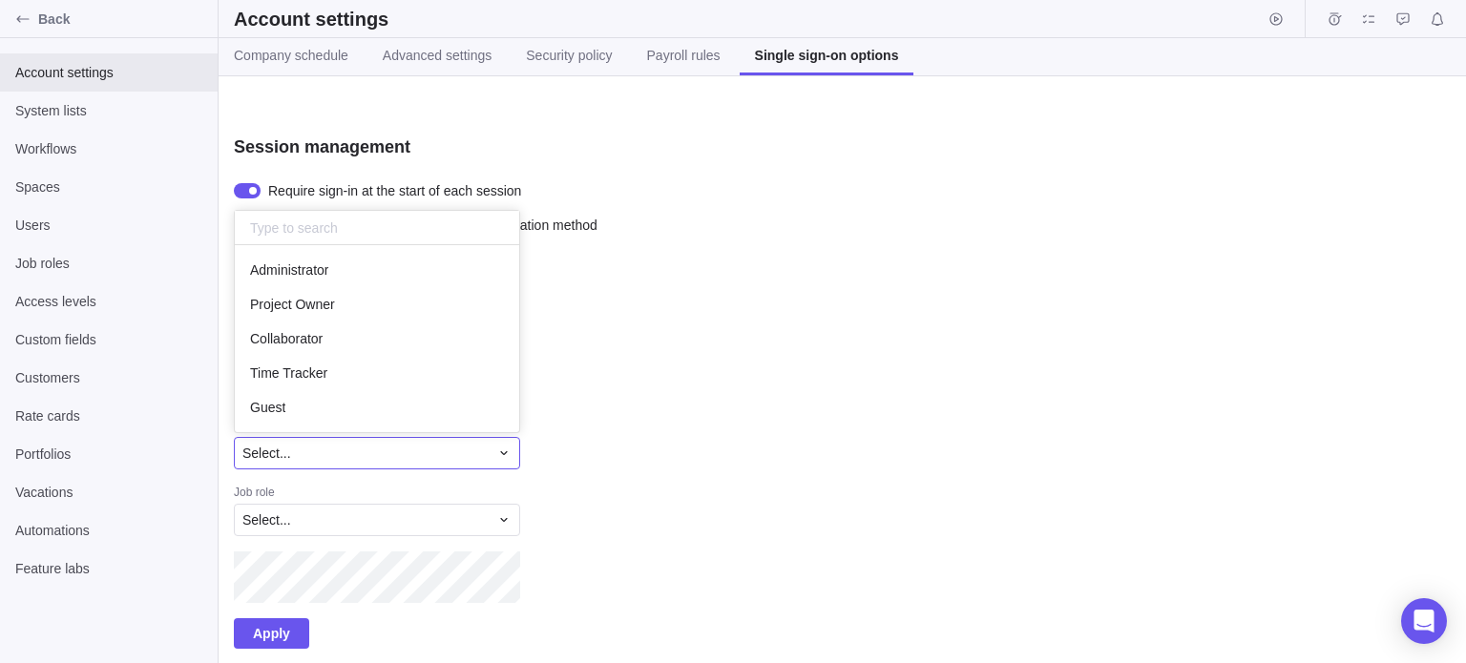
scroll to position [172, 270]
click at [343, 419] on div "Guest" at bounding box center [377, 407] width 284 height 34
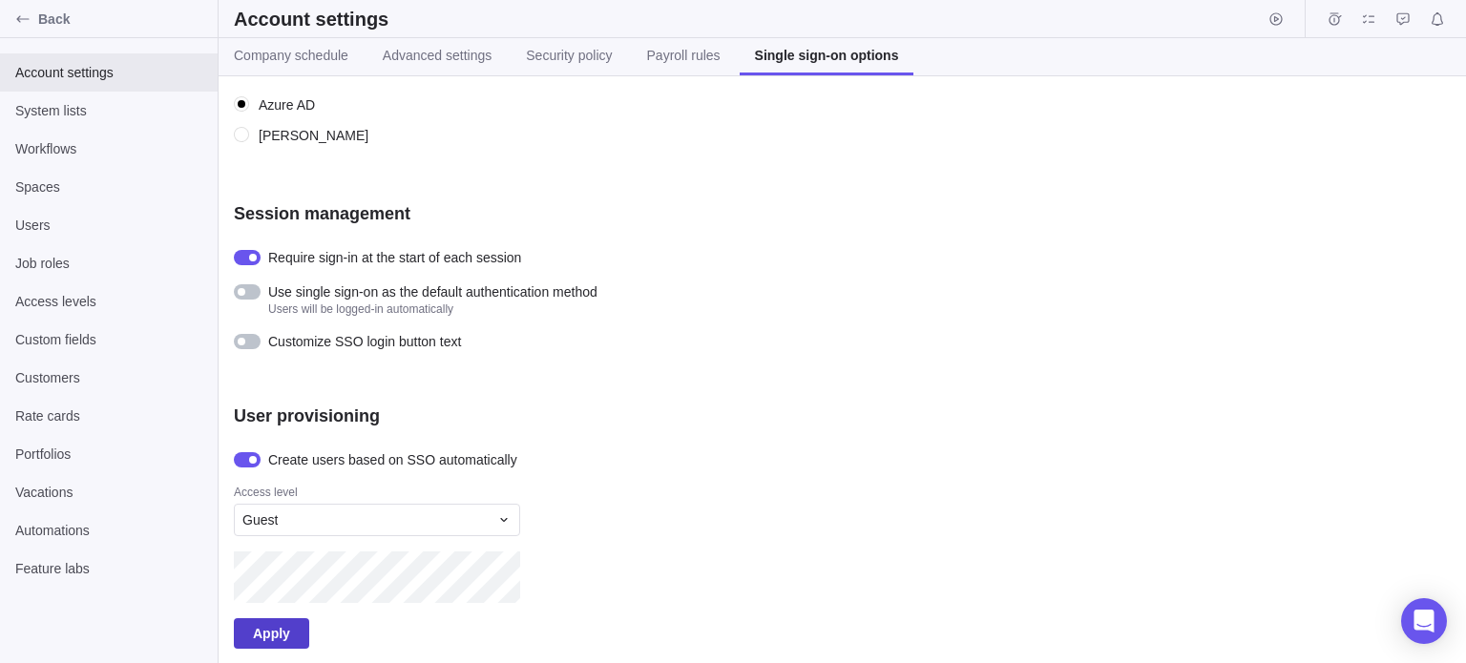
click at [289, 633] on span "Apply" at bounding box center [271, 633] width 75 height 31
click at [217, 585] on div "Back Account settings System lists Workflows Spaces Users Job roles Access leve…" at bounding box center [733, 331] width 1466 height 663
click at [263, 637] on span "Apply" at bounding box center [271, 633] width 37 height 23
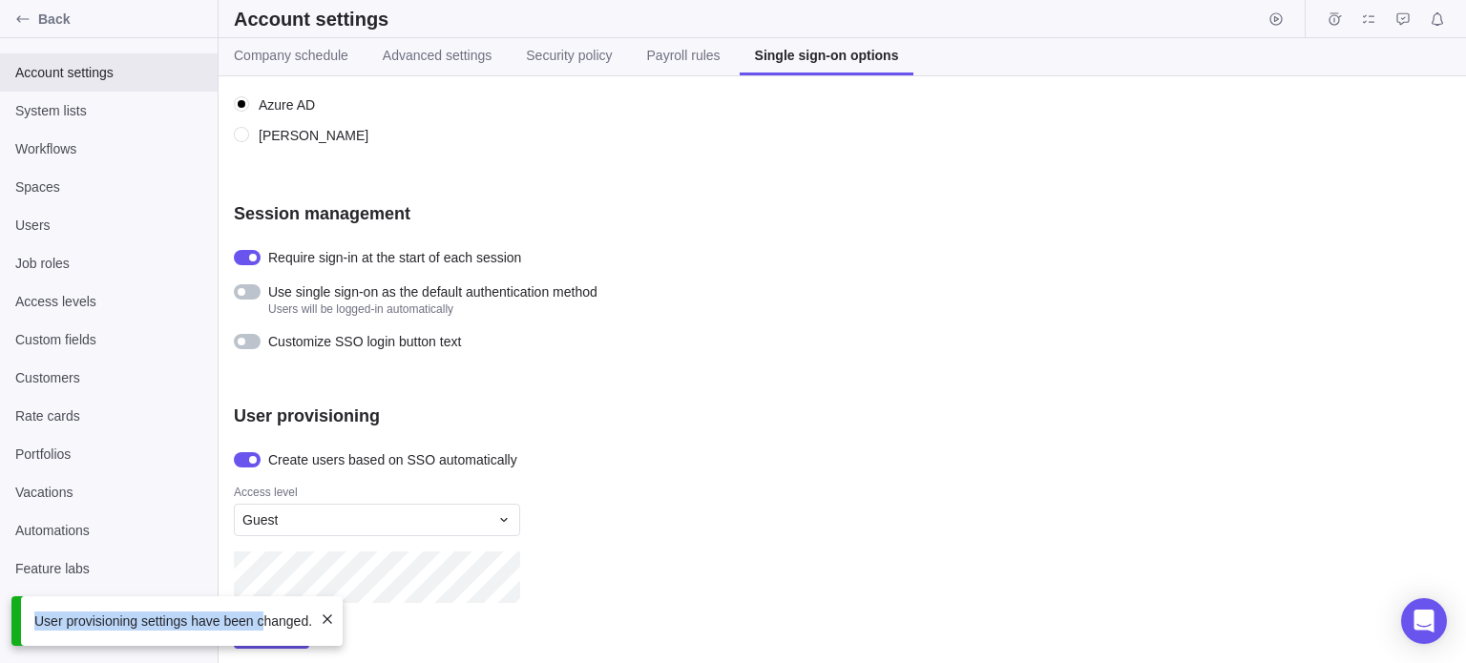
drag, startPoint x: 42, startPoint y: 623, endPoint x: 262, endPoint y: 628, distance: 220.5
click at [262, 628] on div "User provisioning settings have been changed." at bounding box center [176, 621] width 331 height 50
click at [646, 572] on div at bounding box center [568, 578] width 668 height 52
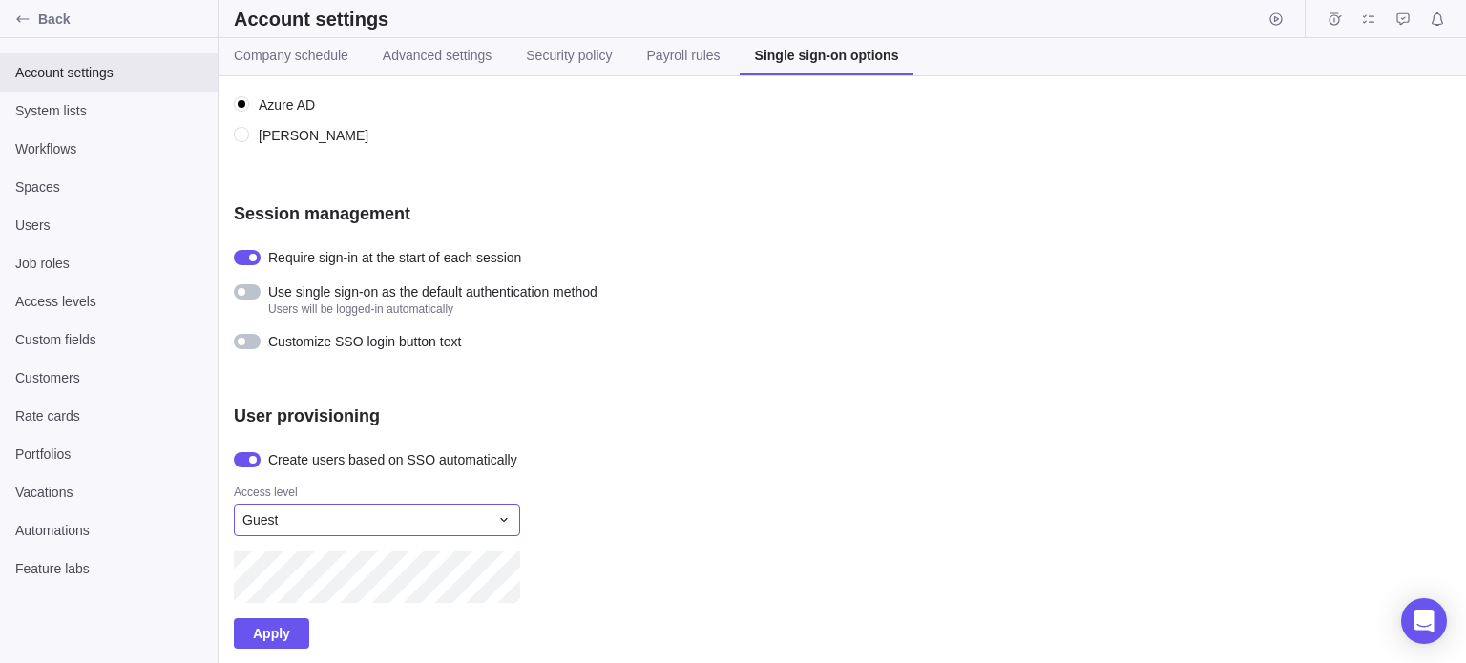
click at [276, 530] on div "Guest" at bounding box center [377, 520] width 286 height 32
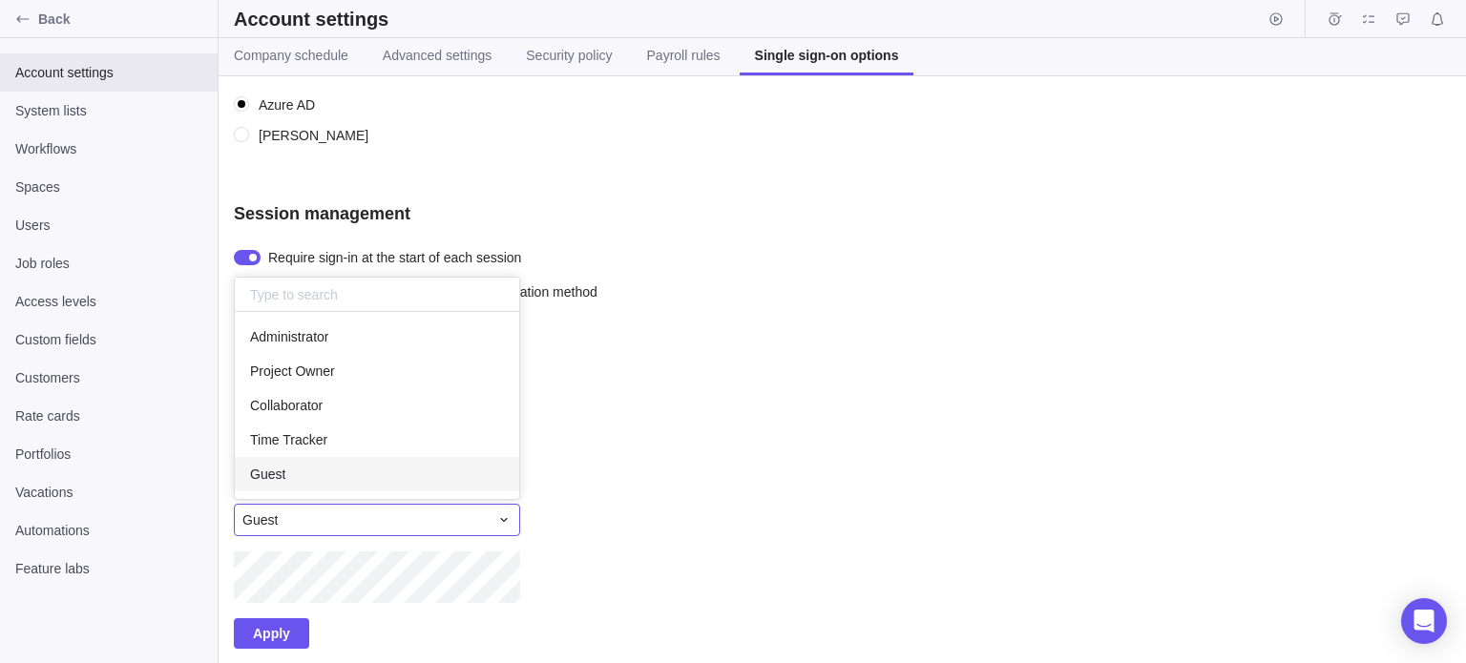
scroll to position [172, 270]
click at [282, 473] on span "Guest" at bounding box center [267, 474] width 35 height 19
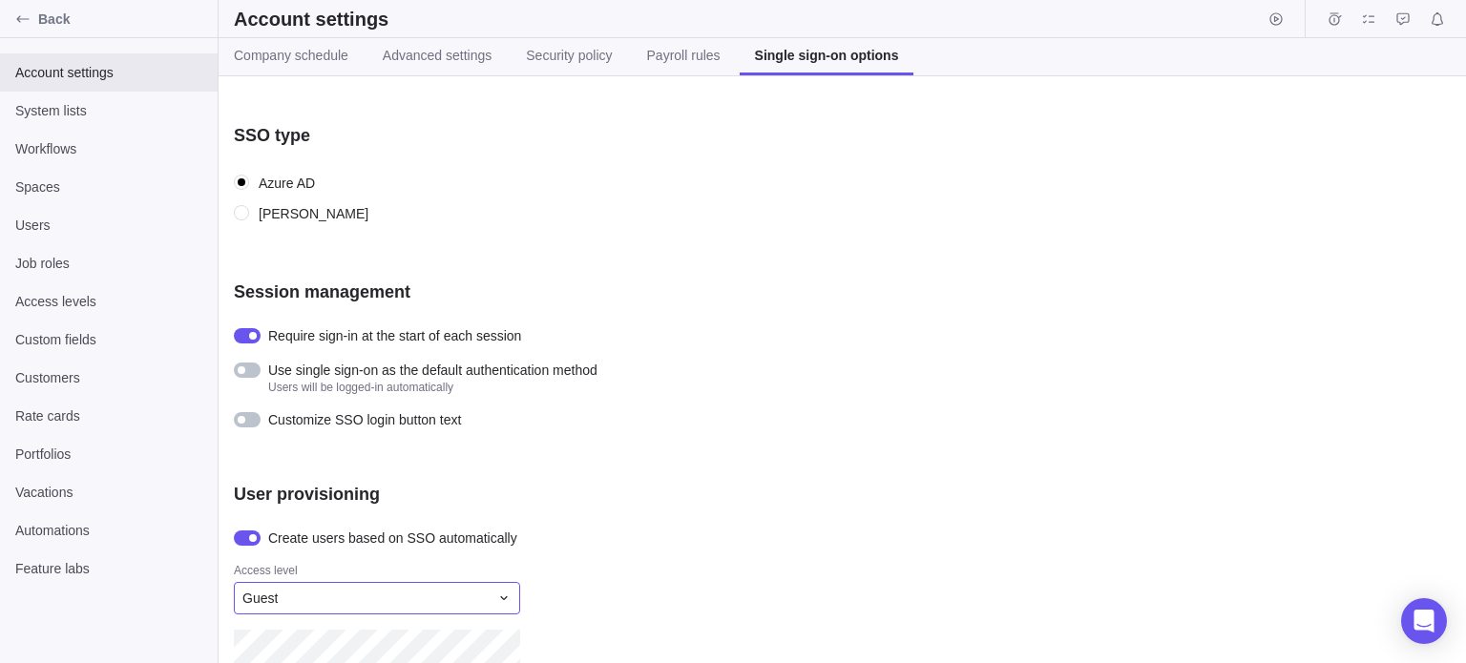
scroll to position [179, 0]
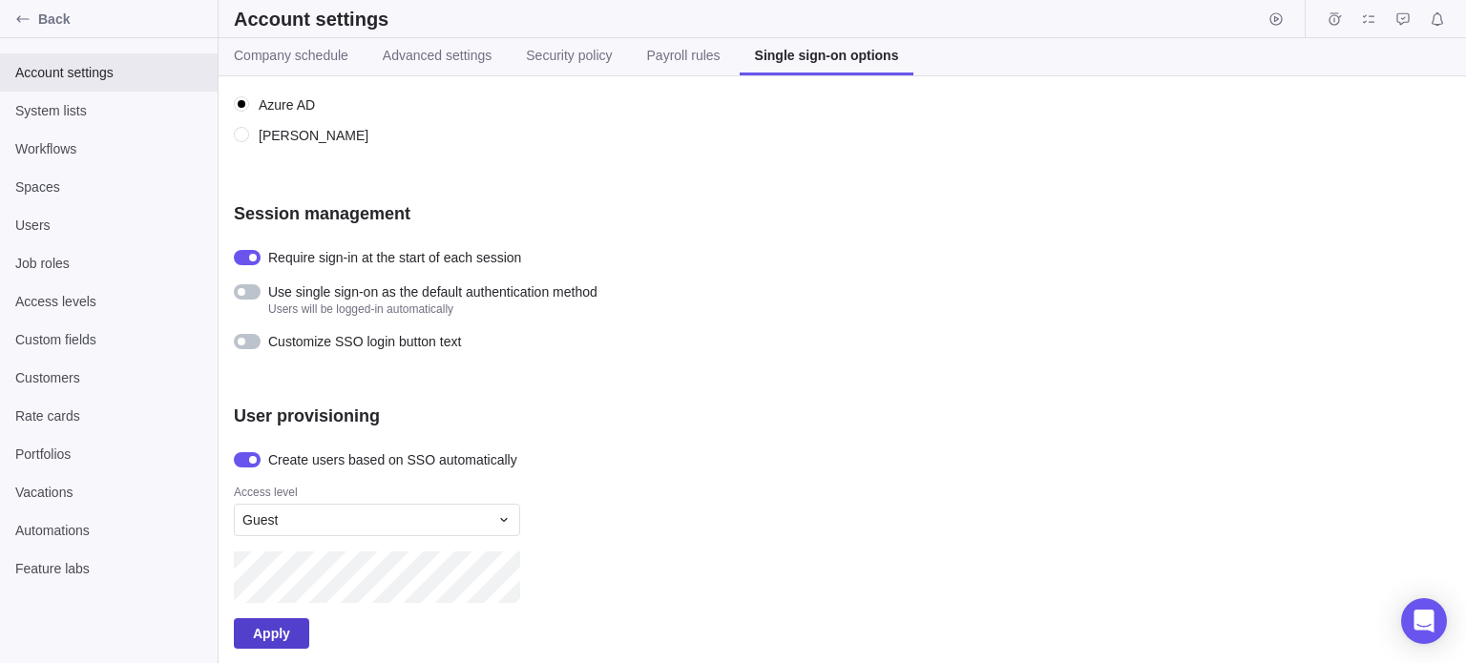
click at [300, 637] on span "Apply" at bounding box center [271, 633] width 75 height 31
click at [84, 118] on span "System lists" at bounding box center [108, 110] width 187 height 19
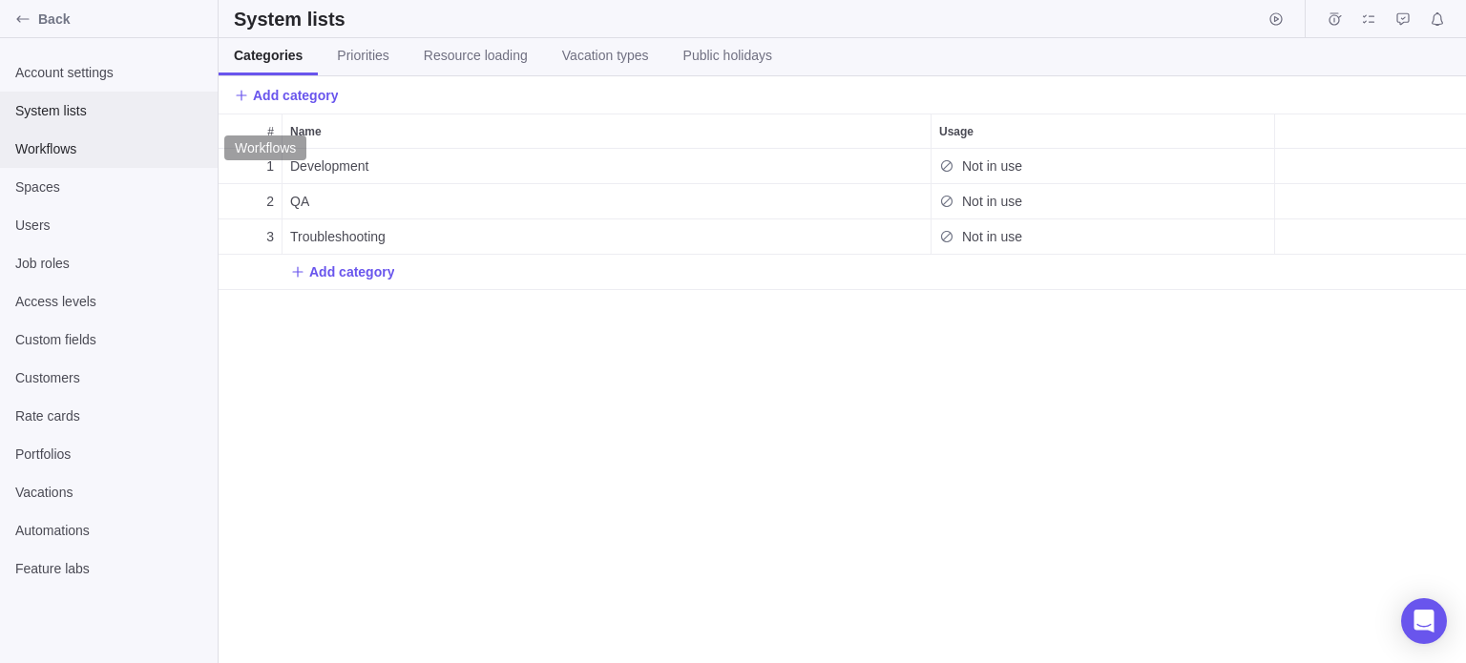
scroll to position [500, 1233]
click at [70, 18] on span "Back" at bounding box center [124, 19] width 172 height 19
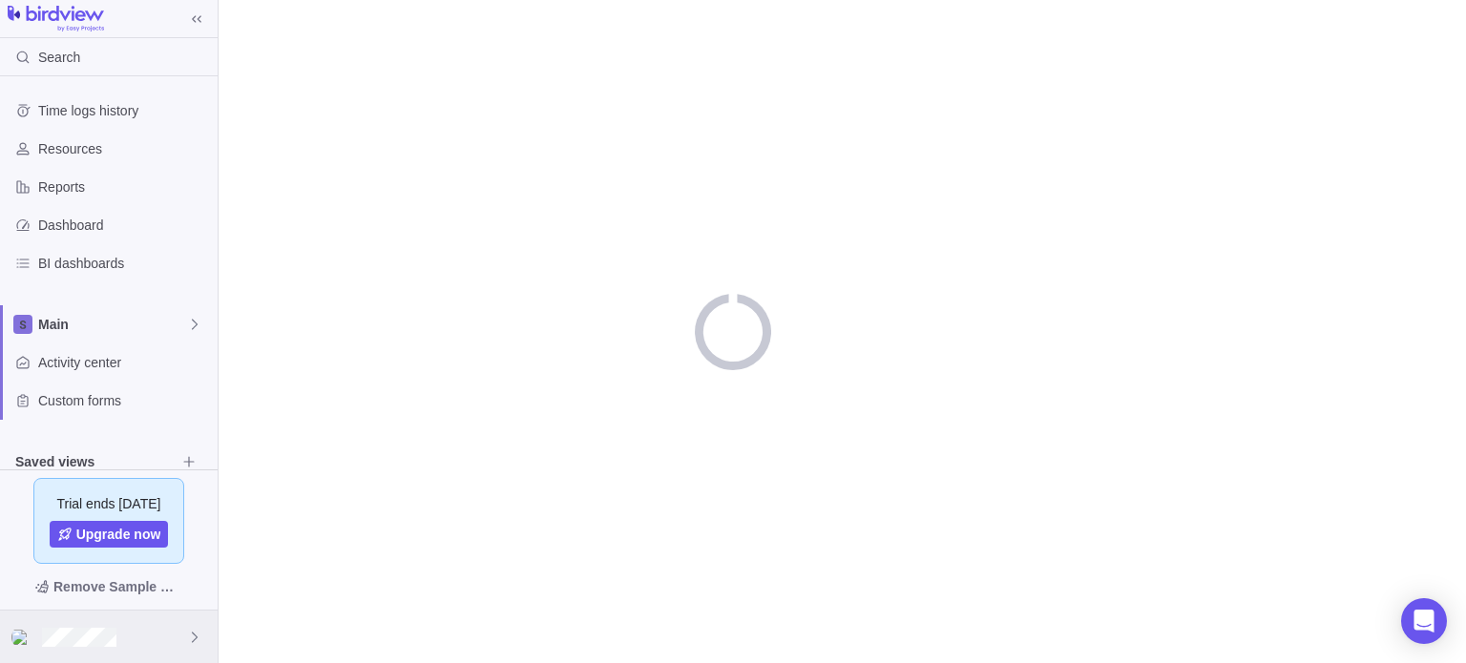
click at [126, 633] on div at bounding box center [109, 637] width 218 height 52
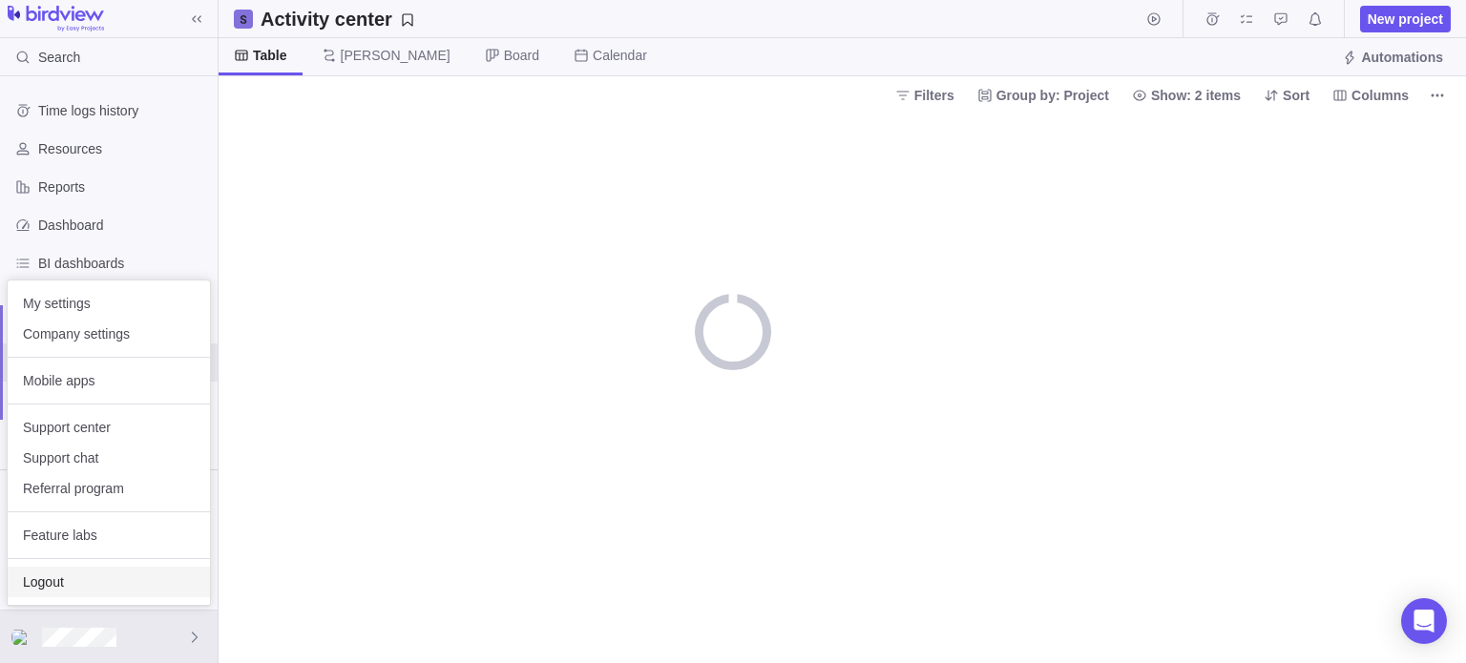
click at [99, 583] on span "Logout" at bounding box center [109, 582] width 172 height 19
